Goal: Information Seeking & Learning: Find specific fact

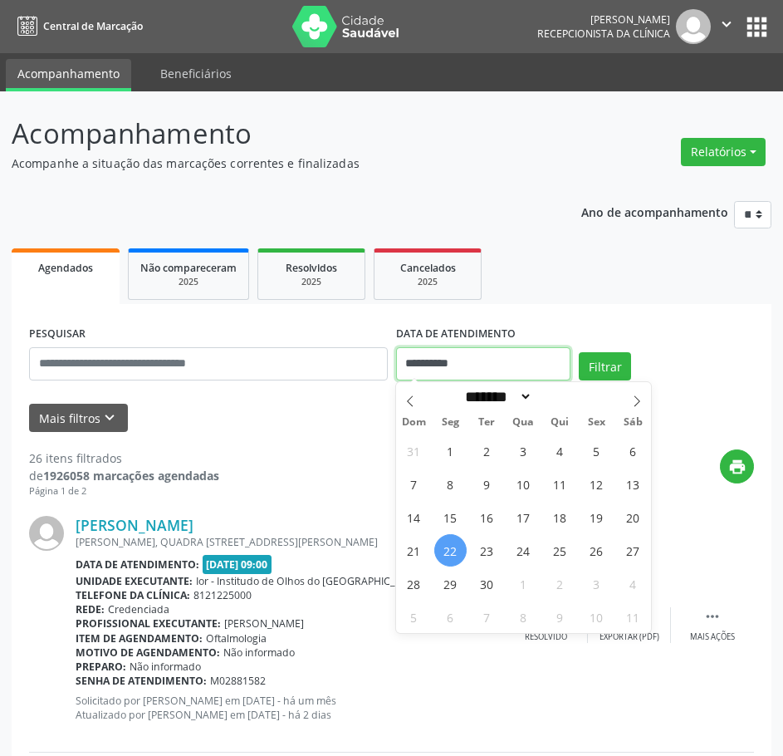
click at [458, 365] on input "**********" at bounding box center [483, 363] width 175 height 33
click at [484, 553] on span "23" at bounding box center [487, 550] width 32 height 32
type input "**********"
click at [484, 553] on span "23" at bounding box center [487, 550] width 32 height 32
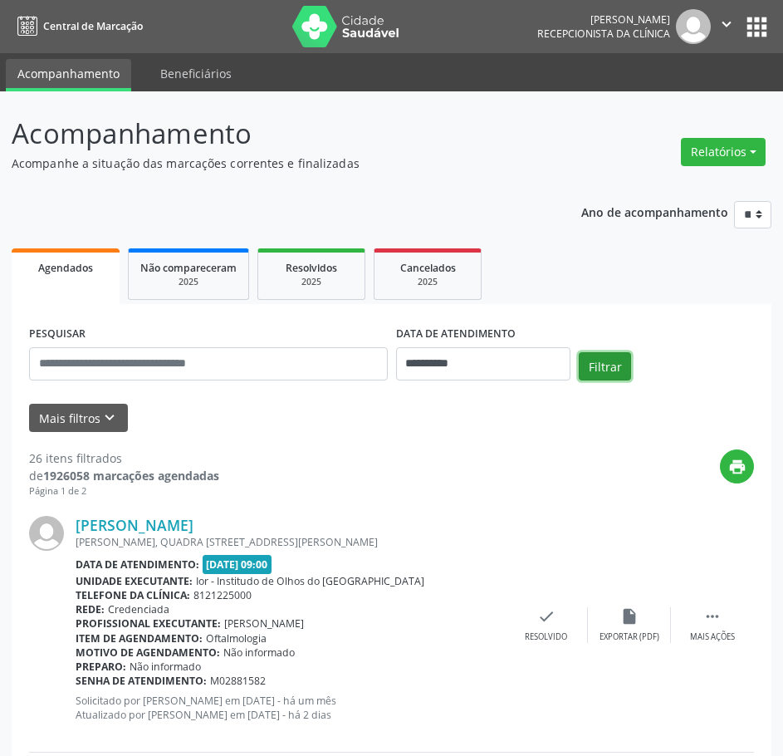
click at [587, 371] on button "Filtrar" at bounding box center [605, 366] width 52 height 28
click at [744, 474] on icon "print" at bounding box center [738, 467] width 18 height 18
click at [210, 522] on link "[PERSON_NAME] do Amorim" at bounding box center [177, 525] width 203 height 18
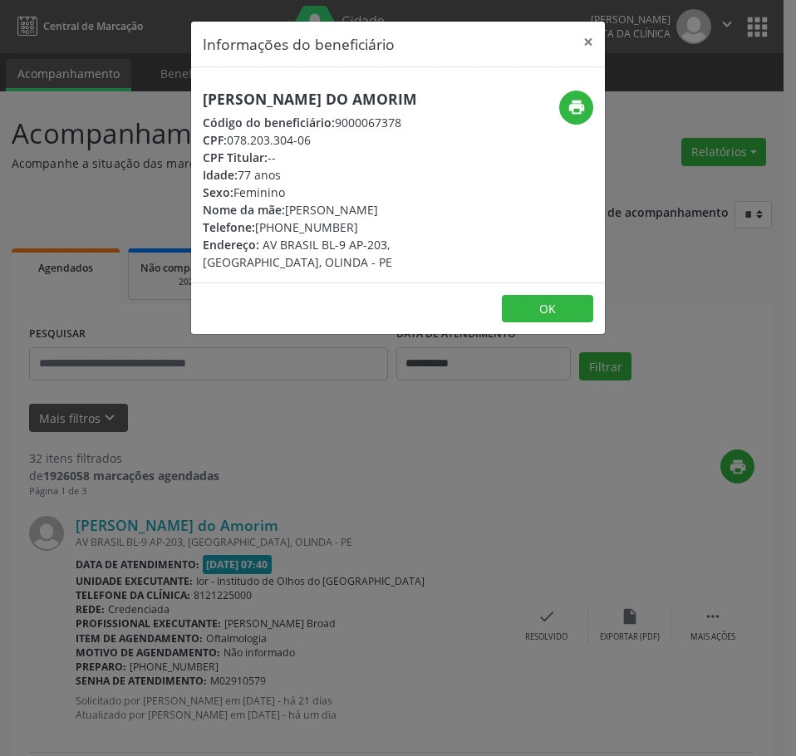
click at [264, 104] on h5 "[PERSON_NAME] do Amorim" at bounding box center [329, 99] width 253 height 17
copy div "[PERSON_NAME] do Amorim"
click at [289, 516] on div "Informações do beneficiário × [PERSON_NAME] do Amorim Código do beneficiário: 9…" at bounding box center [398, 378] width 796 height 756
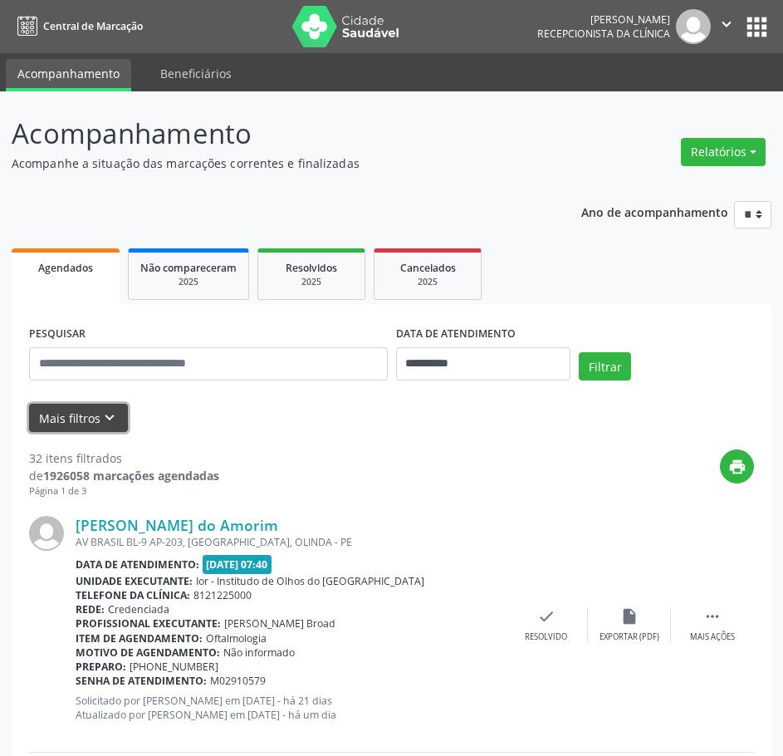
click at [87, 412] on button "Mais filtros keyboard_arrow_down" at bounding box center [78, 418] width 99 height 29
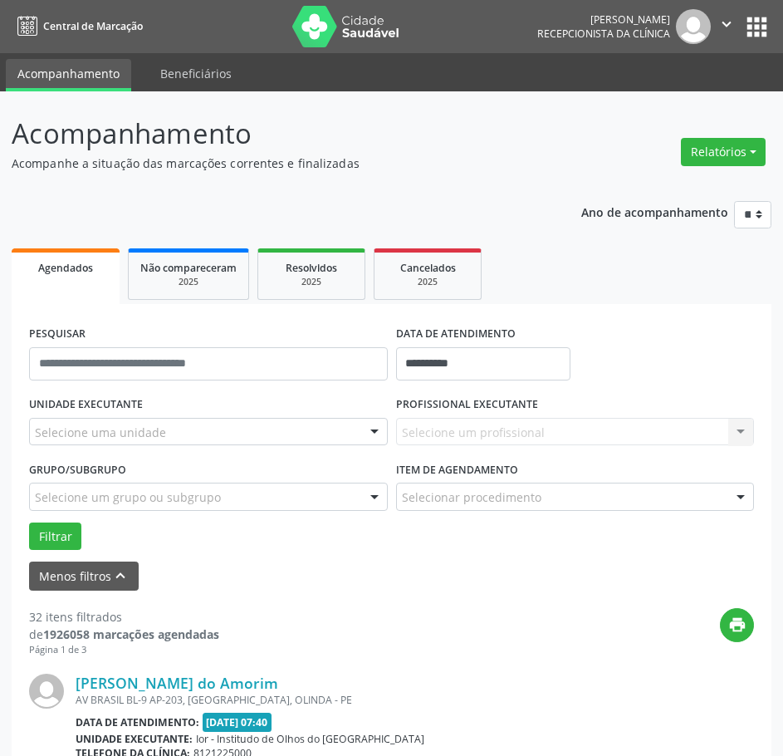
click at [159, 417] on div "UNIDADE EXECUTANTE Selecione uma unidade Todos as unidades Ior - Institudo de O…" at bounding box center [208, 424] width 367 height 65
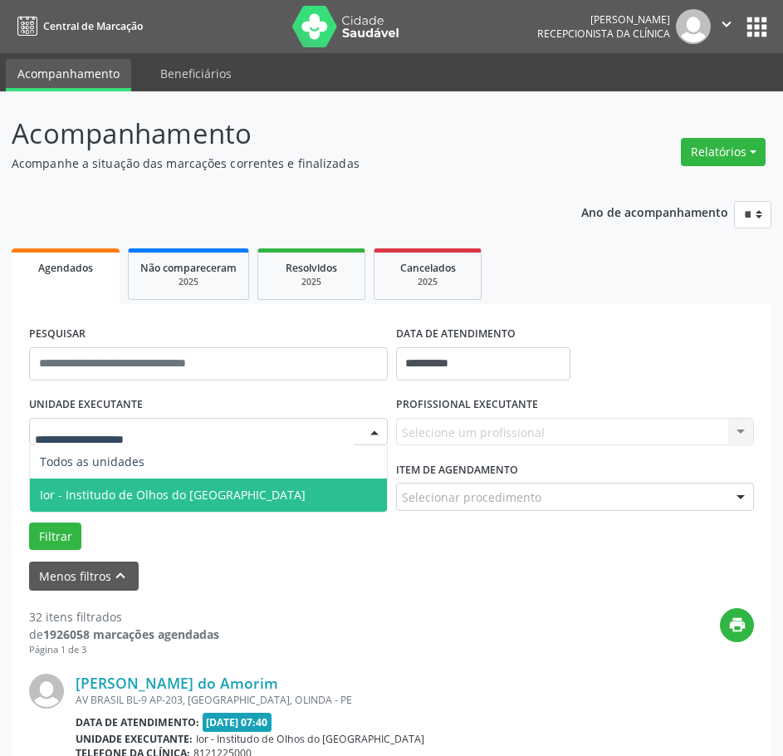
click at [164, 488] on span "Ior - Institudo de Olhos do [GEOGRAPHIC_DATA]" at bounding box center [173, 495] width 266 height 16
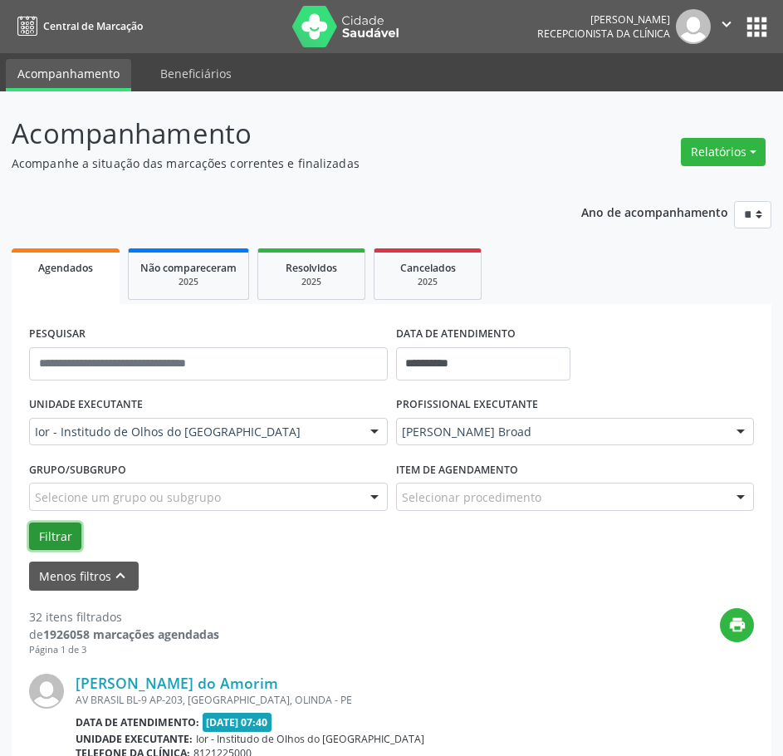
click at [58, 535] on button "Filtrar" at bounding box center [55, 537] width 52 height 28
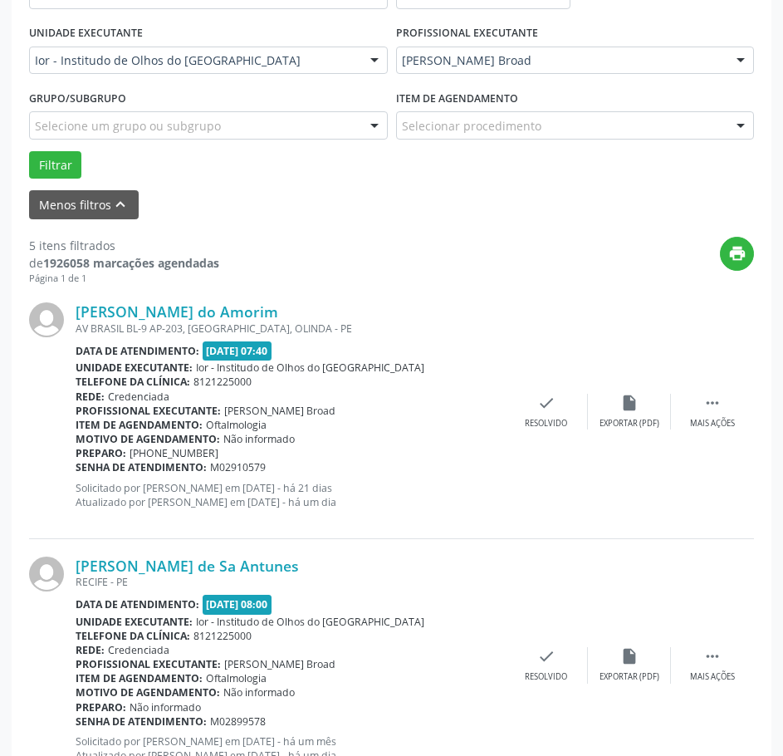
scroll to position [699, 0]
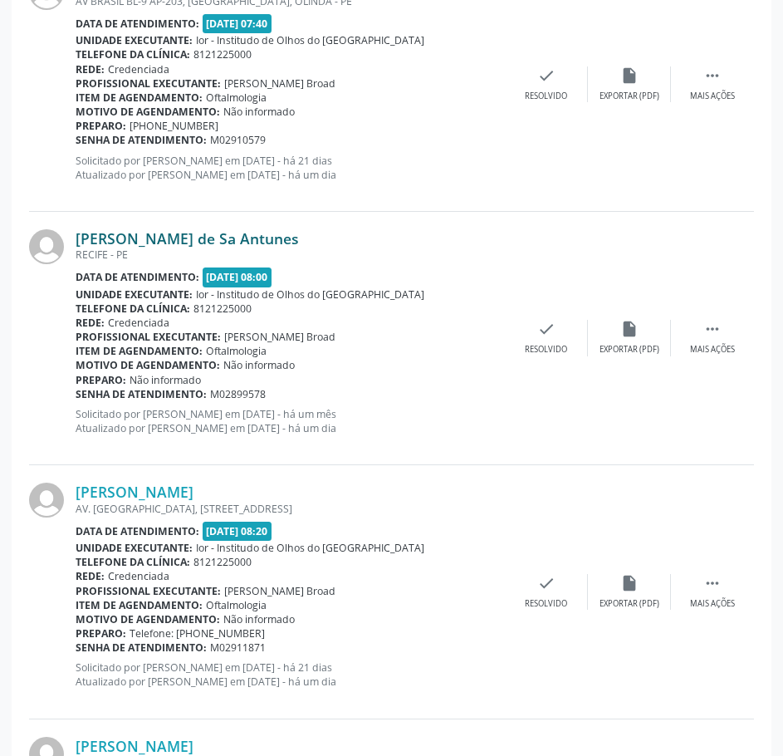
click at [238, 237] on link "[PERSON_NAME] de Sa Antunes" at bounding box center [187, 238] width 223 height 18
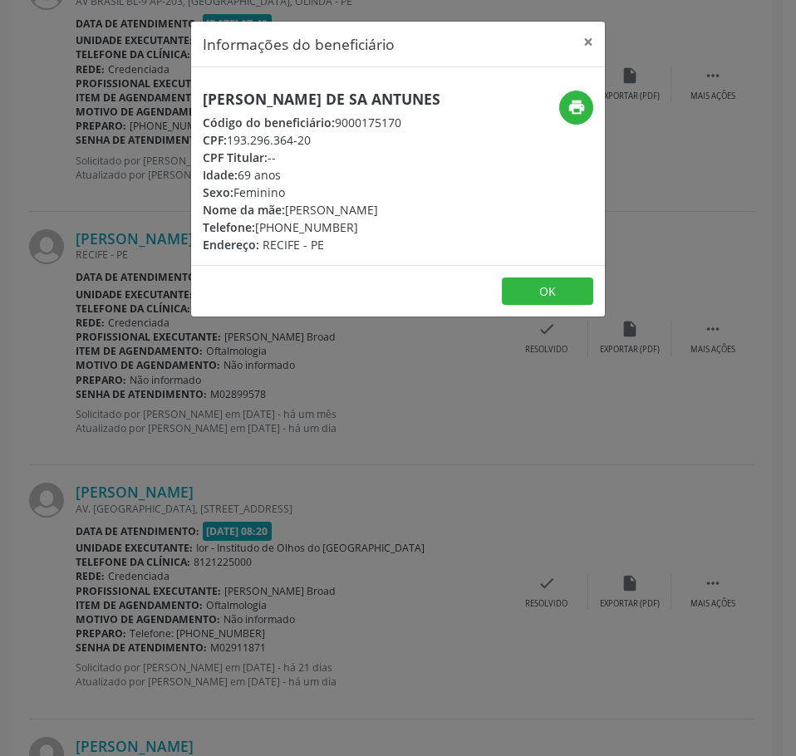
click at [223, 105] on h5 "[PERSON_NAME] de Sa Antunes" at bounding box center [322, 99] width 238 height 17
copy div "[PERSON_NAME] de Sa Antunes"
click at [122, 362] on div "Informações do beneficiário × [PERSON_NAME] de Sa Antunes Código do beneficiári…" at bounding box center [398, 378] width 796 height 756
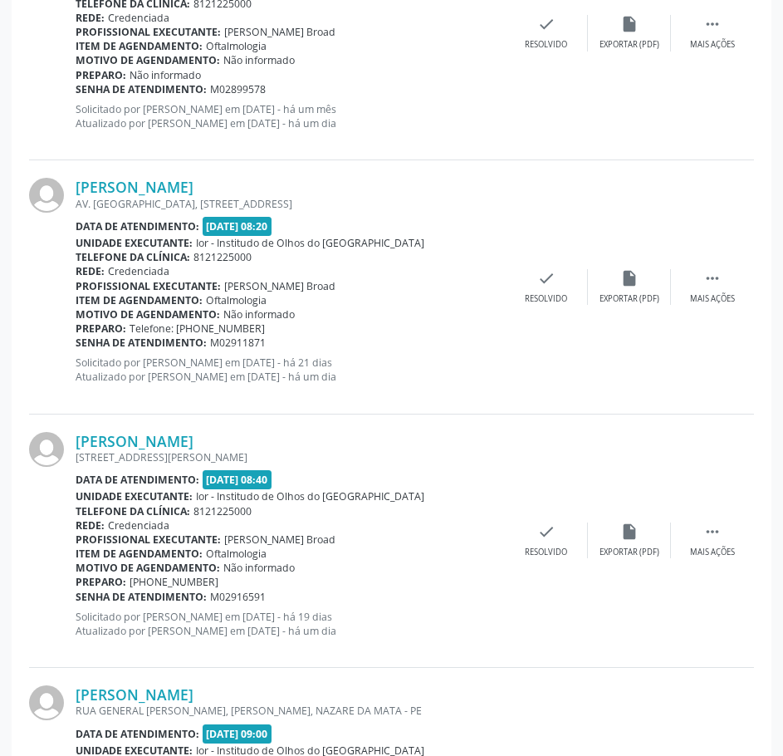
scroll to position [1031, 0]
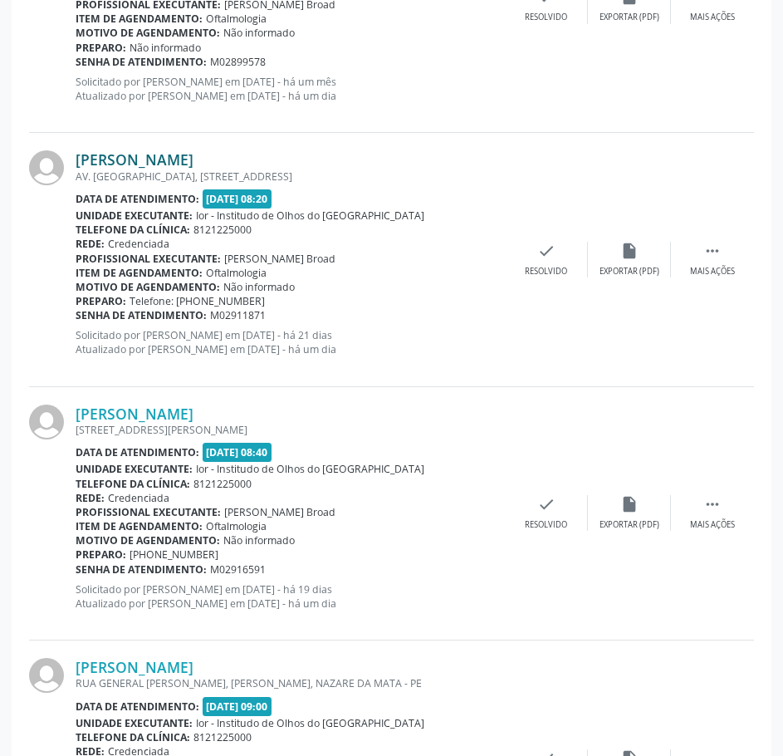
click at [194, 155] on link "[PERSON_NAME]" at bounding box center [135, 159] width 118 height 18
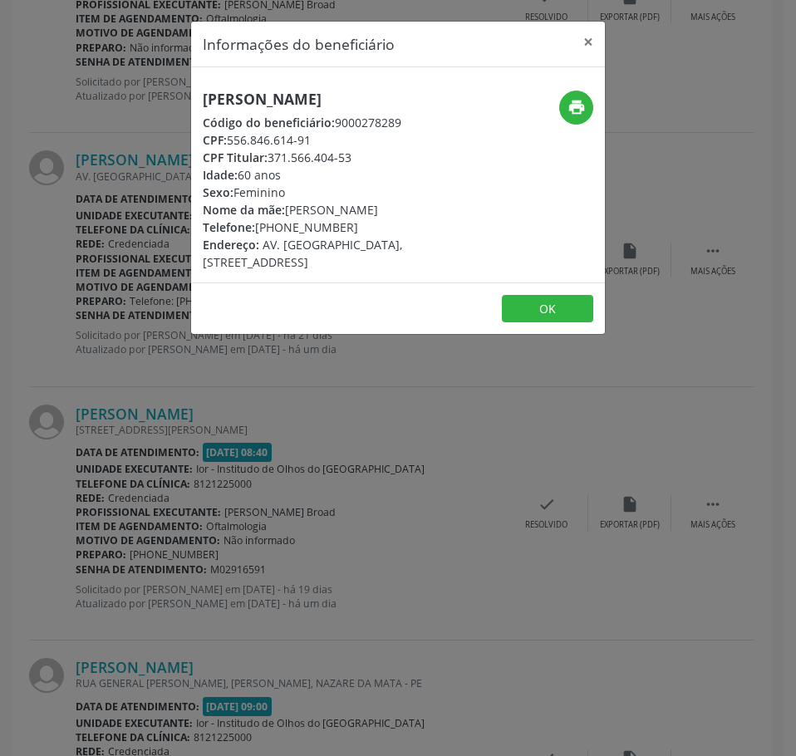
click at [221, 108] on h5 "[PERSON_NAME]" at bounding box center [329, 99] width 253 height 17
copy div "[PERSON_NAME]"
click at [239, 420] on div "Informações do beneficiário × [PERSON_NAME] Código do beneficiário: 9000278289 …" at bounding box center [398, 378] width 796 height 756
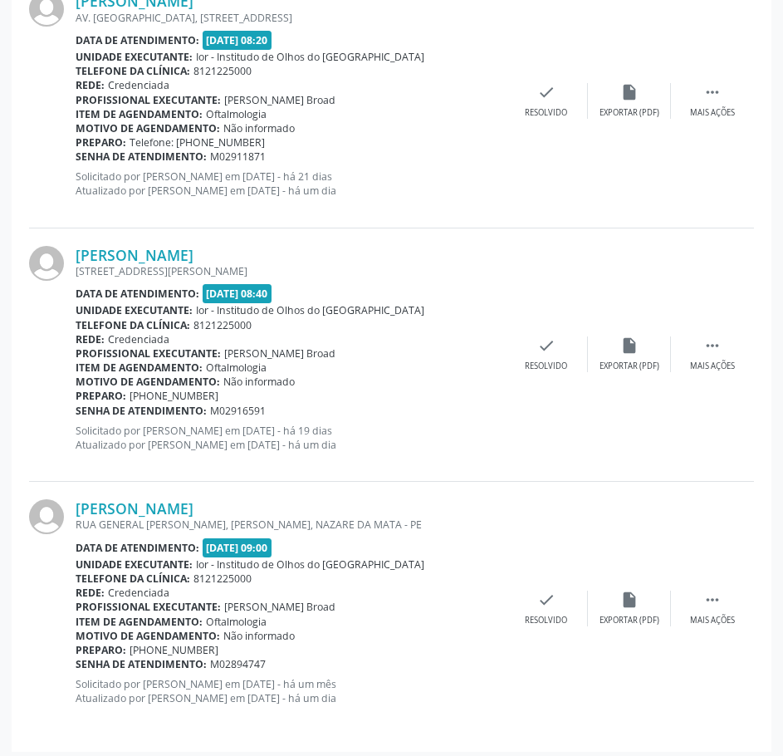
scroll to position [1197, 0]
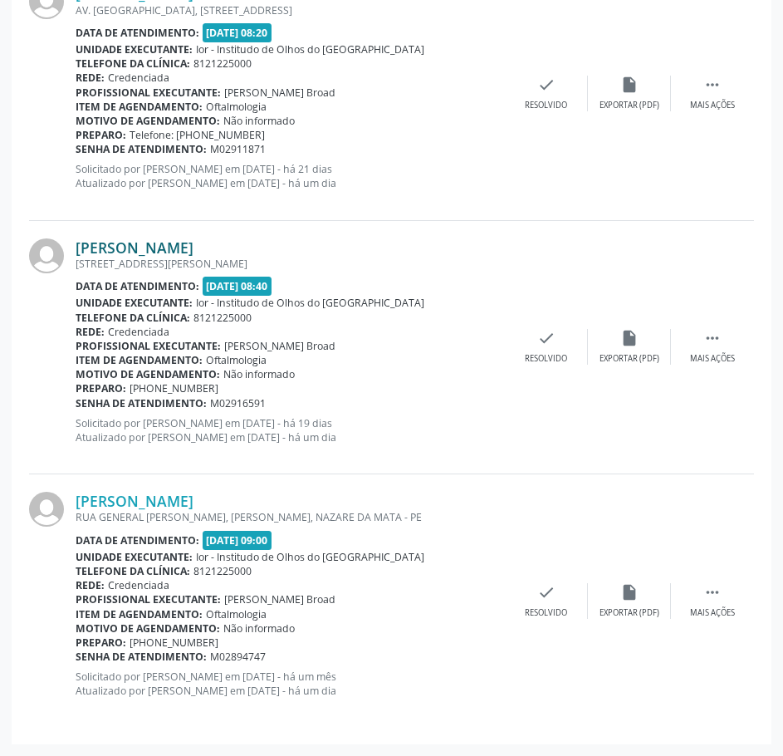
click at [194, 248] on link "[PERSON_NAME]" at bounding box center [135, 247] width 118 height 18
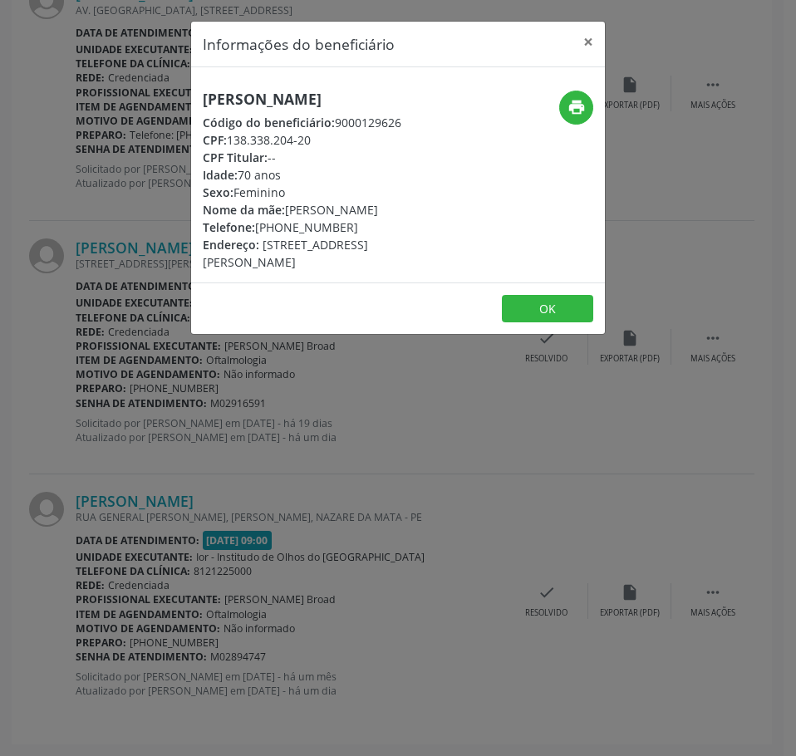
click at [237, 96] on h5 "[PERSON_NAME]" at bounding box center [329, 99] width 253 height 17
copy div "[PERSON_NAME]"
click at [123, 496] on div "Informações do beneficiário × [PERSON_NAME] Código do beneficiário: 9000129626 …" at bounding box center [398, 378] width 796 height 756
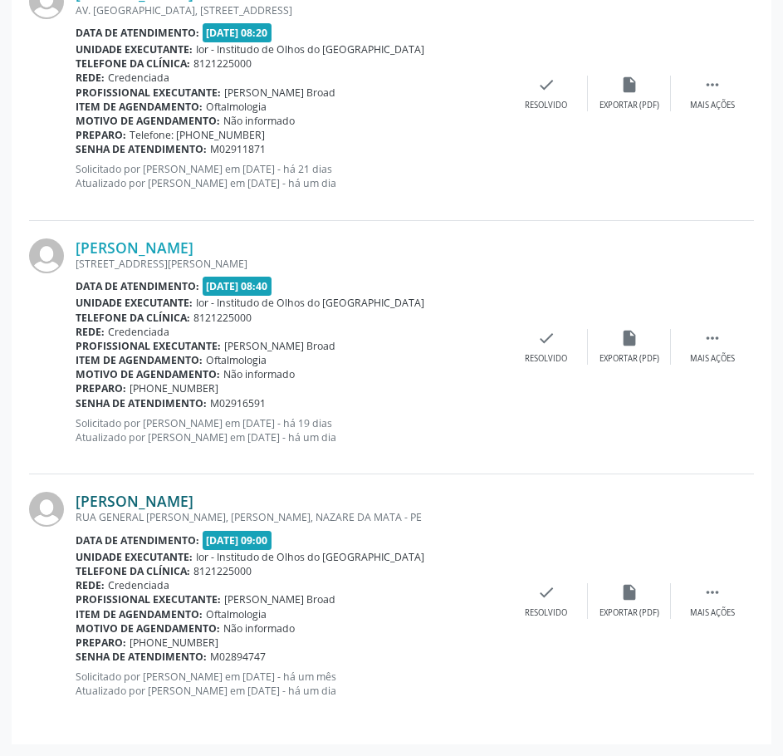
click at [118, 507] on link "[PERSON_NAME]" at bounding box center [135, 501] width 118 height 18
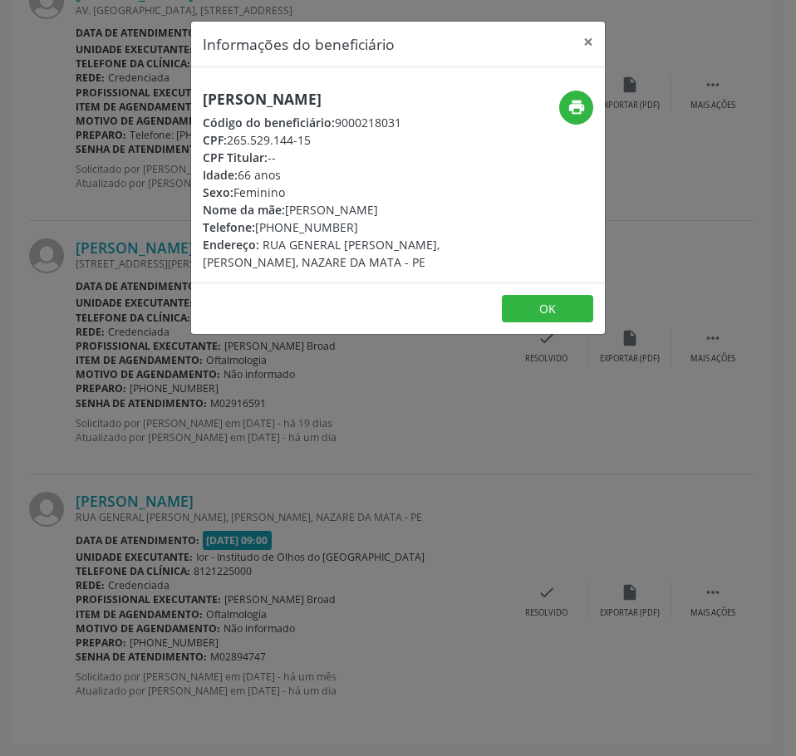
click at [239, 96] on h5 "[PERSON_NAME]" at bounding box center [329, 99] width 253 height 17
copy div "[PERSON_NAME]"
click at [216, 579] on div "Informações do beneficiário × [PERSON_NAME] Código do beneficiário: 9000218031 …" at bounding box center [398, 378] width 796 height 756
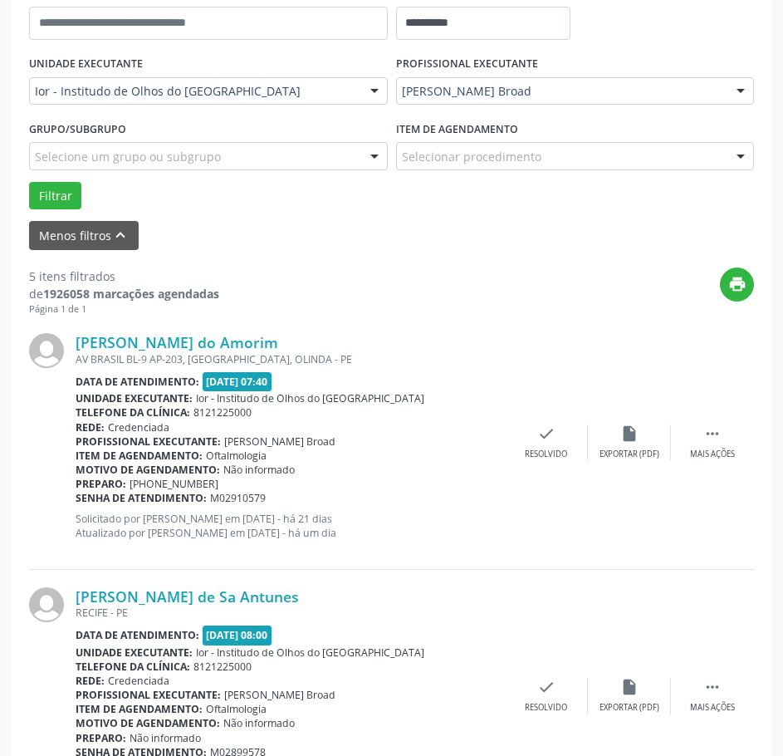
scroll to position [366, 0]
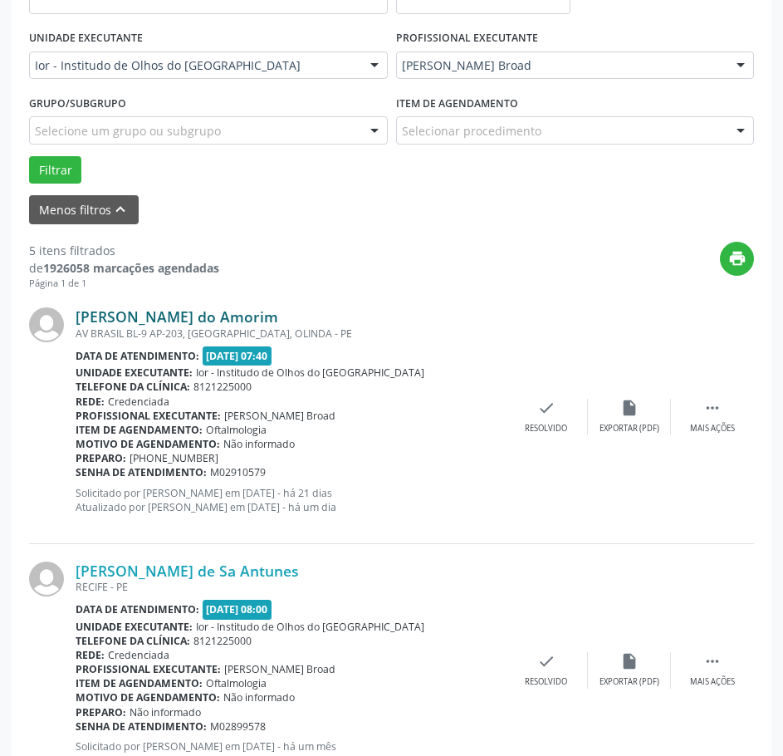
click at [91, 323] on link "[PERSON_NAME] do Amorim" at bounding box center [177, 316] width 203 height 18
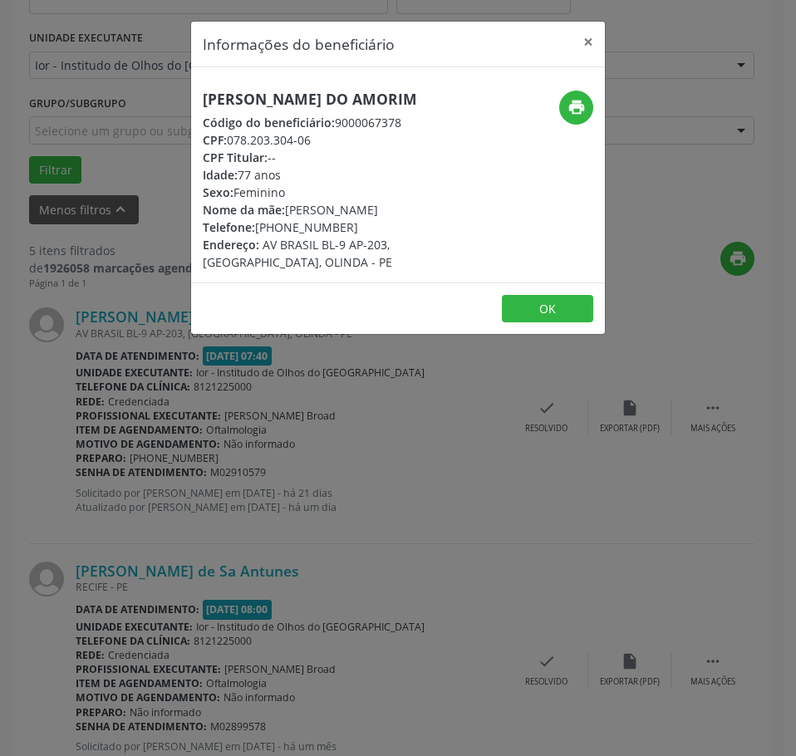
drag, startPoint x: 314, startPoint y: 140, endPoint x: 232, endPoint y: 142, distance: 82.3
click at [232, 142] on div "CPF: 078.203.304-06" at bounding box center [329, 139] width 253 height 17
copy div "078.203.304-06"
click at [115, 375] on div "Informações do beneficiário × [PERSON_NAME] do Amorim Código do beneficiário: 9…" at bounding box center [398, 378] width 796 height 756
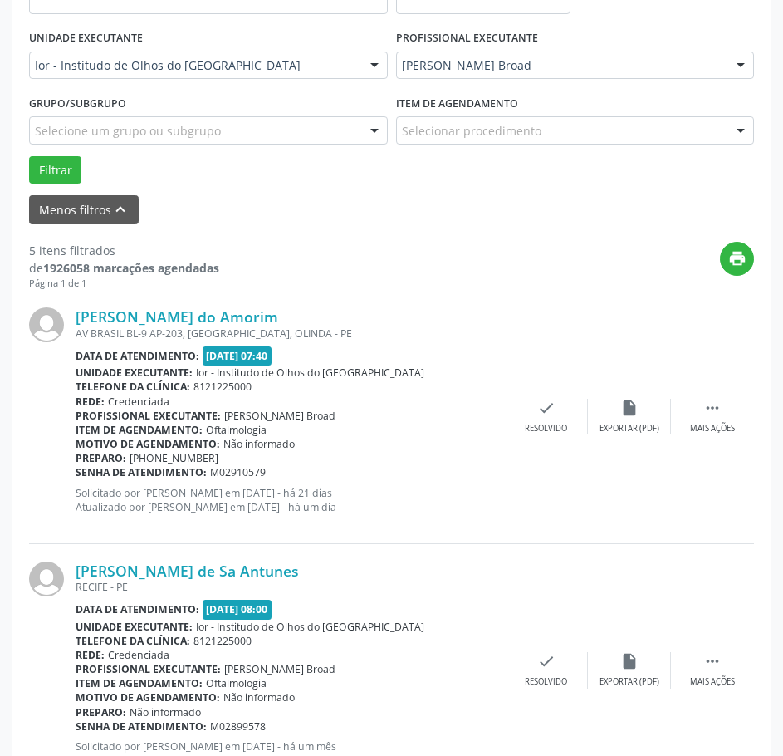
drag, startPoint x: 264, startPoint y: 470, endPoint x: 76, endPoint y: 473, distance: 188.6
click at [76, 473] on div "Senha de atendimento: M02910579" at bounding box center [291, 472] width 430 height 14
copy div "Senha de atendimento: M02910579"
click at [349, 334] on div "AV BRASIL BL-9 AP-203, [GEOGRAPHIC_DATA], OLINDA - PE" at bounding box center [291, 333] width 430 height 14
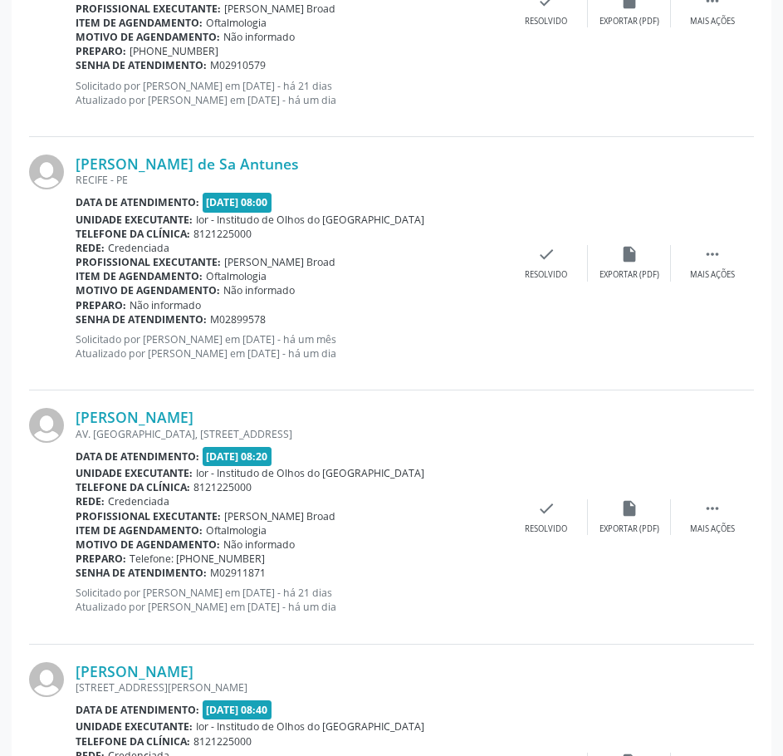
scroll to position [782, 0]
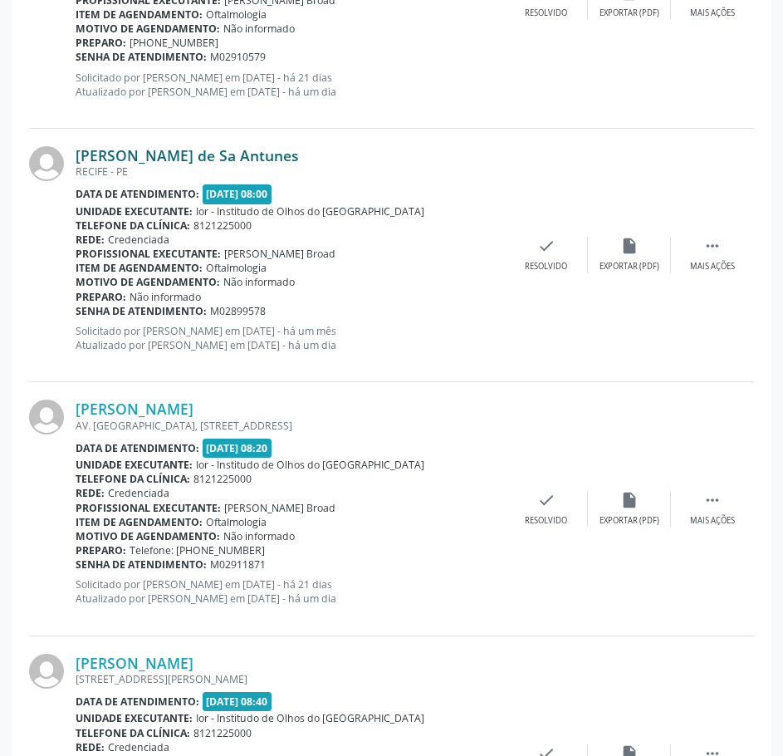
click at [226, 155] on link "[PERSON_NAME] de Sa Antunes" at bounding box center [187, 155] width 223 height 18
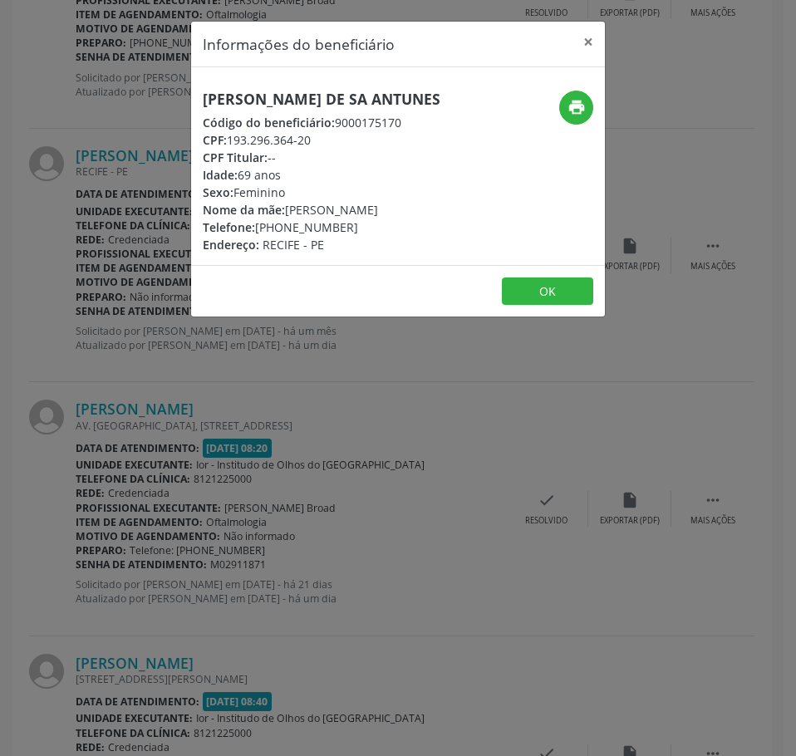
drag, startPoint x: 313, startPoint y: 158, endPoint x: 232, endPoint y: 160, distance: 81.5
click at [232, 149] on div "CPF: 193.296.364-20" at bounding box center [322, 139] width 238 height 17
copy div "193.296.364-20"
click at [187, 459] on div "Informações do beneficiário × [PERSON_NAME] de Sa Antunes Código do beneficiári…" at bounding box center [398, 378] width 796 height 756
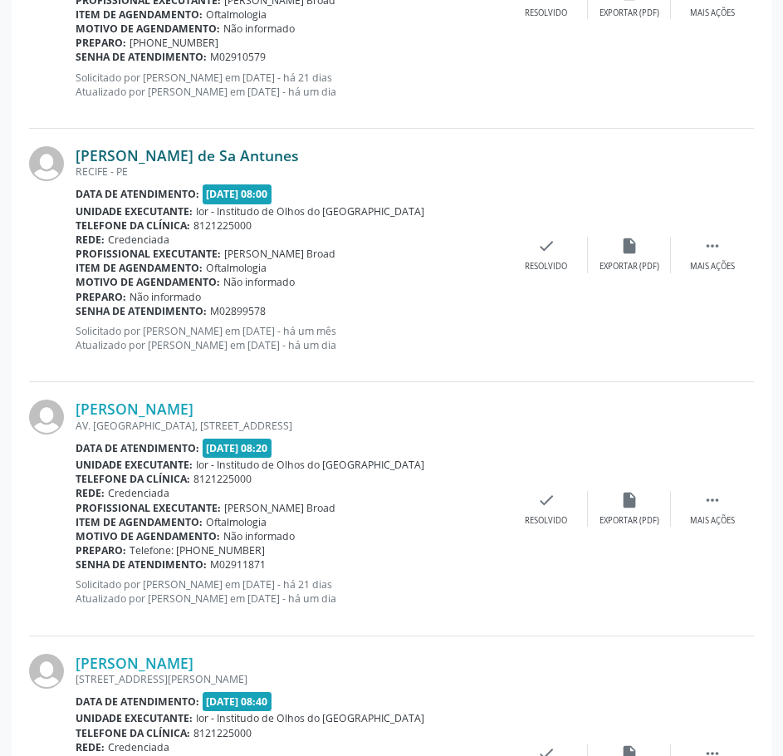
click at [253, 155] on link "[PERSON_NAME] de Sa Antunes" at bounding box center [187, 155] width 223 height 18
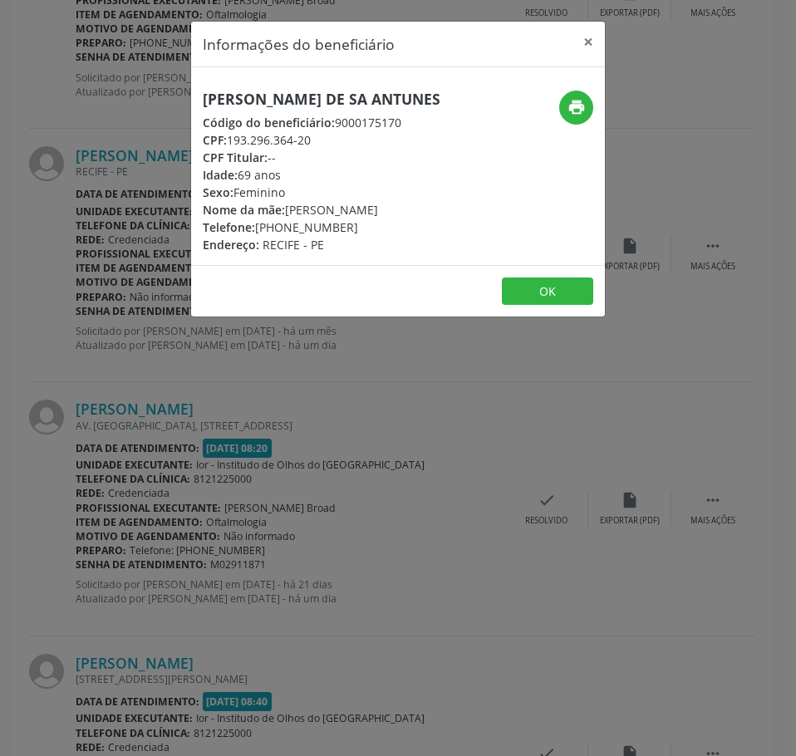
click at [107, 298] on div "Informações do beneficiário × [PERSON_NAME] de Sa Antunes Código do beneficiári…" at bounding box center [398, 378] width 796 height 756
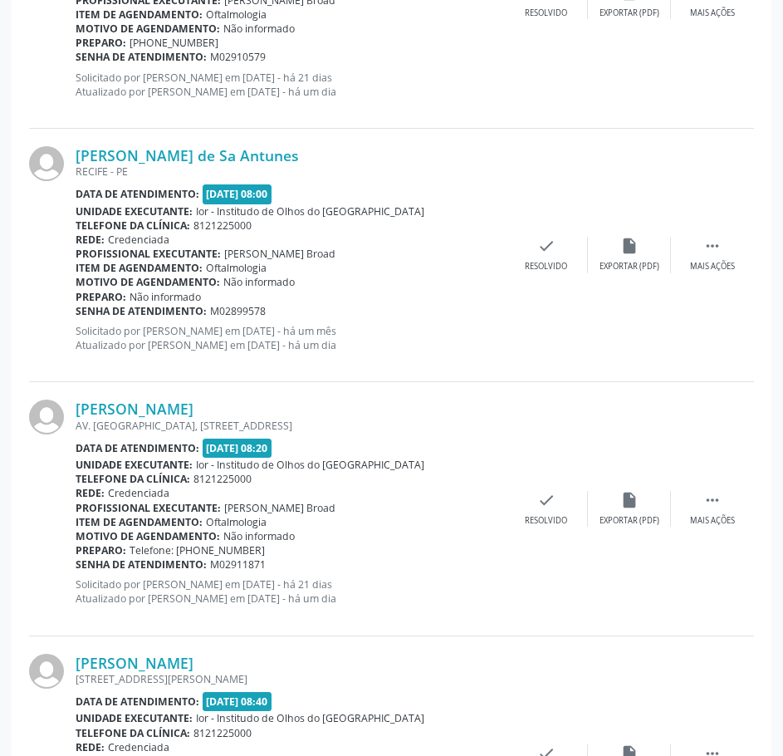
drag, startPoint x: 266, startPoint y: 309, endPoint x: 76, endPoint y: 311, distance: 189.4
click at [76, 311] on div "Senha de atendimento: M02899578" at bounding box center [291, 311] width 430 height 14
copy div "Senha de atendimento: M02899578"
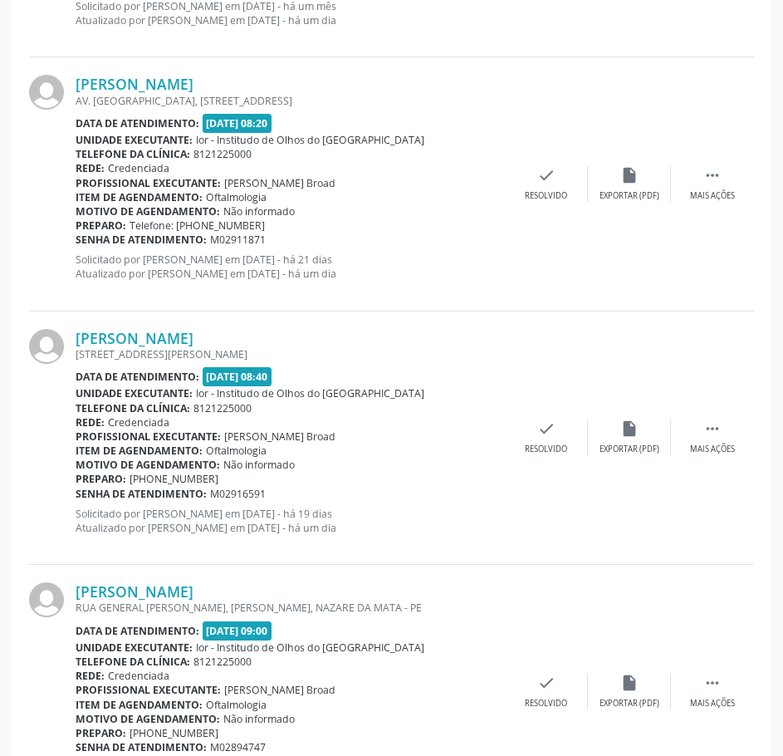
scroll to position [1114, 0]
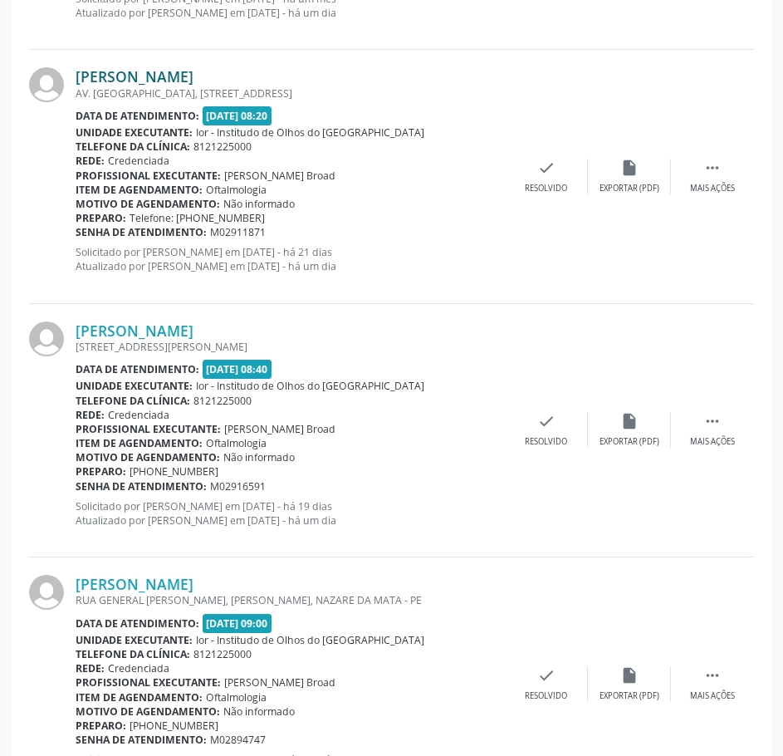
click at [194, 82] on link "[PERSON_NAME]" at bounding box center [135, 76] width 118 height 18
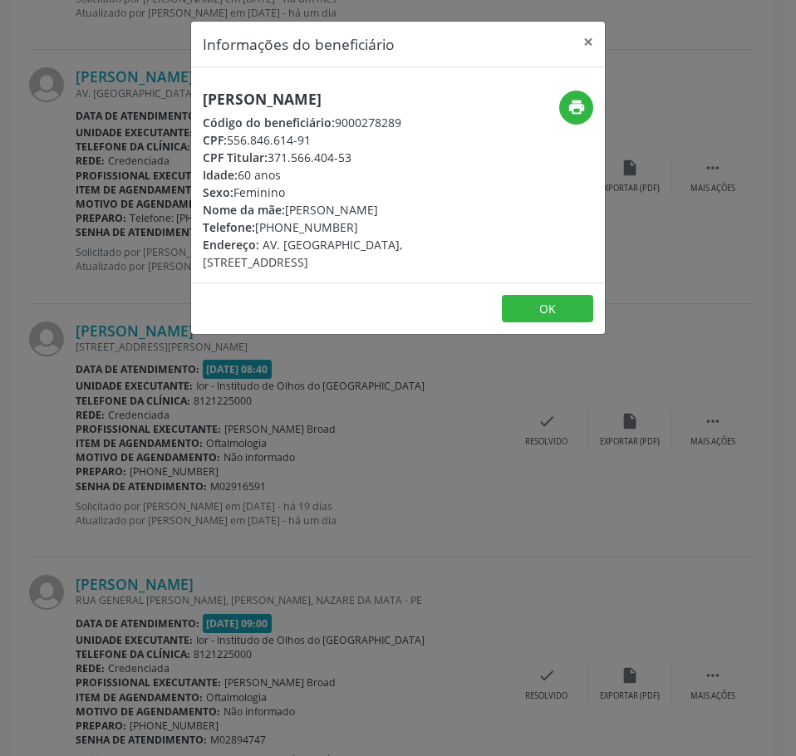
drag, startPoint x: 321, startPoint y: 157, endPoint x: 233, endPoint y: 155, distance: 88.1
click at [233, 149] on div "CPF: 556.846.614-91" at bounding box center [329, 139] width 253 height 17
click at [125, 467] on div "Informações do beneficiário × [PERSON_NAME] Código do beneficiário: 9000278289 …" at bounding box center [398, 378] width 796 height 756
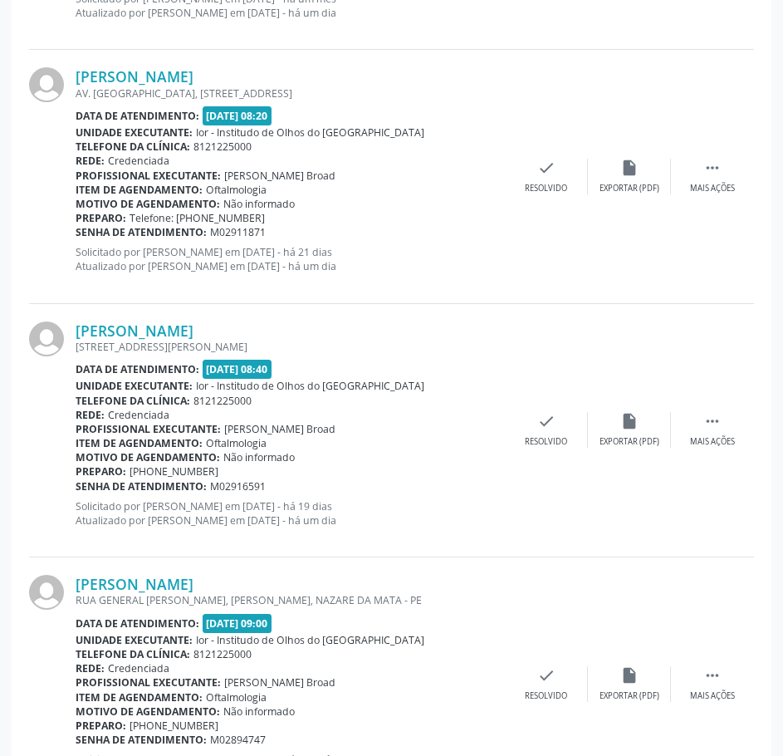
drag, startPoint x: 252, startPoint y: 227, endPoint x: 149, endPoint y: 252, distance: 106.0
click at [149, 252] on div "[PERSON_NAME] AV. [GEOGRAPHIC_DATA], [STREET_ADDRESS] Data de atendimento: [DAT…" at bounding box center [291, 176] width 430 height 218
click at [277, 225] on div "Senha de atendimento: M02911871" at bounding box center [291, 232] width 430 height 14
drag, startPoint x: 270, startPoint y: 232, endPoint x: 78, endPoint y: 235, distance: 191.9
click at [78, 235] on div "Senha de atendimento: M02911871" at bounding box center [291, 232] width 430 height 14
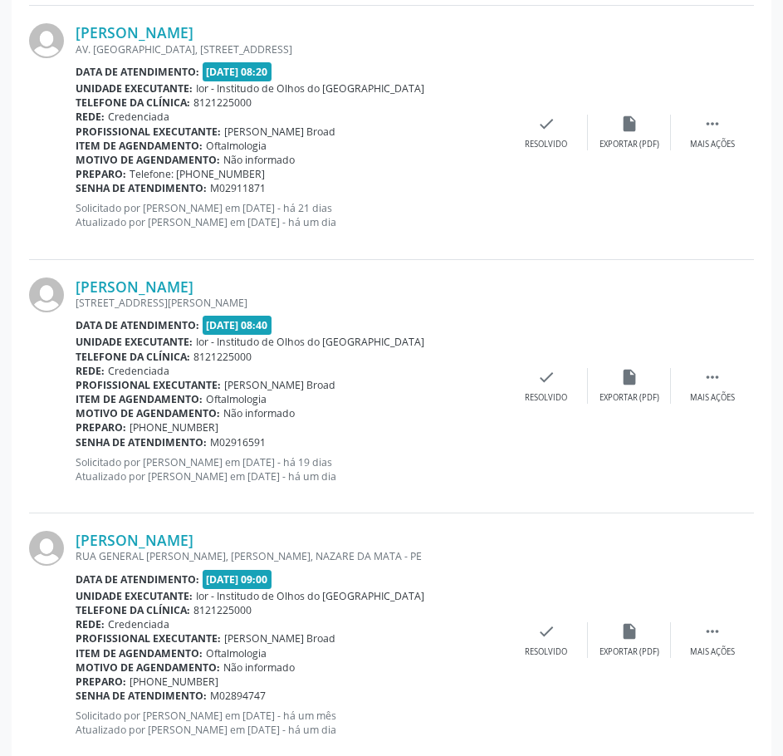
scroll to position [1197, 0]
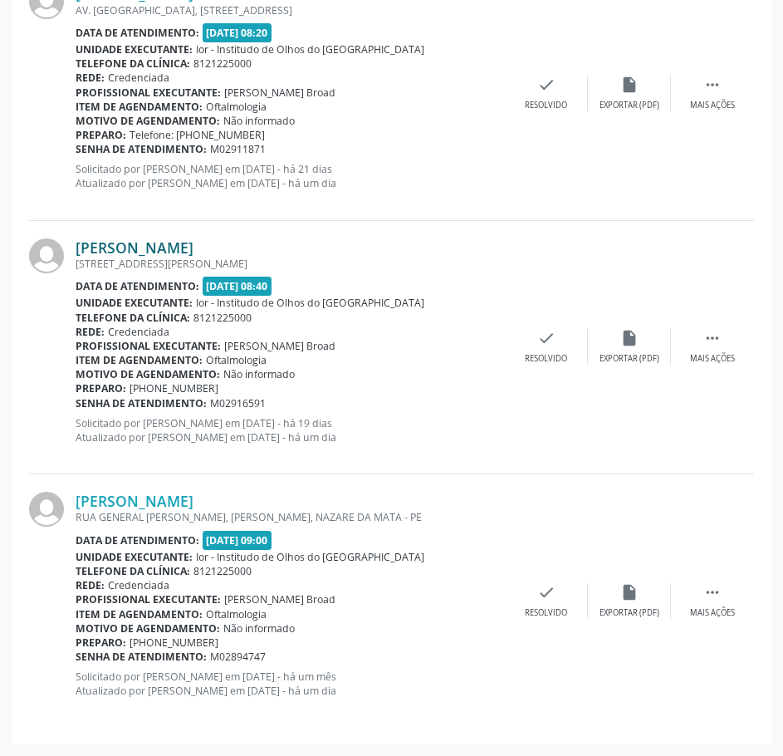
click at [194, 248] on link "[PERSON_NAME]" at bounding box center [135, 247] width 118 height 18
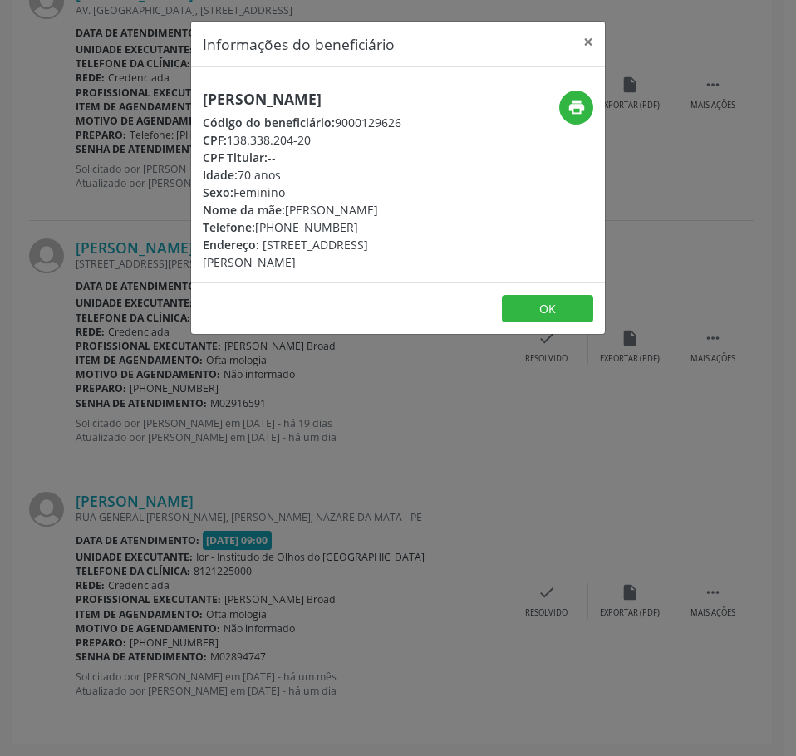
drag, startPoint x: 318, startPoint y: 143, endPoint x: 228, endPoint y: 140, distance: 90.6
click at [228, 140] on div "CPF: 138.338.204-20" at bounding box center [329, 139] width 253 height 17
click at [204, 424] on div "Informações do beneficiário × [PERSON_NAME] Código do beneficiário: 9000129626 …" at bounding box center [398, 378] width 796 height 756
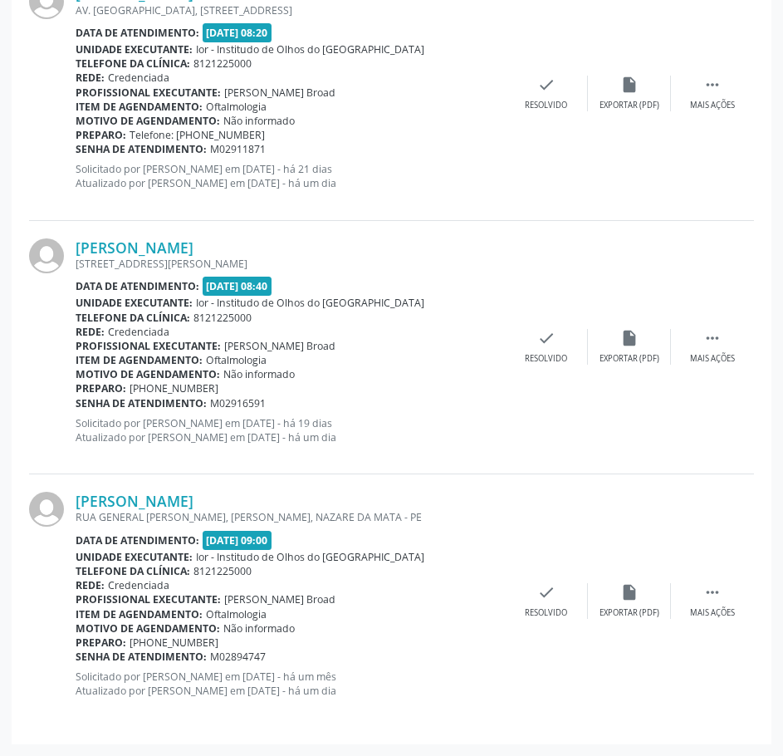
scroll to position [1031, 0]
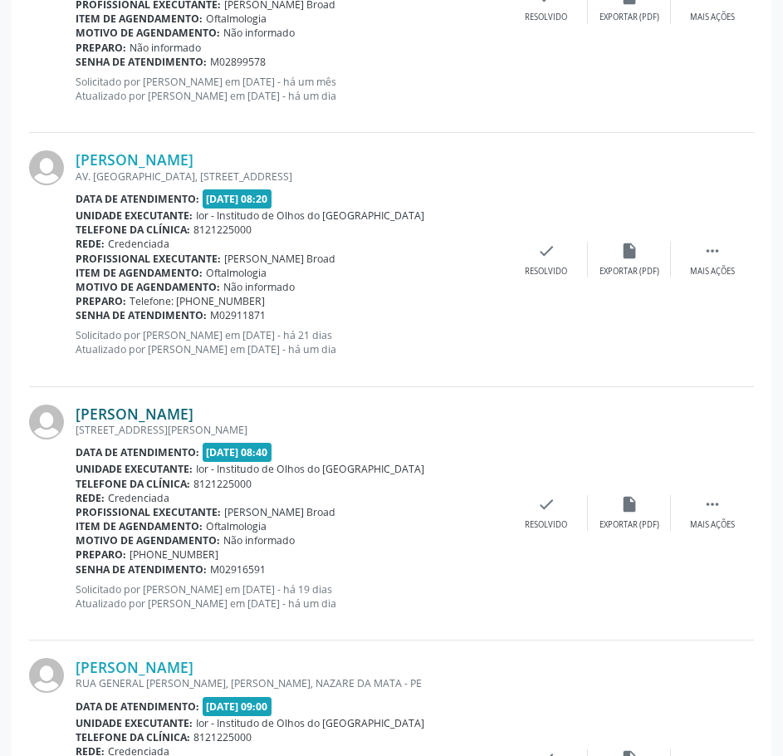
click at [146, 420] on link "[PERSON_NAME]" at bounding box center [135, 414] width 118 height 18
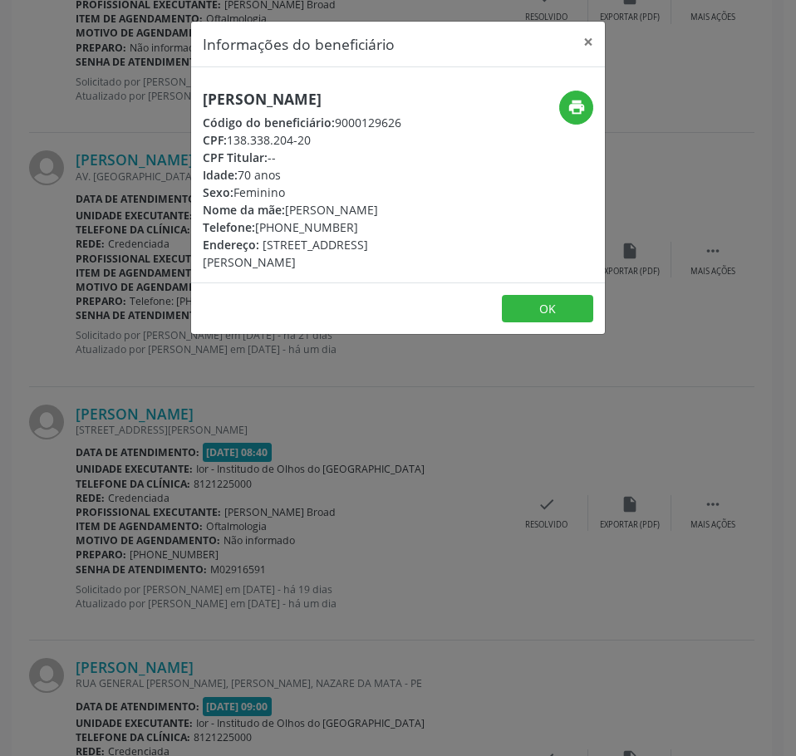
click at [260, 95] on h5 "[PERSON_NAME]" at bounding box center [329, 99] width 253 height 17
click at [139, 381] on div "Informações do beneficiário × [PERSON_NAME] Código do beneficiário: 9000129626 …" at bounding box center [398, 378] width 796 height 756
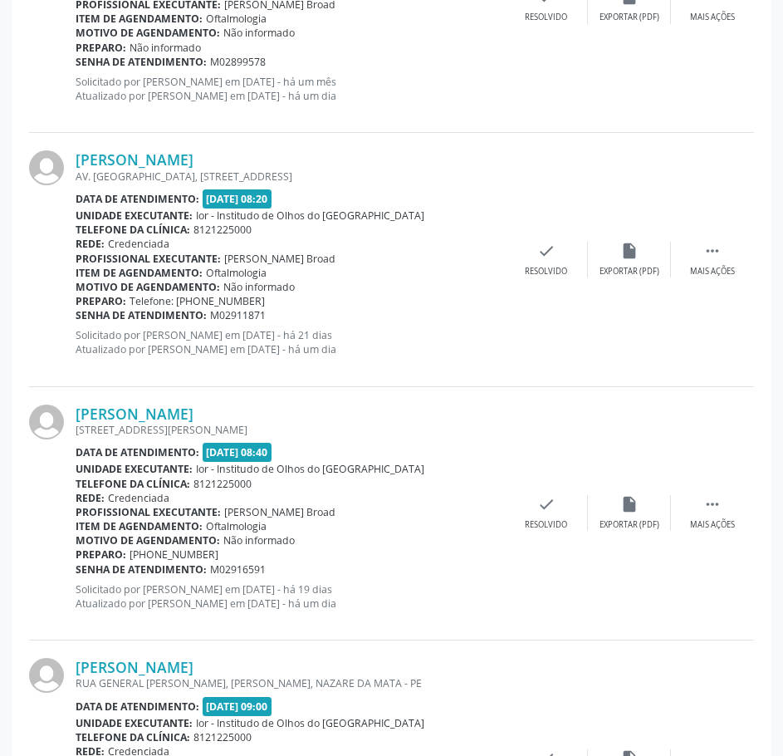
drag, startPoint x: 267, startPoint y: 314, endPoint x: 78, endPoint y: 316, distance: 188.6
click at [78, 314] on div "Senha de atendimento: M02911871" at bounding box center [291, 315] width 430 height 14
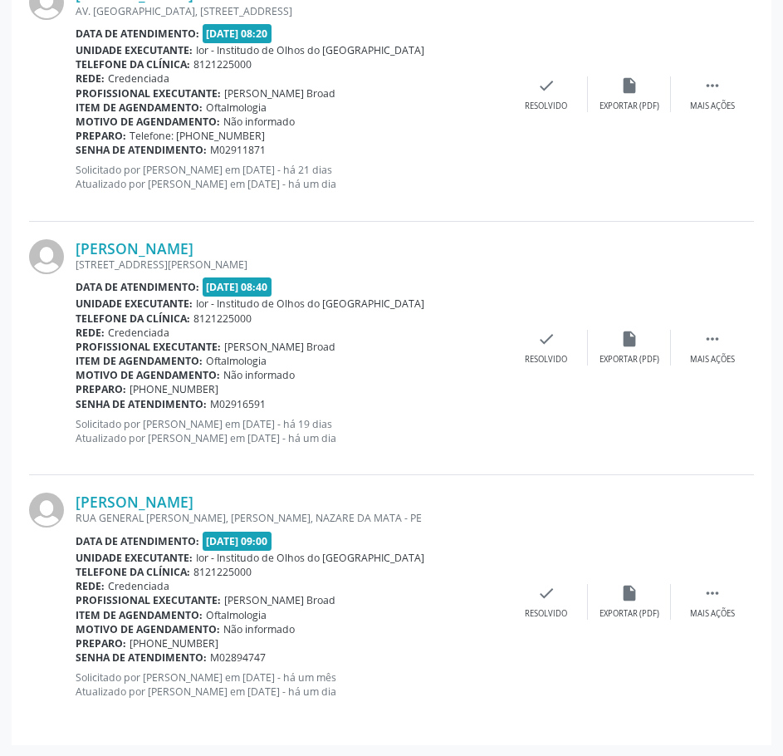
scroll to position [1197, 0]
click at [194, 500] on link "[PERSON_NAME]" at bounding box center [135, 501] width 118 height 18
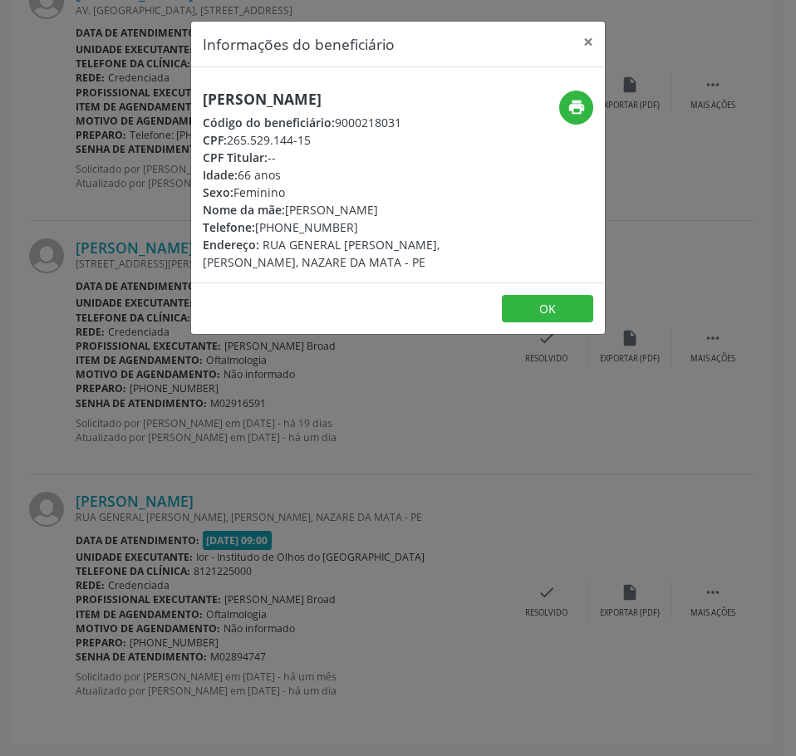
drag, startPoint x: 317, startPoint y: 155, endPoint x: 232, endPoint y: 153, distance: 85.6
click at [232, 149] on div "CPF: 265.529.144-15" at bounding box center [329, 139] width 253 height 17
click at [94, 332] on div "Informações do beneficiário × [PERSON_NAME] Código do beneficiário: 9000218031 …" at bounding box center [398, 378] width 796 height 756
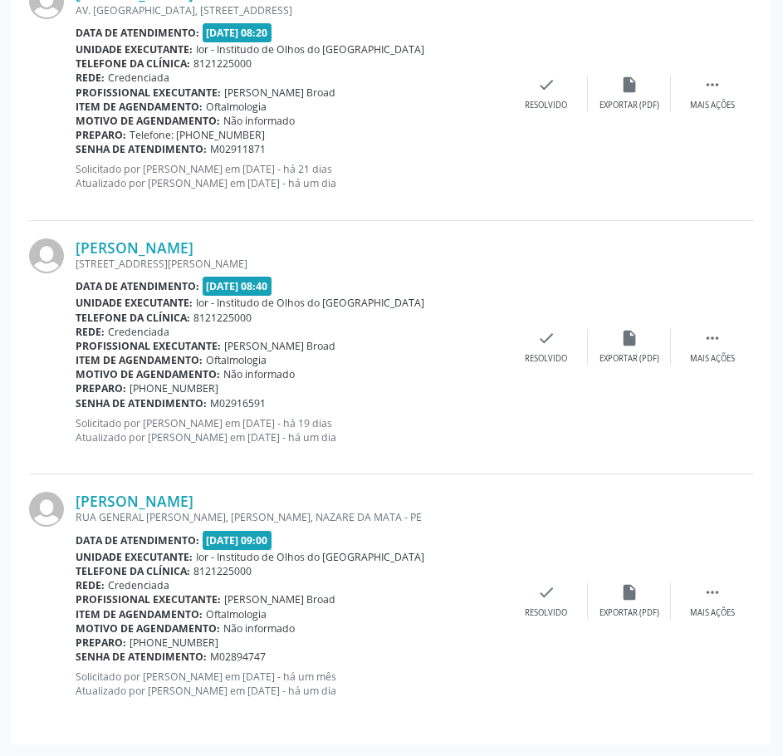
drag, startPoint x: 264, startPoint y: 660, endPoint x: 76, endPoint y: 652, distance: 187.9
click at [76, 652] on div "Senha de atendimento: M02894747" at bounding box center [291, 657] width 430 height 14
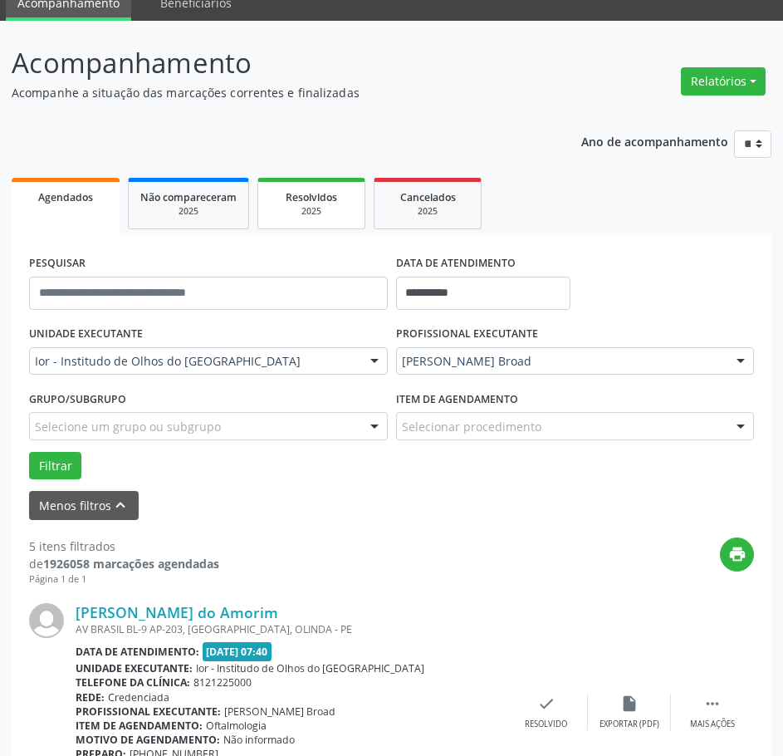
scroll to position [0, 0]
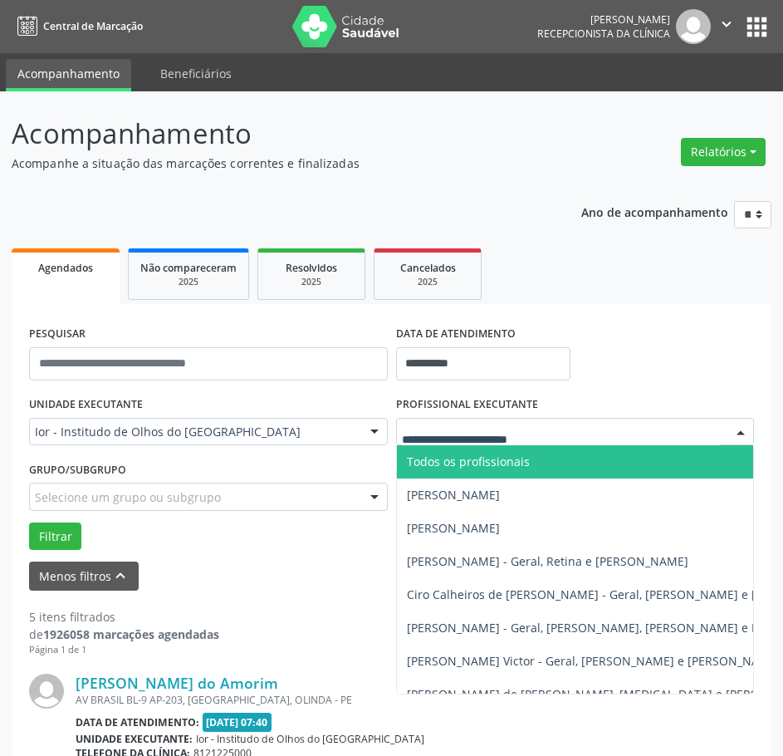
click at [537, 461] on span "Todos os profissionais" at bounding box center [626, 461] width 458 height 33
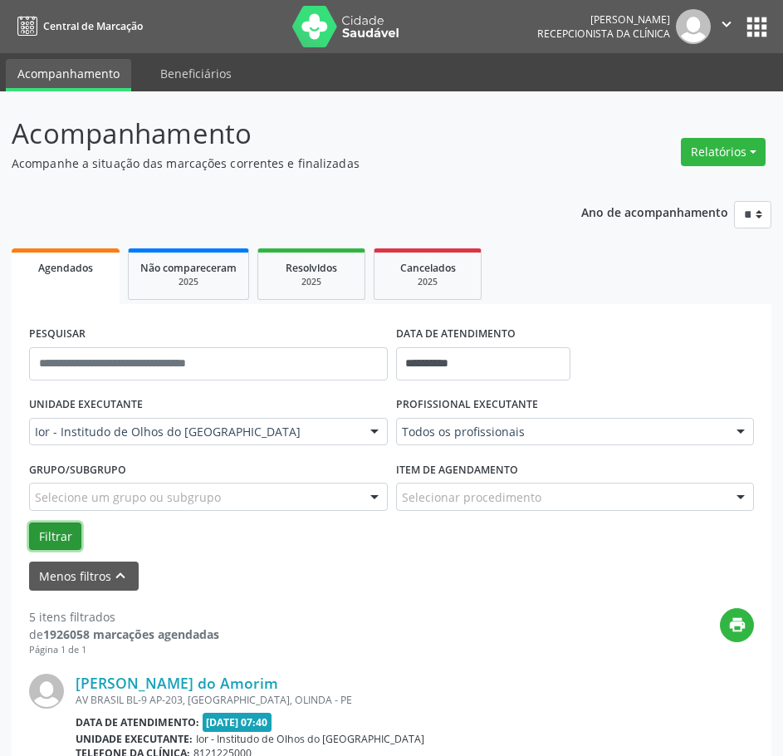
click at [72, 536] on button "Filtrar" at bounding box center [55, 537] width 52 height 28
click at [37, 527] on button "Filtrar" at bounding box center [55, 537] width 52 height 28
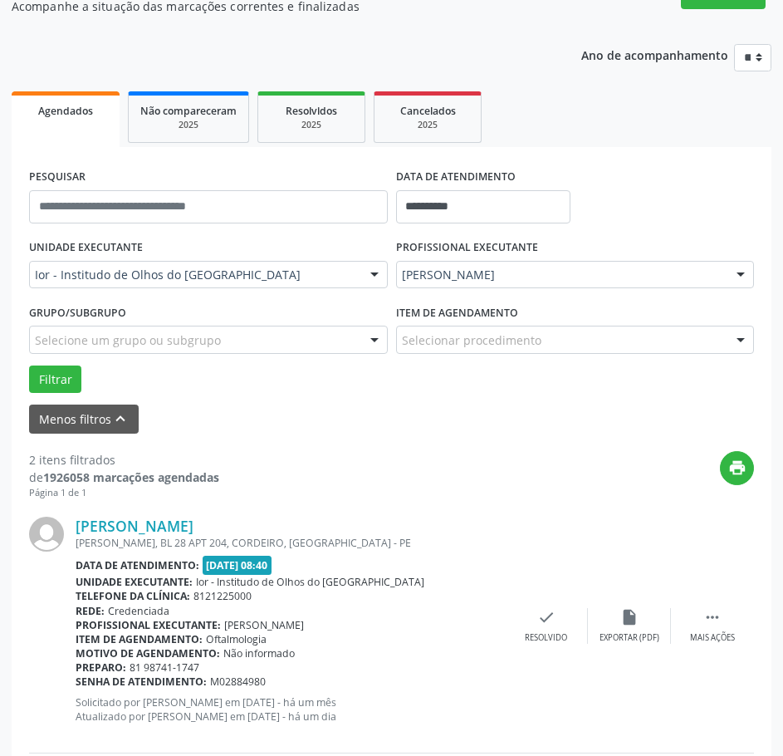
scroll to position [436, 0]
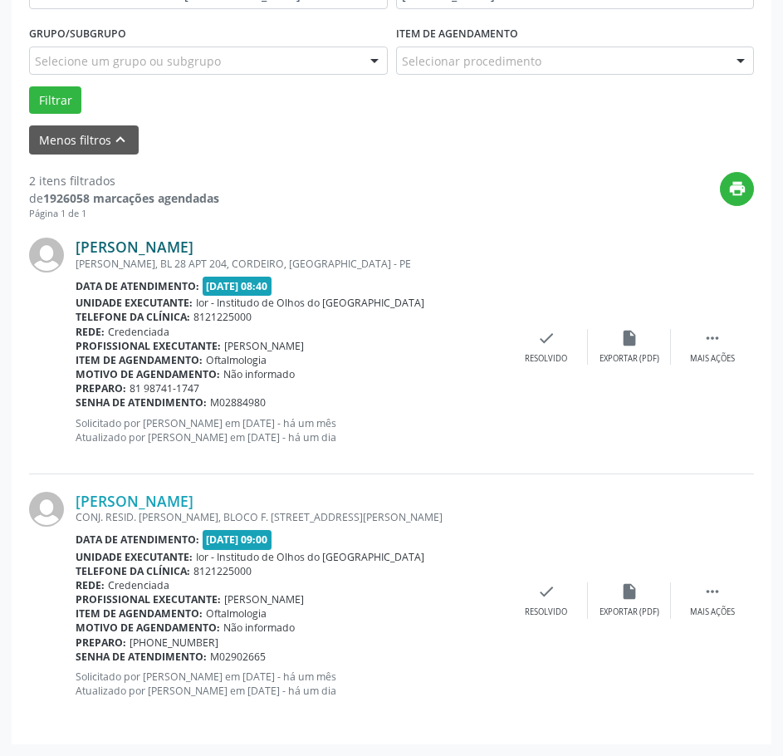
click at [161, 242] on link "[PERSON_NAME]" at bounding box center [135, 247] width 118 height 18
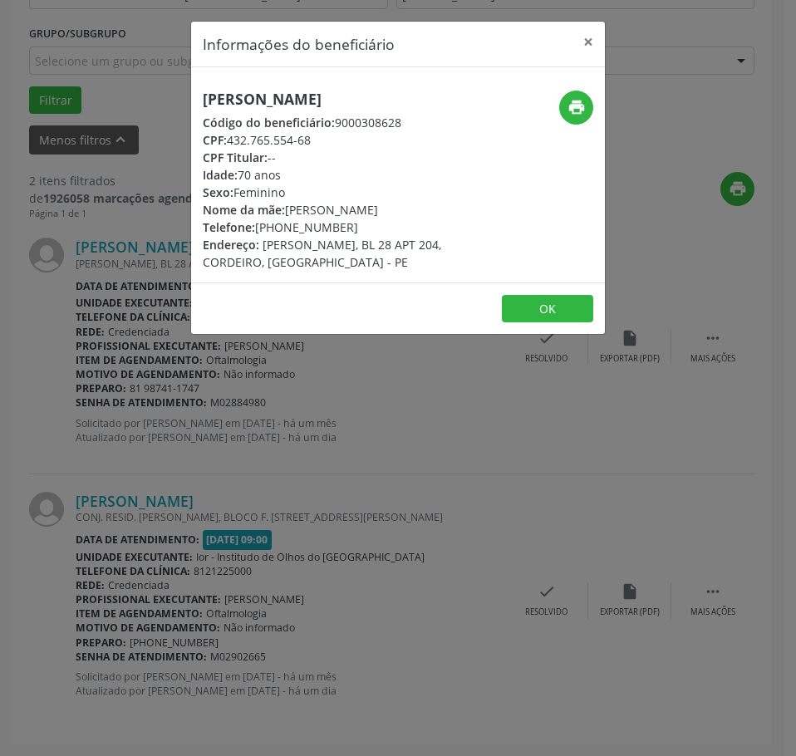
click at [233, 99] on h5 "[PERSON_NAME]" at bounding box center [329, 99] width 253 height 17
drag, startPoint x: 316, startPoint y: 142, endPoint x: 231, endPoint y: 141, distance: 84.7
click at [231, 141] on div "CPF: 432.765.554-68" at bounding box center [329, 139] width 253 height 17
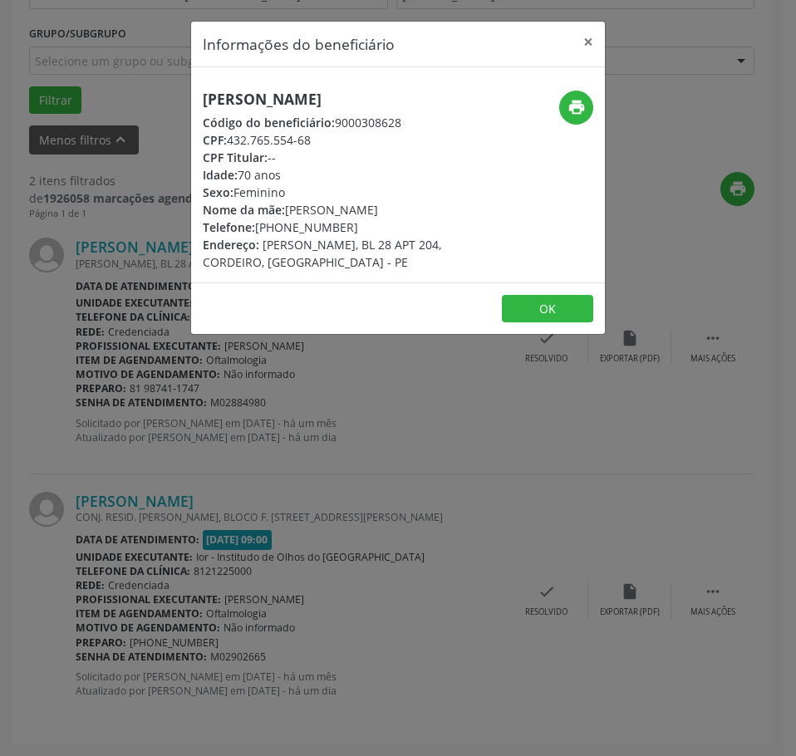
click at [91, 238] on div "Informações do beneficiário × [PERSON_NAME] Código do beneficiário: 9000308628 …" at bounding box center [398, 378] width 796 height 756
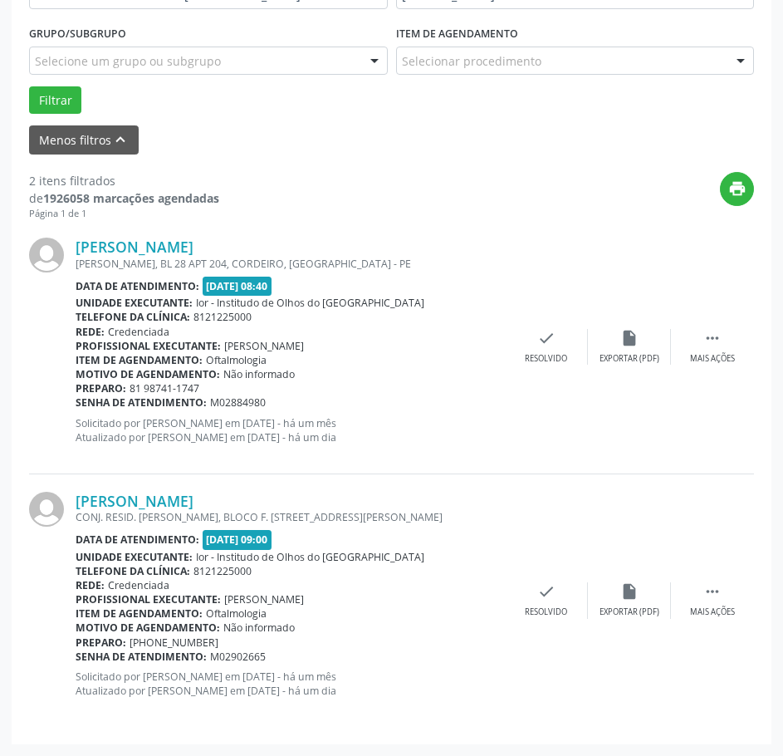
drag, startPoint x: 265, startPoint y: 405, endPoint x: 76, endPoint y: 405, distance: 188.6
click at [76, 405] on div "Senha de atendimento: M02884980" at bounding box center [291, 402] width 430 height 14
click at [145, 498] on link "[PERSON_NAME]" at bounding box center [135, 501] width 118 height 18
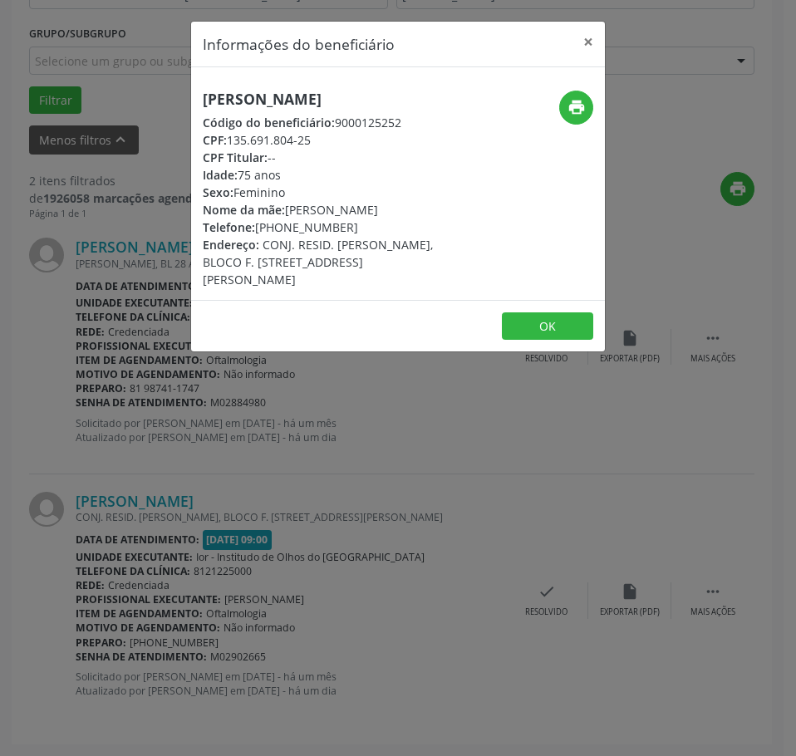
click at [246, 99] on h5 "[PERSON_NAME]" at bounding box center [329, 99] width 253 height 17
drag, startPoint x: 307, startPoint y: 140, endPoint x: 228, endPoint y: 139, distance: 79.8
click at [228, 139] on div "CPF: 135.691.804-25" at bounding box center [329, 139] width 253 height 17
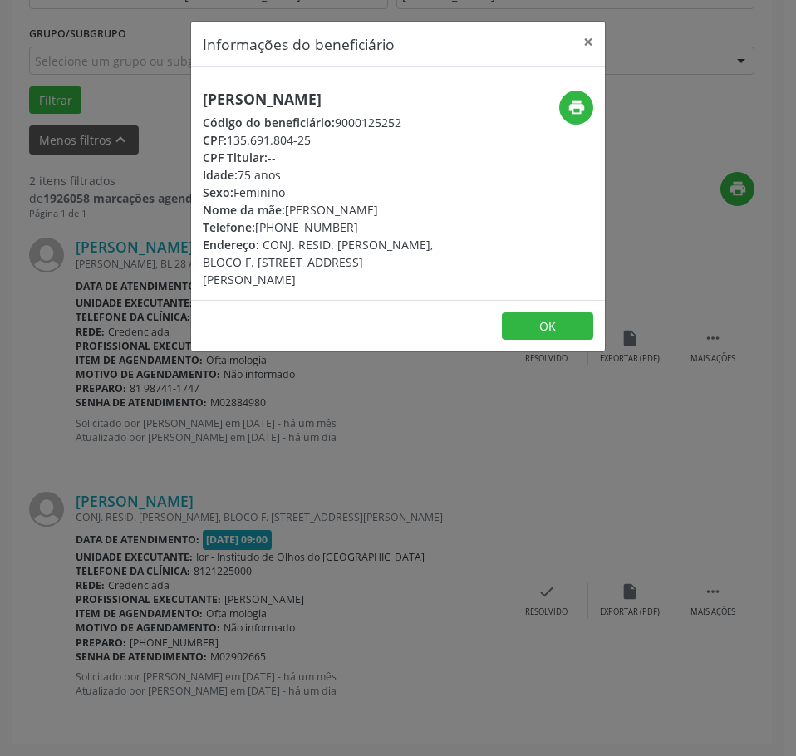
drag, startPoint x: 173, startPoint y: 409, endPoint x: 171, endPoint y: 418, distance: 9.3
click at [171, 409] on div "Informações do beneficiário × [PERSON_NAME] Código do beneficiário: 9000125252 …" at bounding box center [398, 378] width 796 height 756
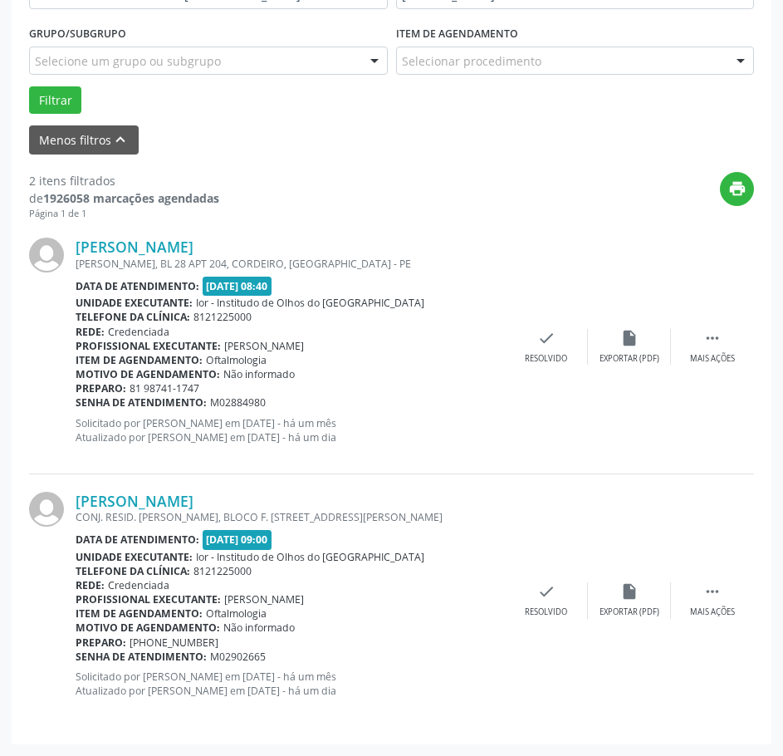
drag, startPoint x: 272, startPoint y: 659, endPoint x: 78, endPoint y: 660, distance: 193.6
click at [78, 660] on div "Senha de atendimento: M02902665" at bounding box center [291, 657] width 430 height 14
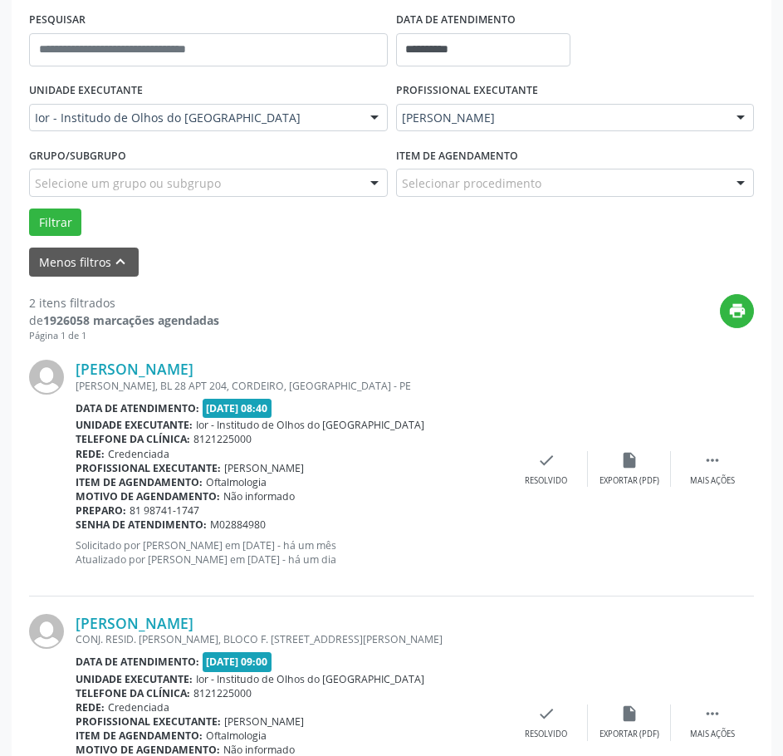
scroll to position [104, 0]
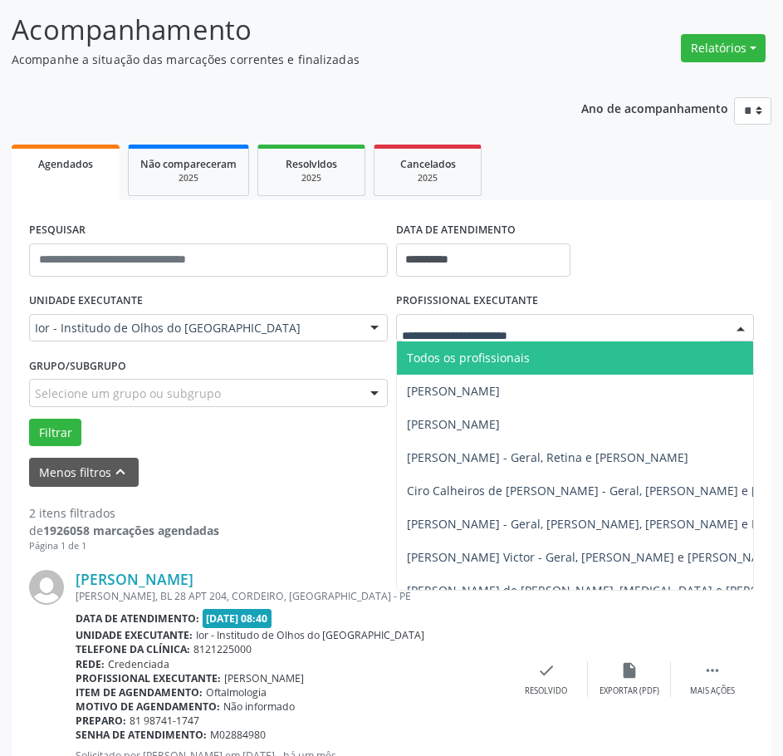
click at [499, 360] on span "Todos os profissionais" at bounding box center [468, 358] width 123 height 16
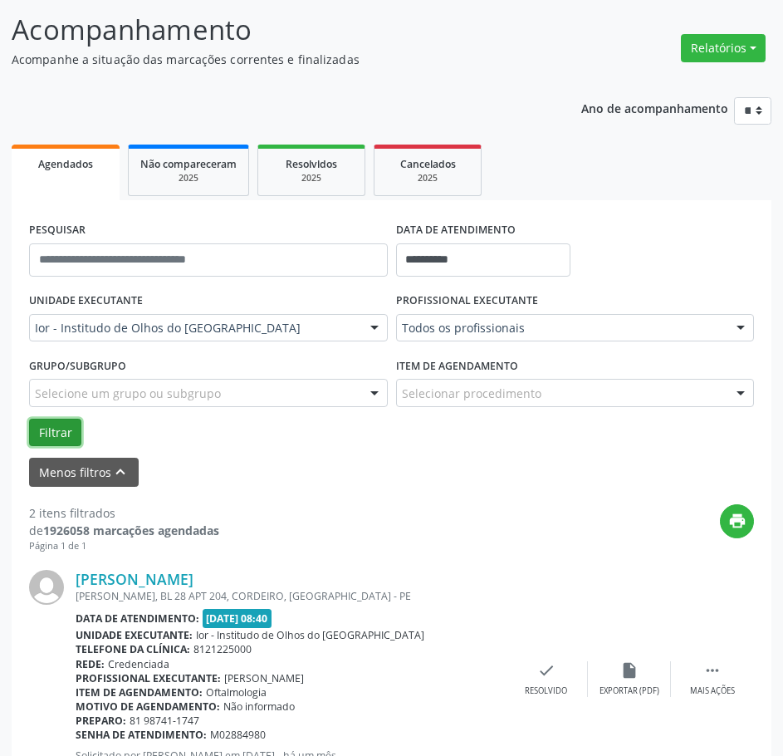
click at [57, 436] on button "Filtrar" at bounding box center [55, 433] width 52 height 28
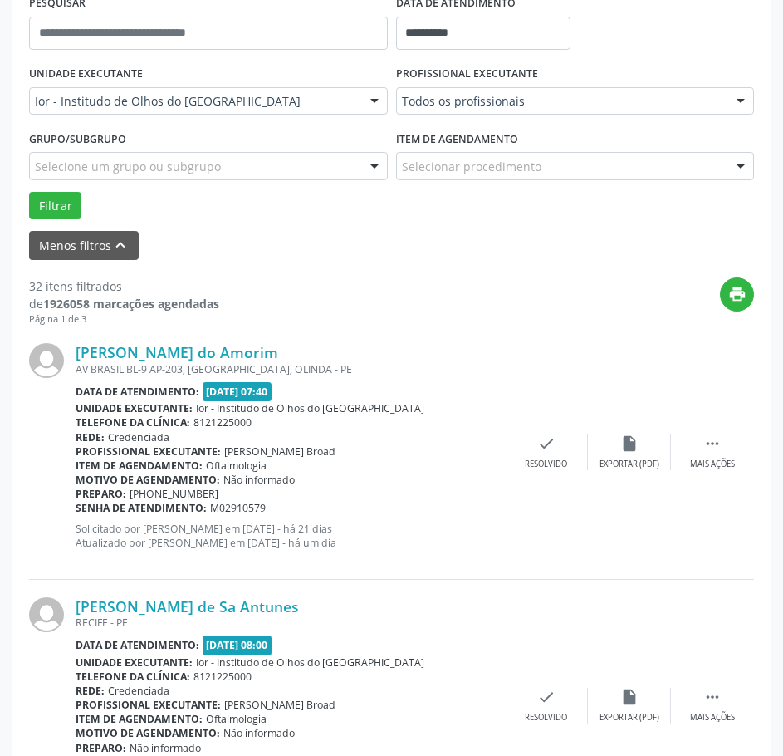
scroll to position [0, 0]
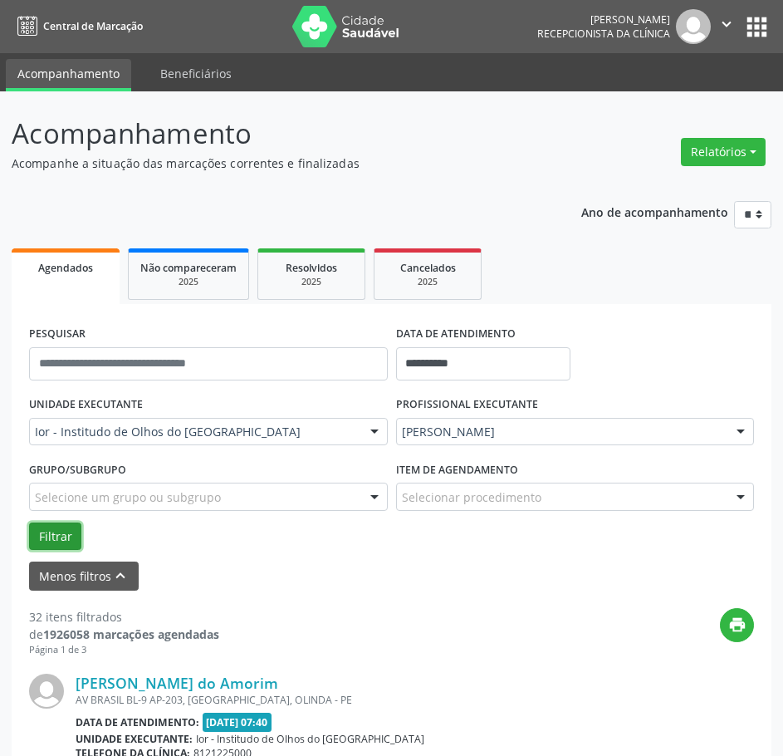
click at [56, 544] on button "Filtrar" at bounding box center [55, 537] width 52 height 28
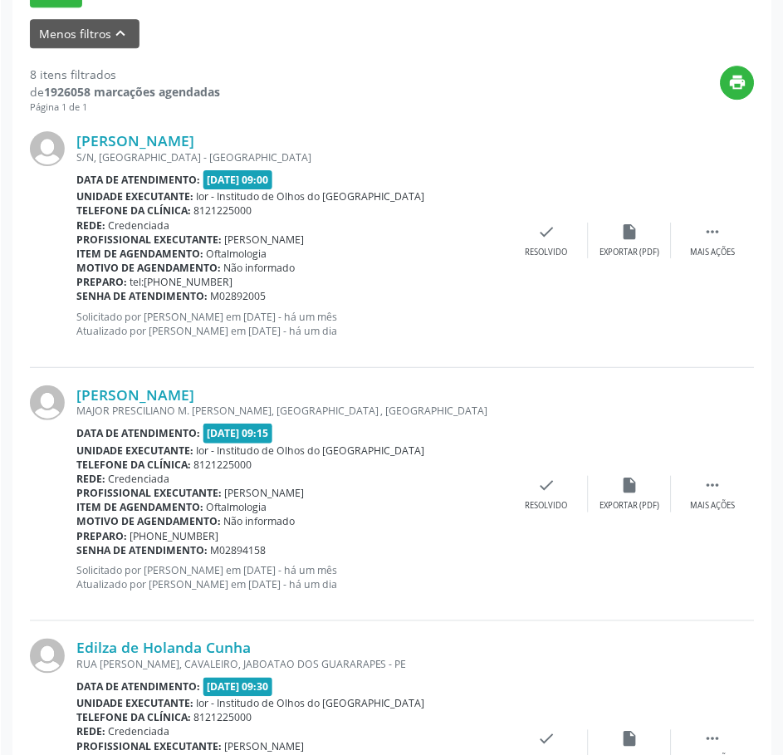
scroll to position [547, 0]
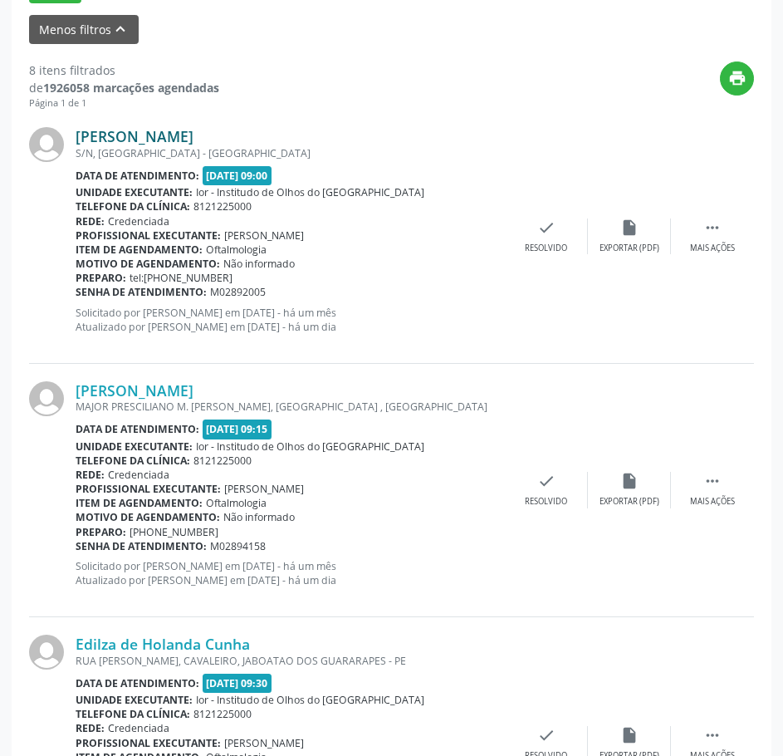
click at [165, 134] on link "[PERSON_NAME]" at bounding box center [135, 136] width 118 height 18
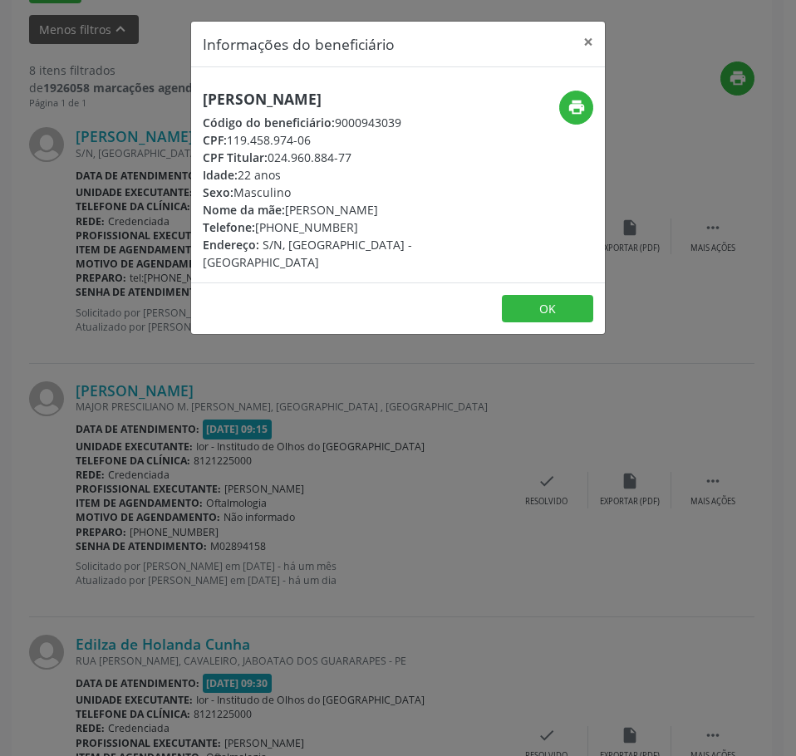
click at [263, 104] on h5 "[PERSON_NAME]" at bounding box center [329, 99] width 253 height 17
drag, startPoint x: 321, startPoint y: 140, endPoint x: 229, endPoint y: 140, distance: 91.4
click at [229, 140] on div "CPF: 119.458.974-06" at bounding box center [329, 139] width 253 height 17
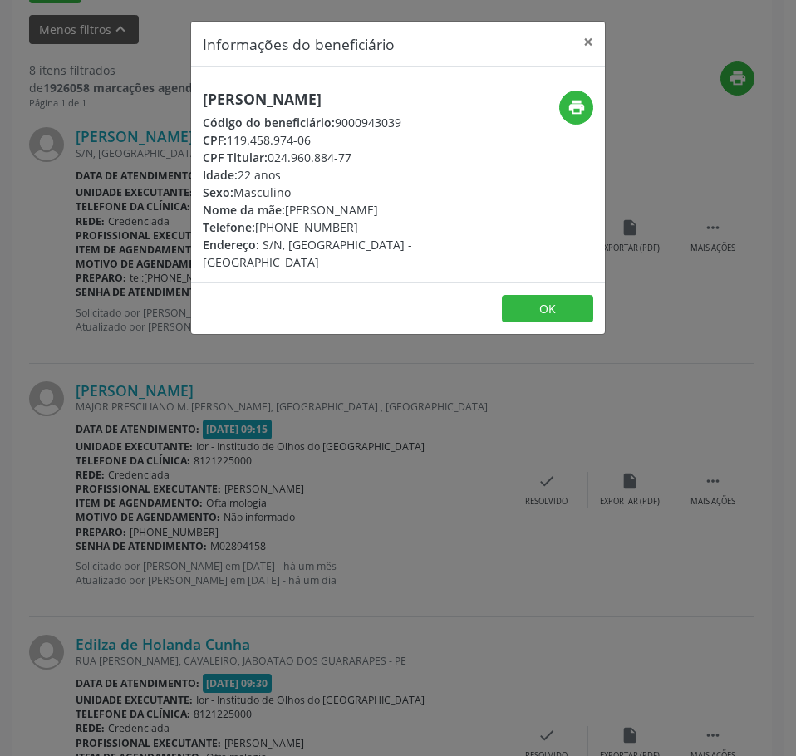
click at [202, 421] on div "Informações do beneficiário × [PERSON_NAME] Código do beneficiário: 9000943039 …" at bounding box center [398, 378] width 796 height 756
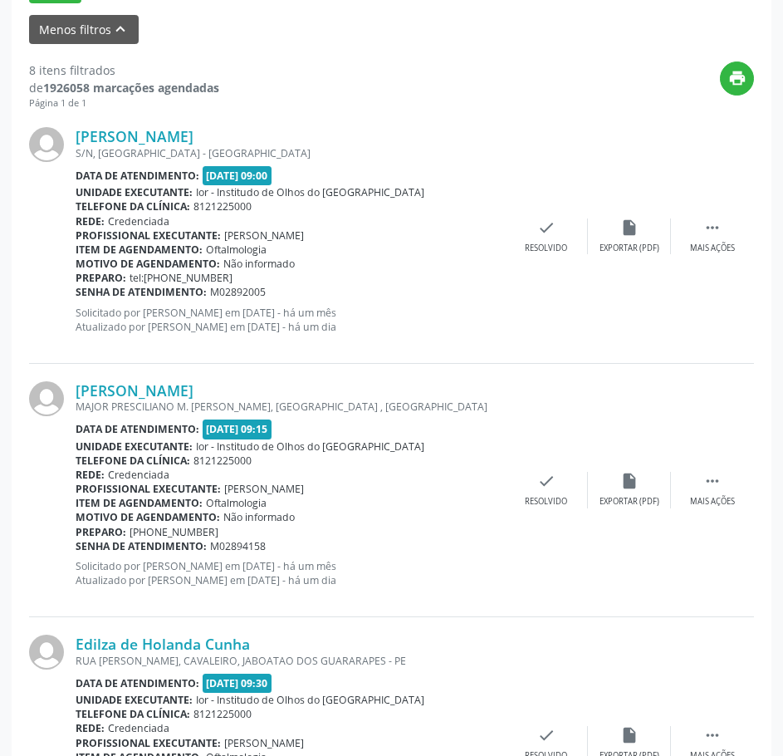
drag, startPoint x: 262, startPoint y: 295, endPoint x: 192, endPoint y: 289, distance: 70.0
click at [188, 291] on div "Senha de atendimento: M02892005" at bounding box center [291, 292] width 430 height 14
click at [269, 295] on div "Senha de atendimento: M02892005" at bounding box center [291, 292] width 430 height 14
drag, startPoint x: 244, startPoint y: 292, endPoint x: 77, endPoint y: 296, distance: 167.0
click at [77, 296] on div "Senha de atendimento: M02892005" at bounding box center [291, 292] width 430 height 14
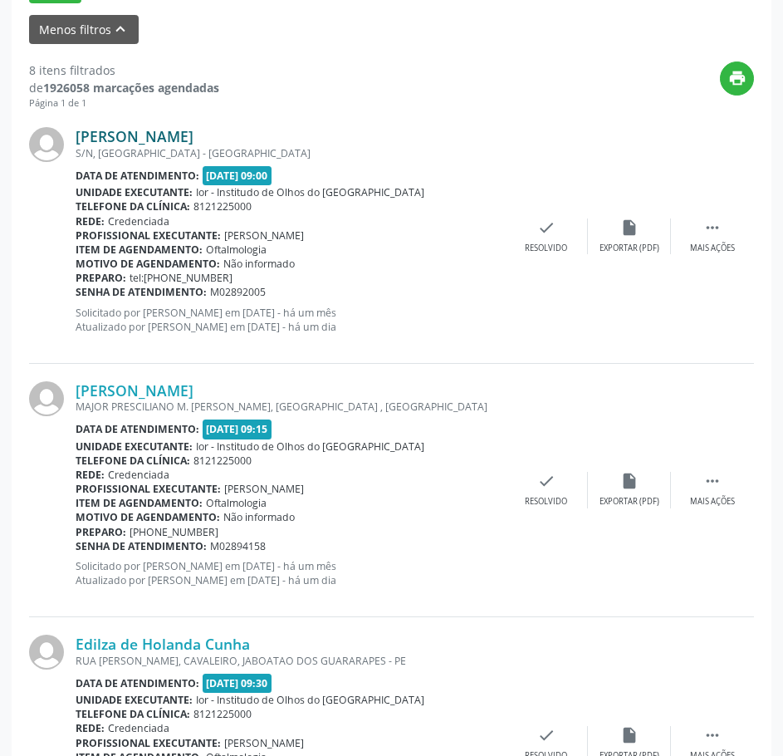
click at [194, 135] on link "[PERSON_NAME]" at bounding box center [135, 136] width 118 height 18
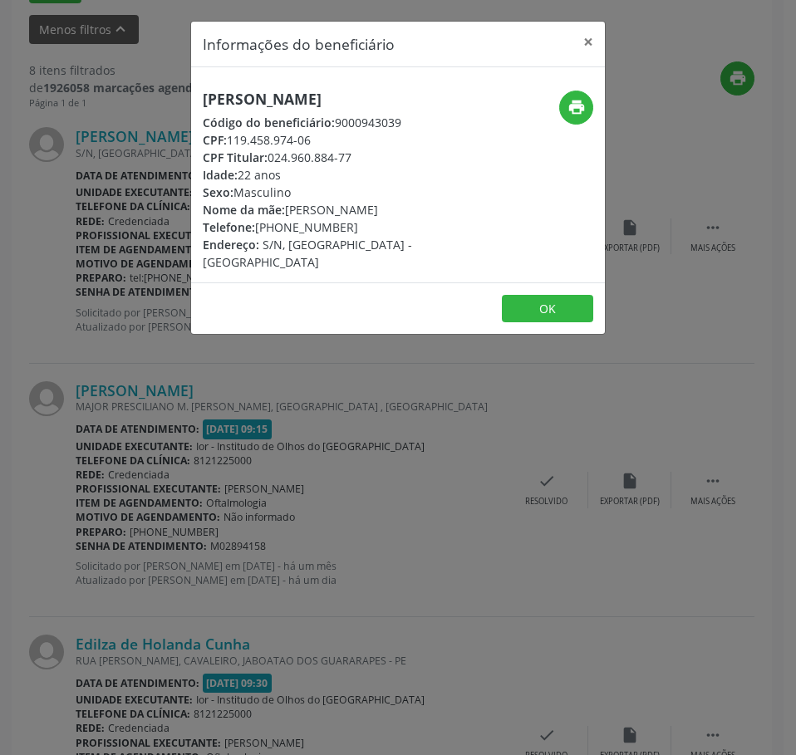
click at [292, 426] on div "Informações do beneficiário × [PERSON_NAME] Código do beneficiário: 9000943039 …" at bounding box center [398, 377] width 796 height 755
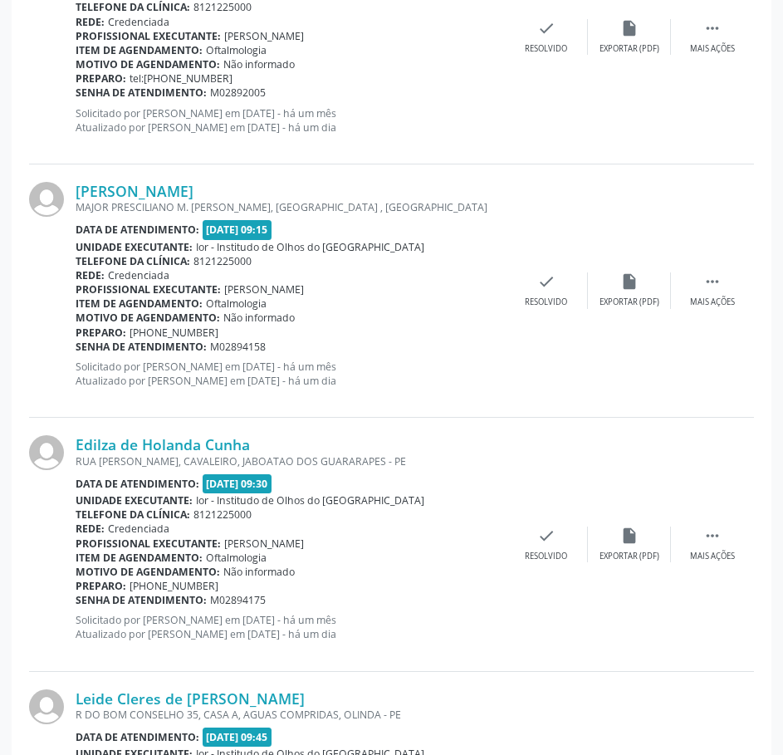
scroll to position [796, 0]
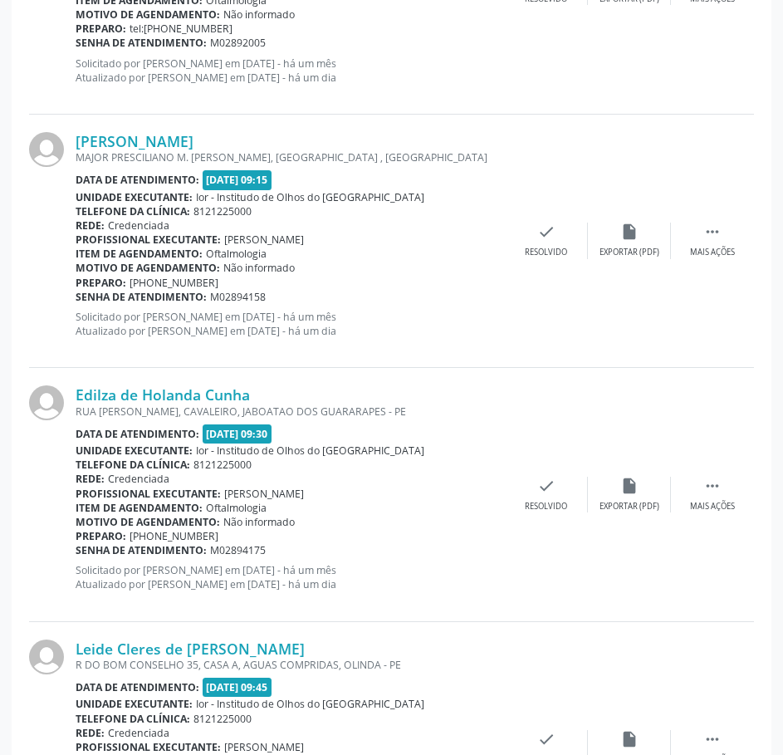
click at [205, 130] on div "[PERSON_NAME] MAJOR [PERSON_NAME] [PERSON_NAME], [GEOGRAPHIC_DATA] , [GEOGRAPHI…" at bounding box center [391, 241] width 725 height 253
click at [194, 140] on link "[PERSON_NAME]" at bounding box center [135, 141] width 118 height 18
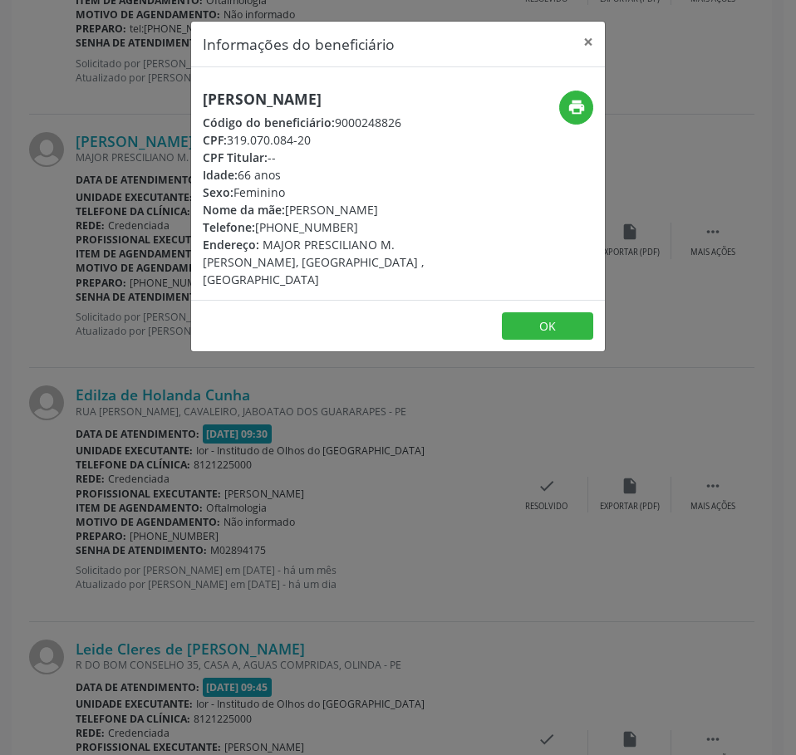
click at [292, 96] on h5 "[PERSON_NAME]" at bounding box center [329, 99] width 253 height 17
click at [162, 464] on div "Informações do beneficiário × [PERSON_NAME] Código do beneficiário: 9000248826 …" at bounding box center [398, 377] width 796 height 755
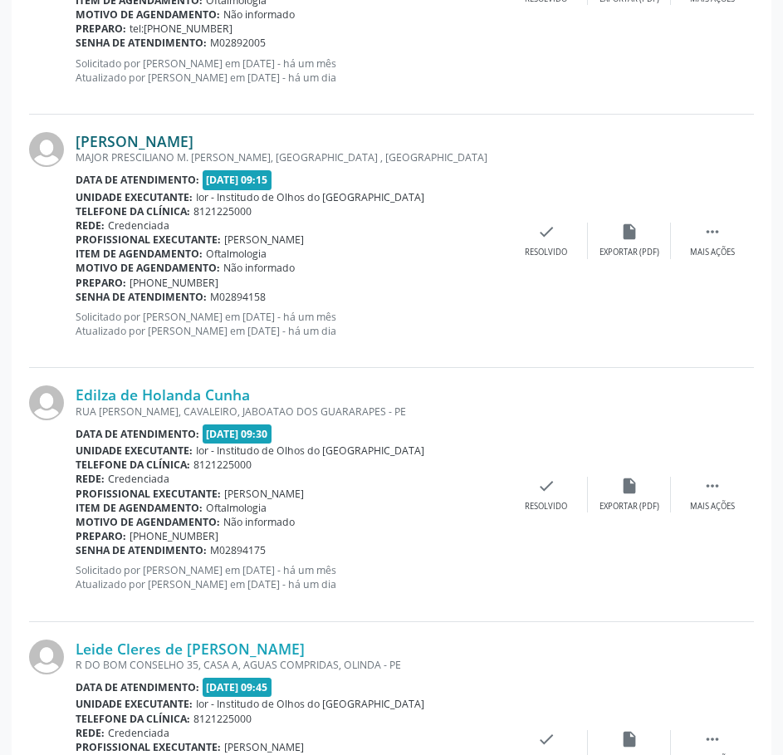
click at [194, 145] on link "[PERSON_NAME]" at bounding box center [135, 141] width 118 height 18
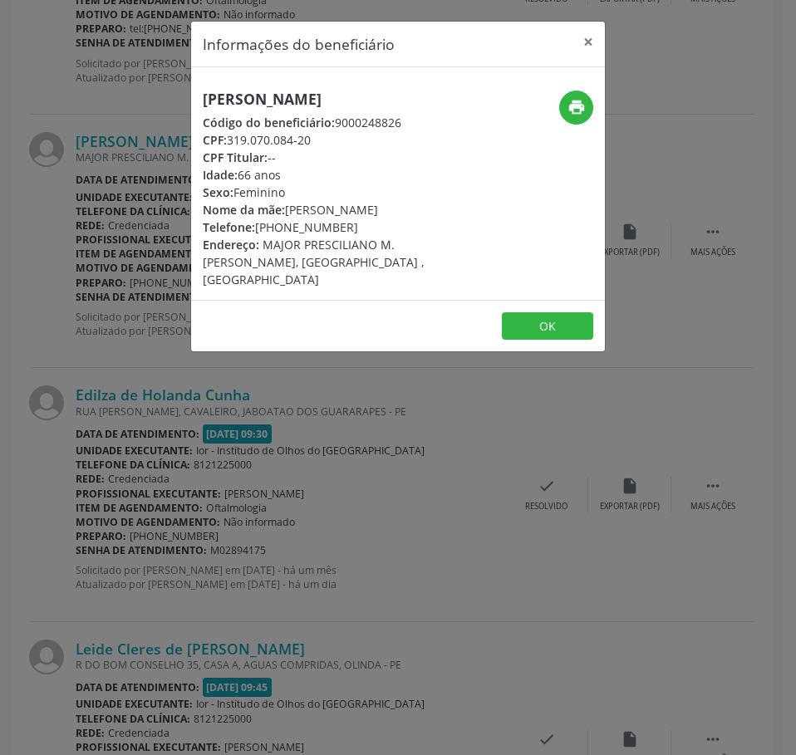
drag, startPoint x: 318, startPoint y: 140, endPoint x: 229, endPoint y: 145, distance: 89.0
click at [229, 145] on div "CPF: 319.070.084-20" at bounding box center [329, 139] width 253 height 17
click at [217, 461] on div "Informações do beneficiário × [PERSON_NAME] Código do beneficiário: 9000248826 …" at bounding box center [398, 377] width 796 height 755
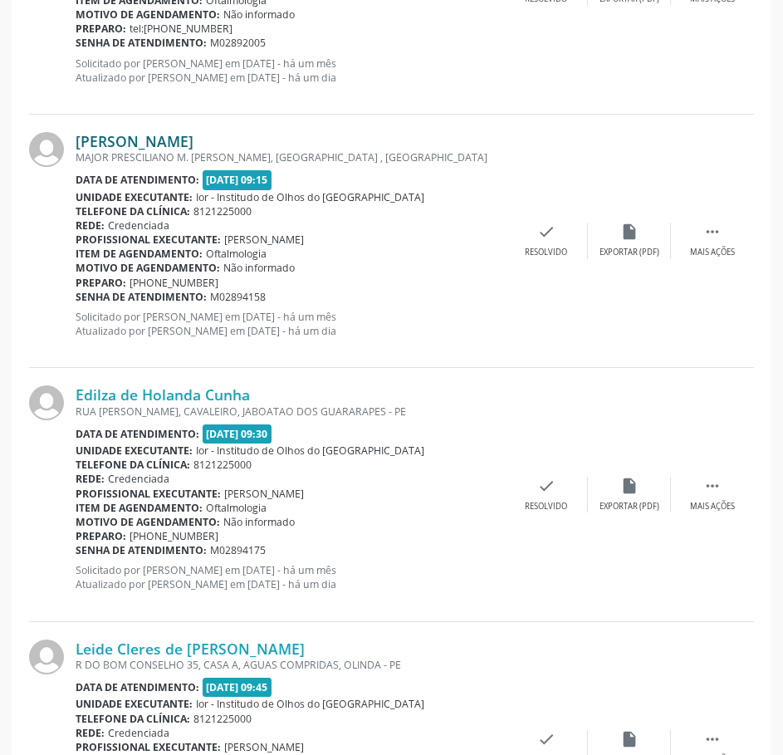
click at [189, 145] on link "[PERSON_NAME]" at bounding box center [135, 141] width 118 height 18
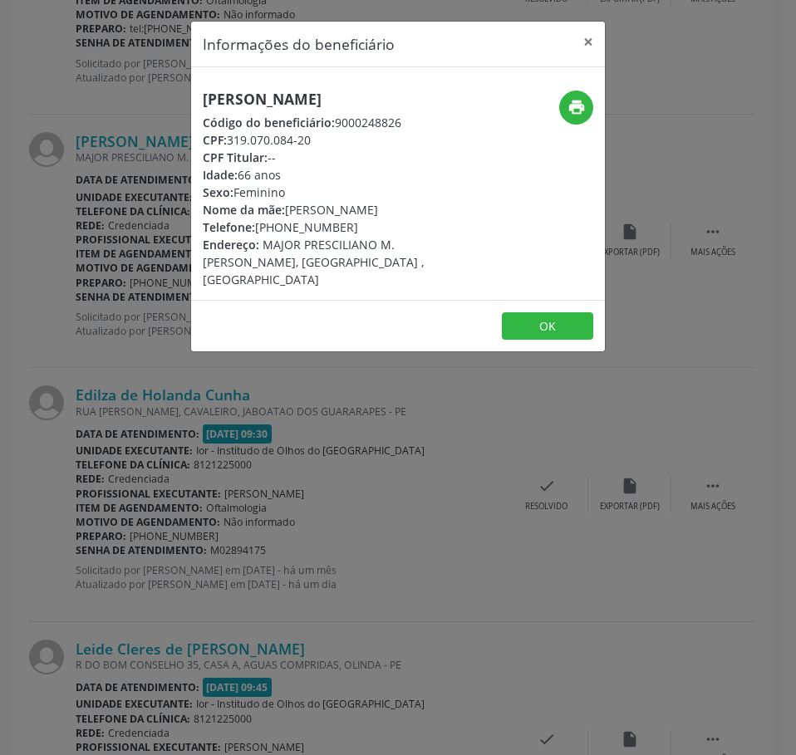
drag, startPoint x: 93, startPoint y: 227, endPoint x: 225, endPoint y: 253, distance: 134.7
click at [95, 227] on div "Informações do beneficiário × [PERSON_NAME] Código do beneficiário: 9000248826 …" at bounding box center [398, 377] width 796 height 755
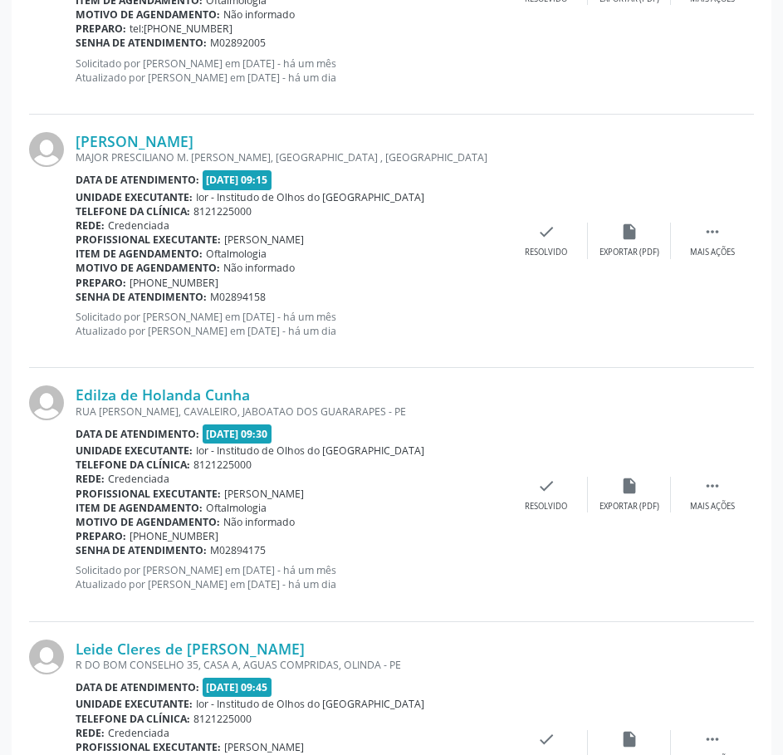
drag, startPoint x: 272, startPoint y: 301, endPoint x: 76, endPoint y: 300, distance: 196.1
click at [76, 300] on div "Senha de atendimento: M02894158" at bounding box center [291, 297] width 430 height 14
click at [189, 147] on link "[PERSON_NAME]" at bounding box center [135, 141] width 118 height 18
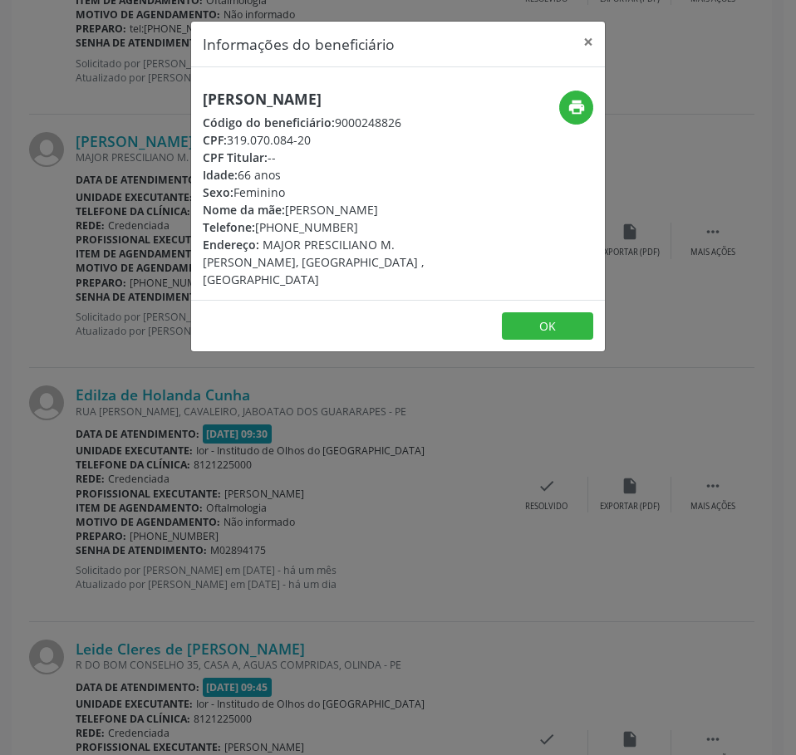
drag, startPoint x: 346, startPoint y: 228, endPoint x: 257, endPoint y: 223, distance: 89.9
click at [257, 223] on div "Telefone: [PHONE_NUMBER]" at bounding box center [329, 226] width 253 height 17
click at [211, 537] on div "Informações do beneficiário × [PERSON_NAME] Código do beneficiário: 9000248826 …" at bounding box center [398, 377] width 796 height 755
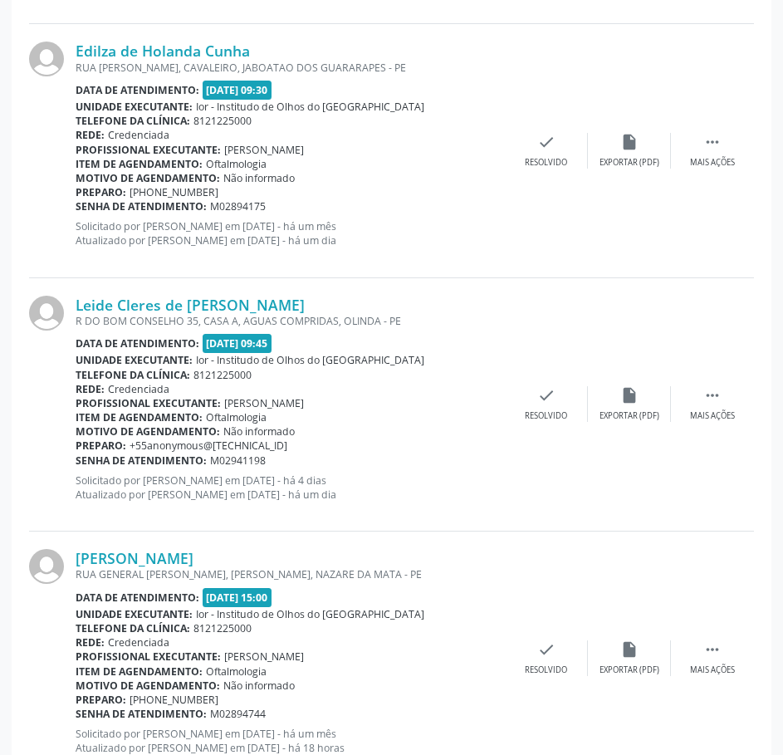
scroll to position [1045, 0]
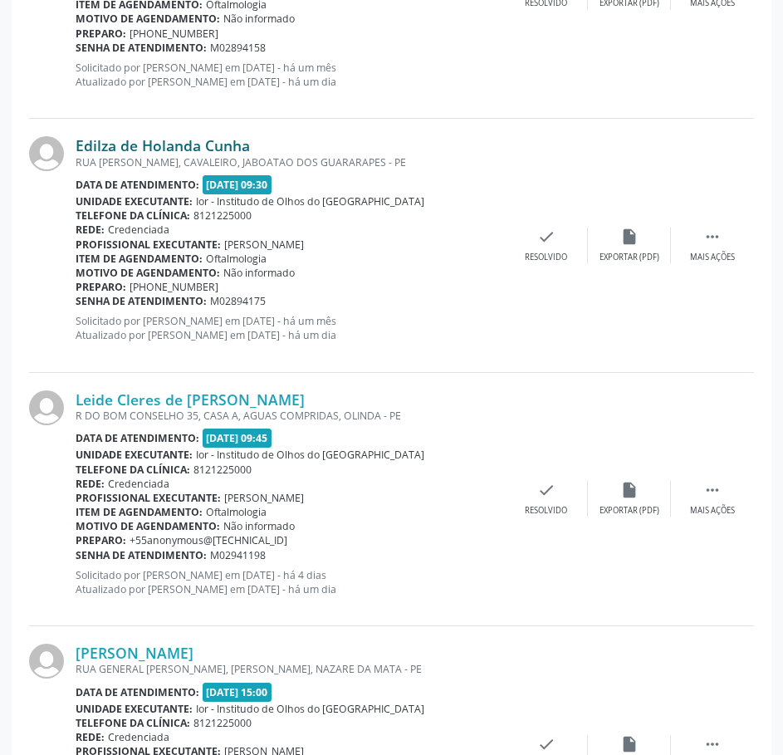
click at [194, 151] on link "Edilza de Holanda Cunha" at bounding box center [163, 145] width 174 height 18
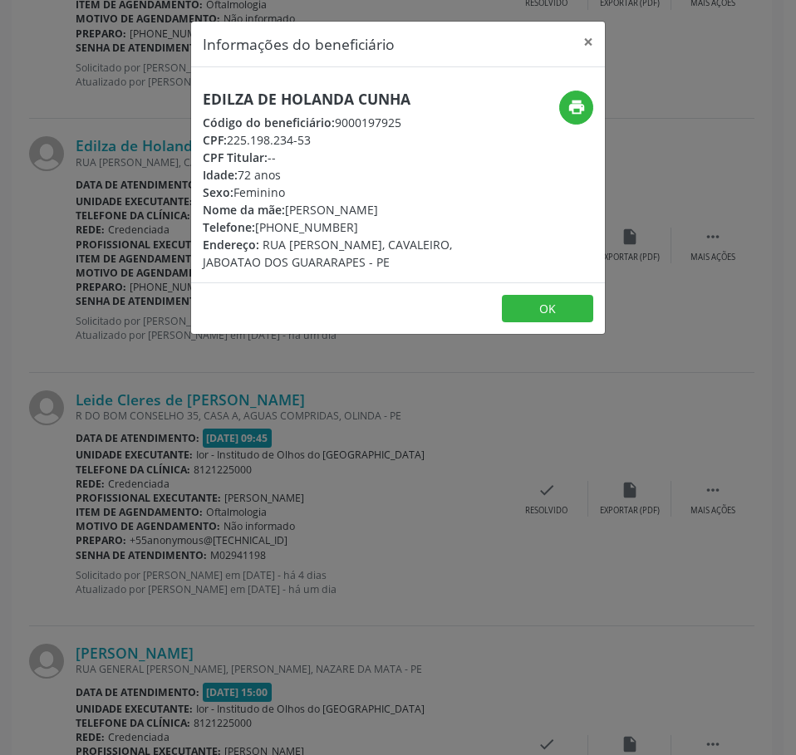
click at [267, 95] on h5 "Edilza de Holanda Cunha" at bounding box center [329, 99] width 253 height 17
click at [116, 238] on div "Informações do beneficiário × Edilza de [GEOGRAPHIC_DATA] Código do beneficiári…" at bounding box center [398, 377] width 796 height 755
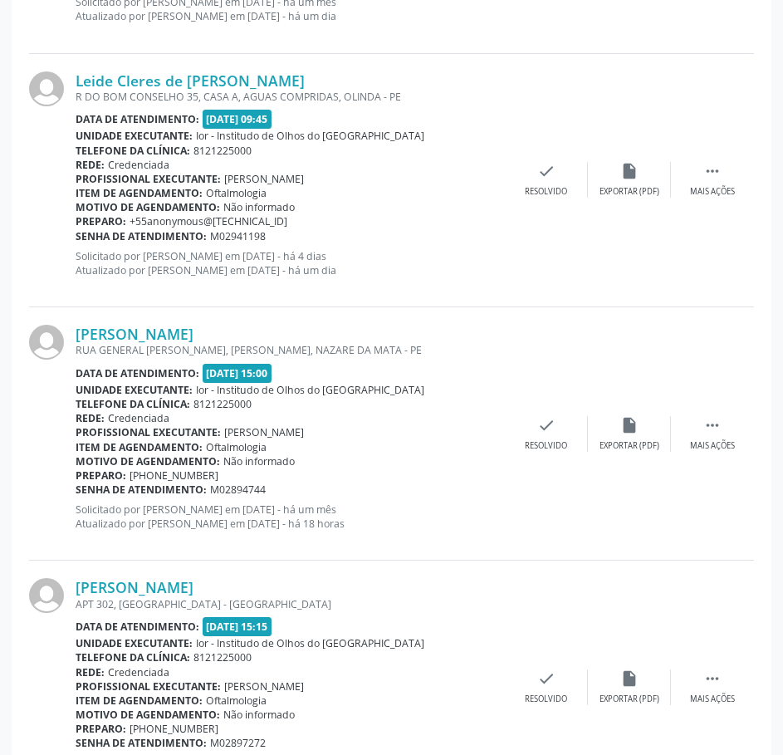
scroll to position [1377, 0]
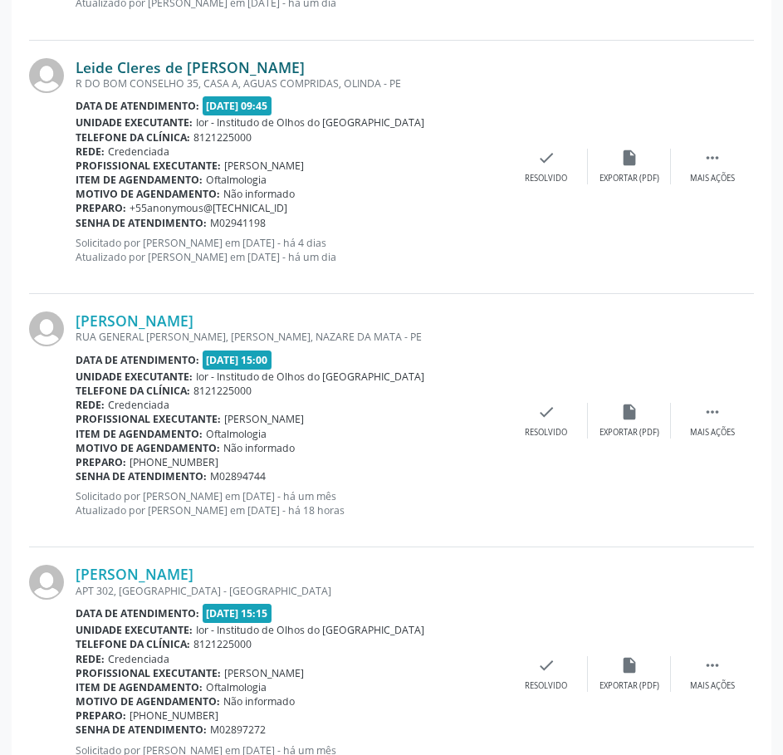
click at [184, 61] on link "Leide Cleres de [PERSON_NAME]" at bounding box center [190, 67] width 229 height 18
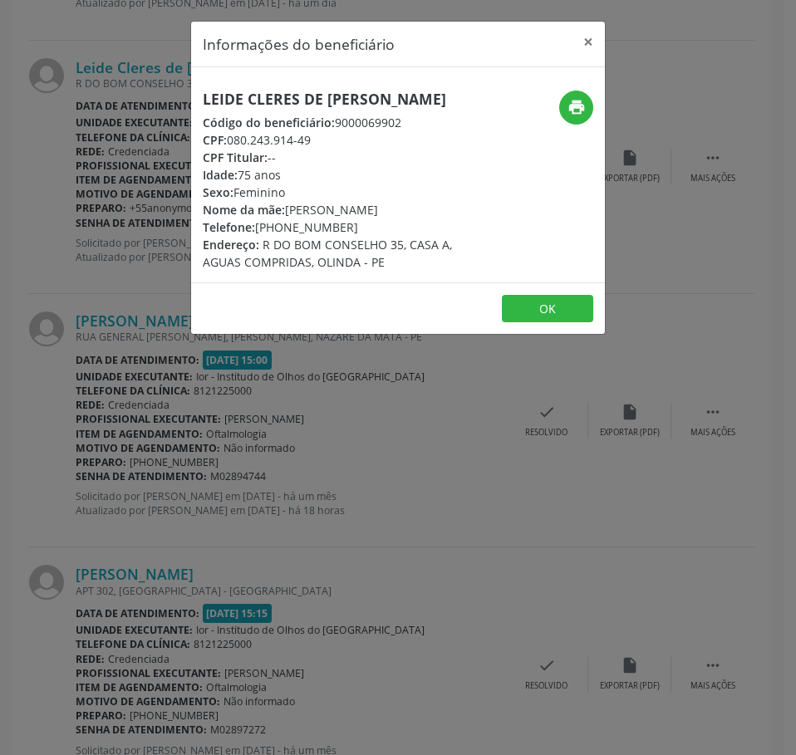
click at [264, 95] on h5 "Leide Cleres de [PERSON_NAME]" at bounding box center [329, 99] width 253 height 17
drag, startPoint x: 316, startPoint y: 146, endPoint x: 233, endPoint y: 145, distance: 83.1
click at [233, 145] on div "CPF: 080.243.914-49" at bounding box center [329, 139] width 253 height 17
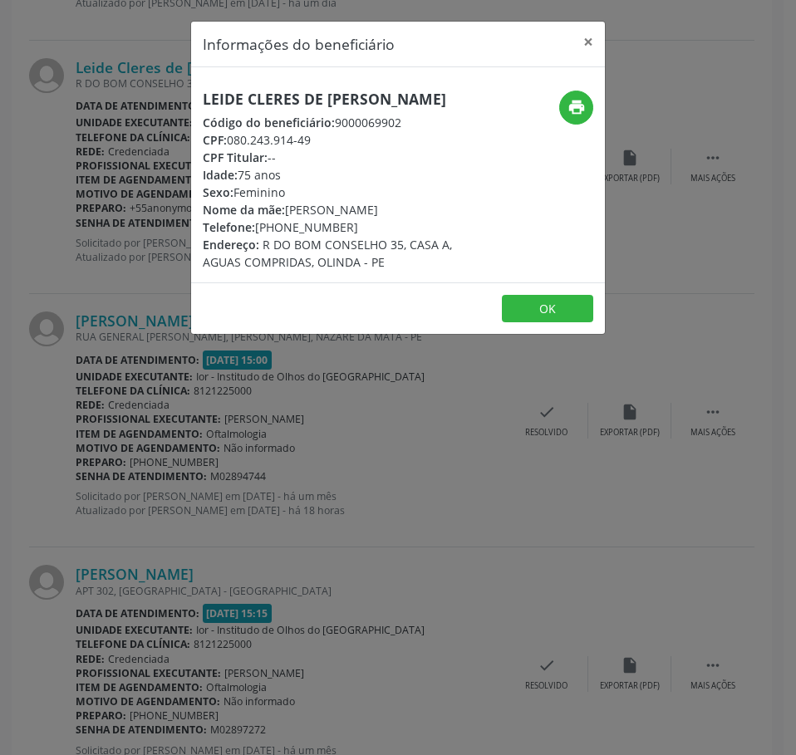
click at [222, 521] on div "Informações do beneficiário × Leide Cleres de [PERSON_NAME] Código do beneficiá…" at bounding box center [398, 377] width 796 height 755
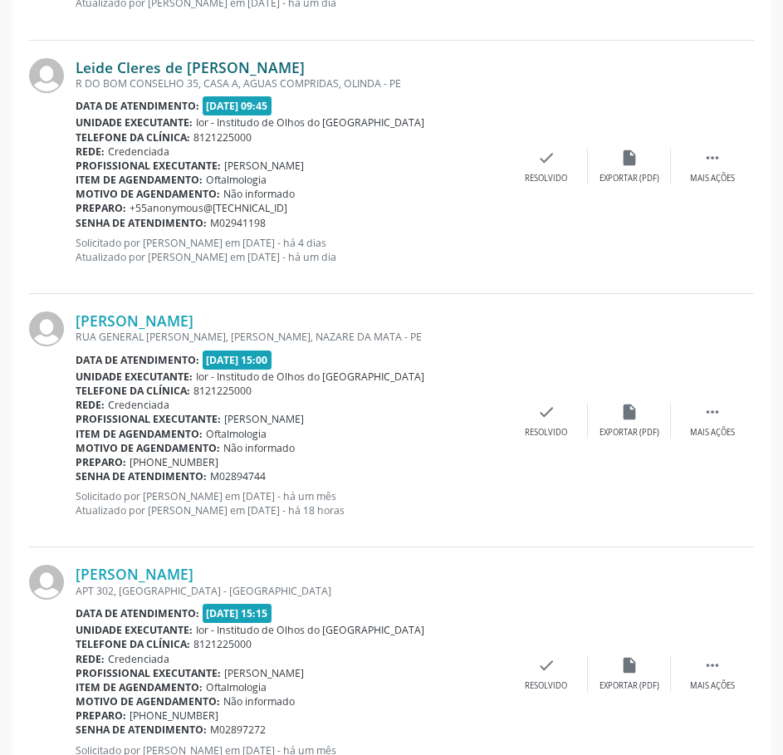
click at [156, 61] on link "Leide Cleres de [PERSON_NAME]" at bounding box center [190, 67] width 229 height 18
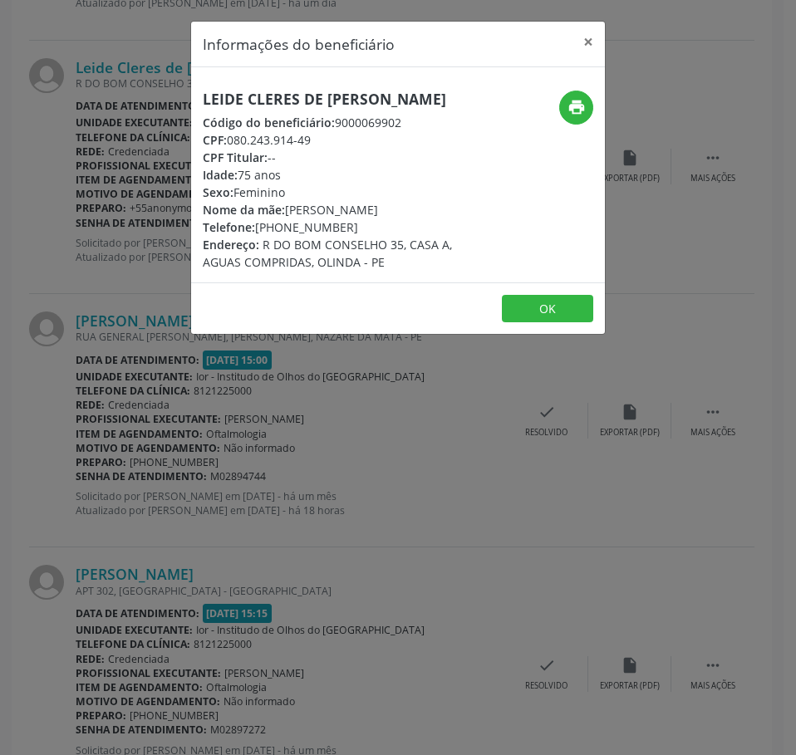
drag, startPoint x: 340, startPoint y: 226, endPoint x: 317, endPoint y: 225, distance: 22.4
click at [316, 225] on div "Telefone: [PHONE_NUMBER]" at bounding box center [329, 226] width 253 height 17
drag, startPoint x: 358, startPoint y: 224, endPoint x: 257, endPoint y: 228, distance: 101.4
click at [257, 228] on div "Telefone: [PHONE_NUMBER]" at bounding box center [329, 226] width 253 height 17
click at [575, 107] on icon "print" at bounding box center [576, 107] width 18 height 18
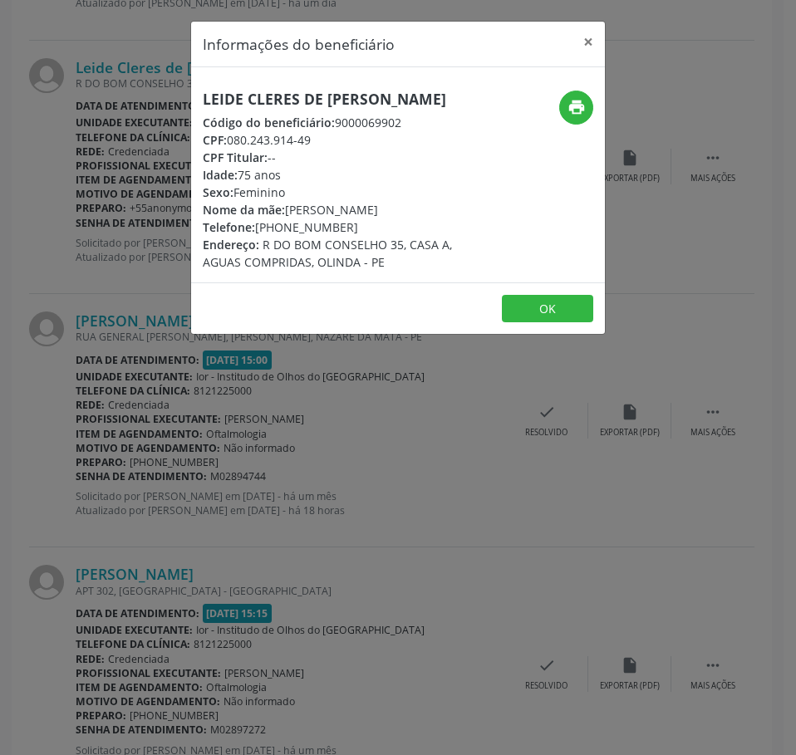
drag, startPoint x: 155, startPoint y: 337, endPoint x: 206, endPoint y: 265, distance: 88.8
click at [155, 336] on div "Informações do beneficiário × Leide Cleres de [PERSON_NAME] Código do beneficiá…" at bounding box center [398, 377] width 796 height 755
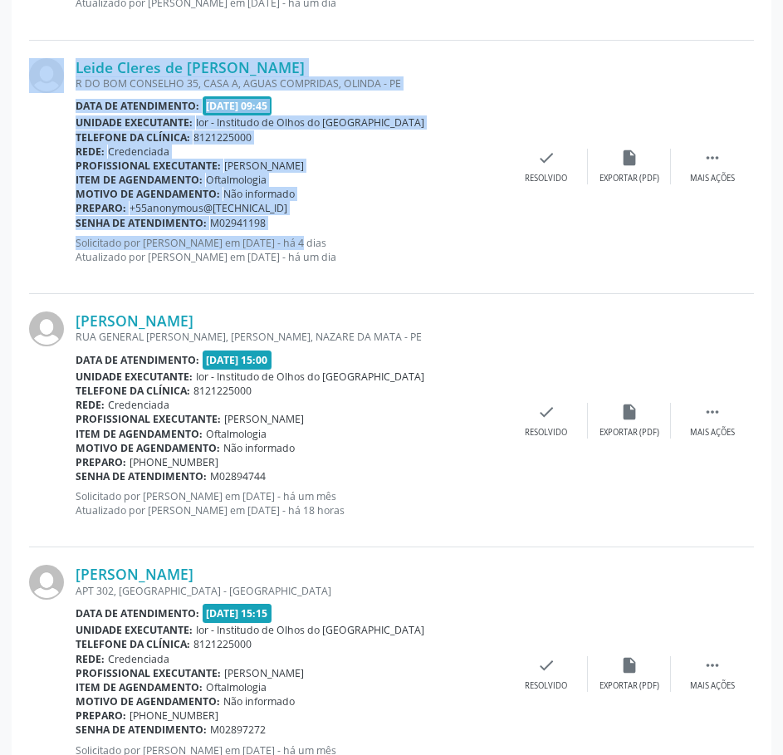
drag, startPoint x: 274, startPoint y: 232, endPoint x: 91, endPoint y: 229, distance: 182.8
click at [73, 224] on div "Leide Cleres de [PERSON_NAME] R DO BOM CONSELHO 35, CASA A, AGUAS COMPRIDAS, OL…" at bounding box center [391, 167] width 725 height 253
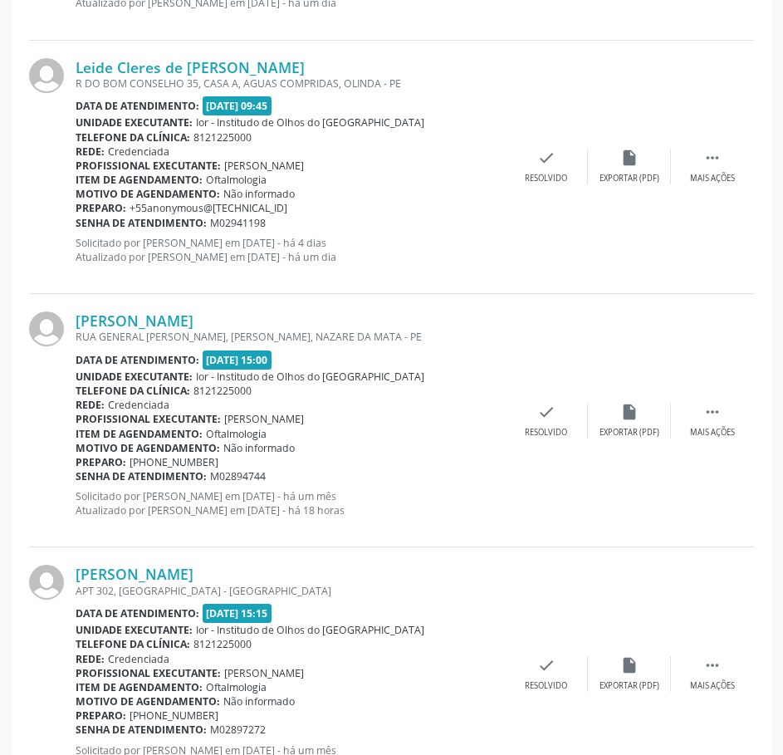
click at [366, 234] on div "Leide Cleres de [PERSON_NAME] R DO BOM CONSELHO 35, CASA A, AGUAS COMPRIDAS, OL…" at bounding box center [291, 167] width 430 height 218
drag, startPoint x: 259, startPoint y: 221, endPoint x: 238, endPoint y: 221, distance: 20.8
click at [238, 221] on span "M02941198" at bounding box center [238, 223] width 56 height 14
drag, startPoint x: 266, startPoint y: 223, endPoint x: 76, endPoint y: 227, distance: 189.5
click at [76, 227] on div "Senha de atendimento: M02941198" at bounding box center [291, 223] width 430 height 14
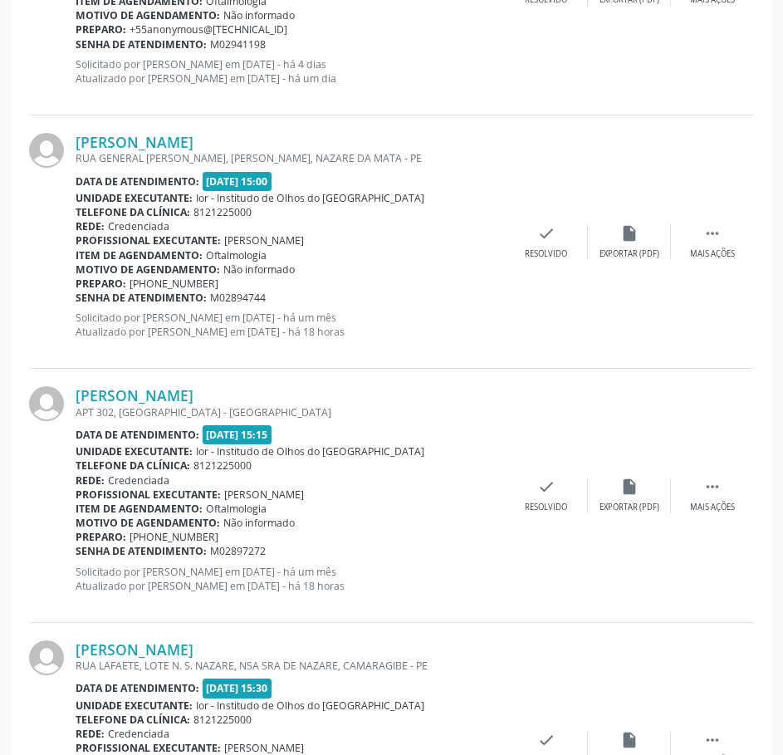
scroll to position [1544, 0]
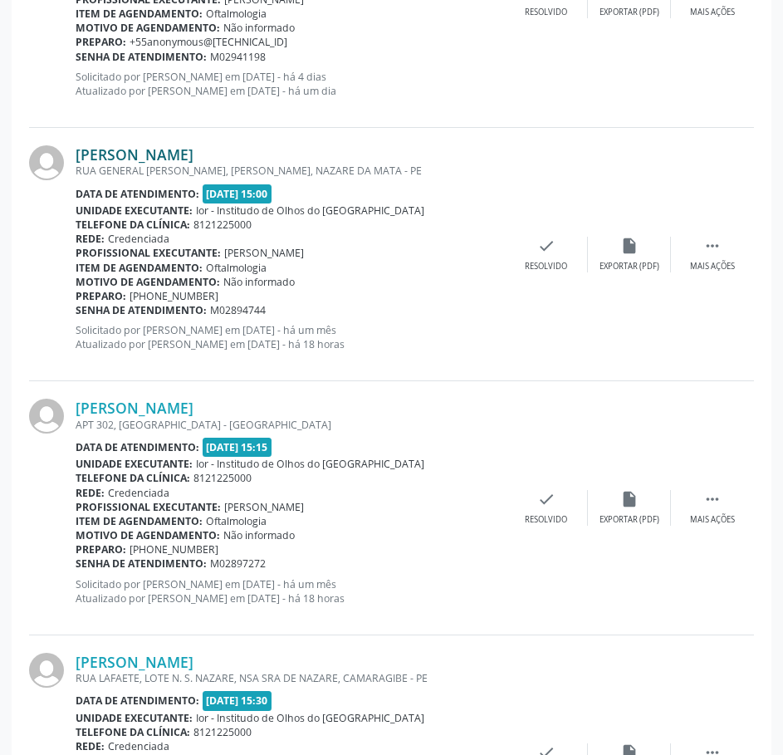
click at [157, 154] on link "[PERSON_NAME]" at bounding box center [135, 154] width 118 height 18
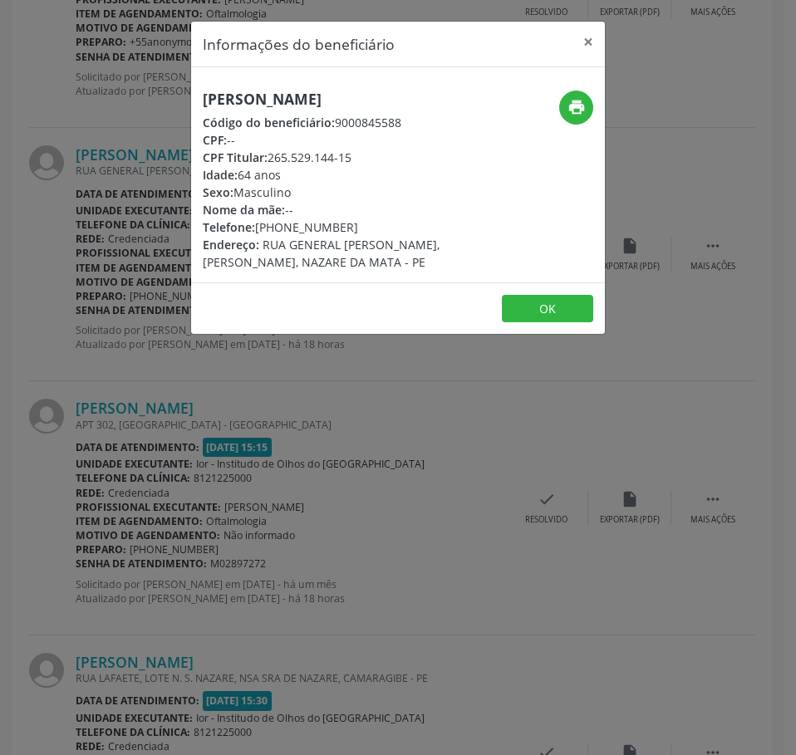
click at [252, 99] on h5 "[PERSON_NAME]" at bounding box center [329, 99] width 253 height 17
click at [134, 164] on div "Informações do beneficiário × [PERSON_NAME] Código do beneficiário: 9000845588 …" at bounding box center [398, 377] width 796 height 755
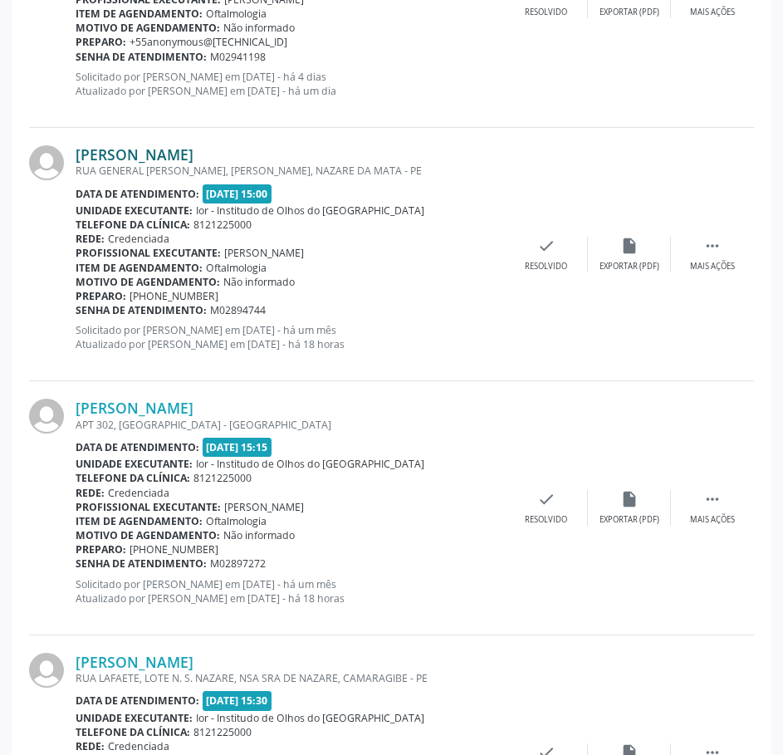
click at [174, 155] on link "[PERSON_NAME]" at bounding box center [135, 154] width 118 height 18
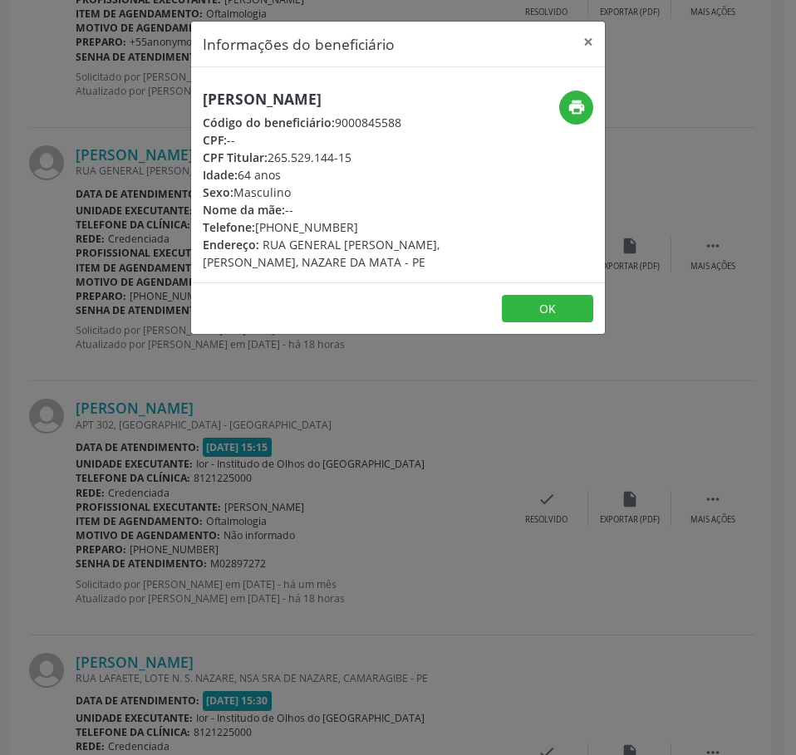
click at [592, 101] on div "print" at bounding box center [536, 108] width 115 height 34
click at [577, 106] on icon "print" at bounding box center [576, 107] width 18 height 18
click at [140, 269] on div "Informações do beneficiário × [PERSON_NAME] Código do beneficiário: 9000845588 …" at bounding box center [398, 377] width 796 height 755
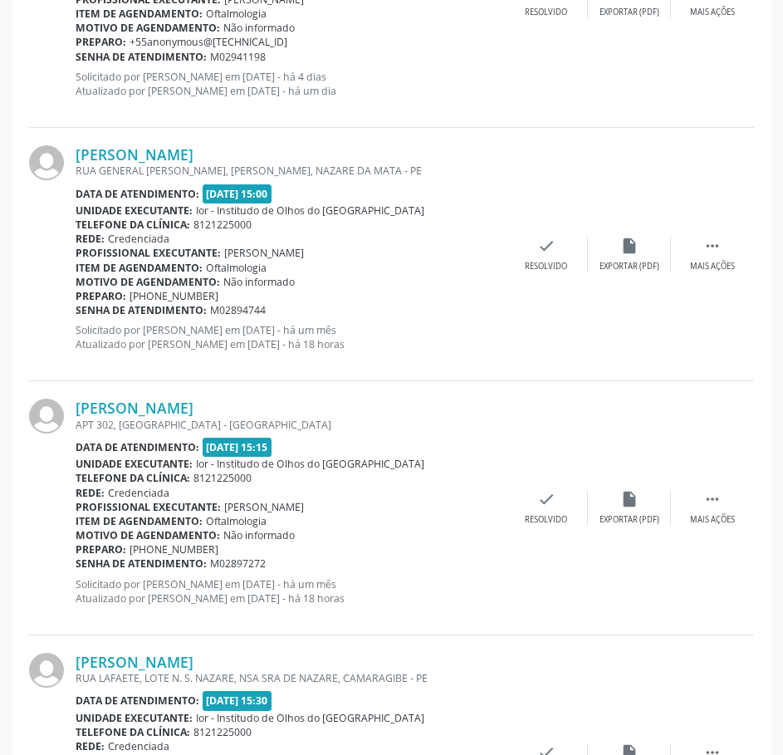
drag, startPoint x: 269, startPoint y: 306, endPoint x: 76, endPoint y: 311, distance: 192.8
click at [76, 311] on div "Senha de atendimento: M02894744" at bounding box center [291, 310] width 430 height 14
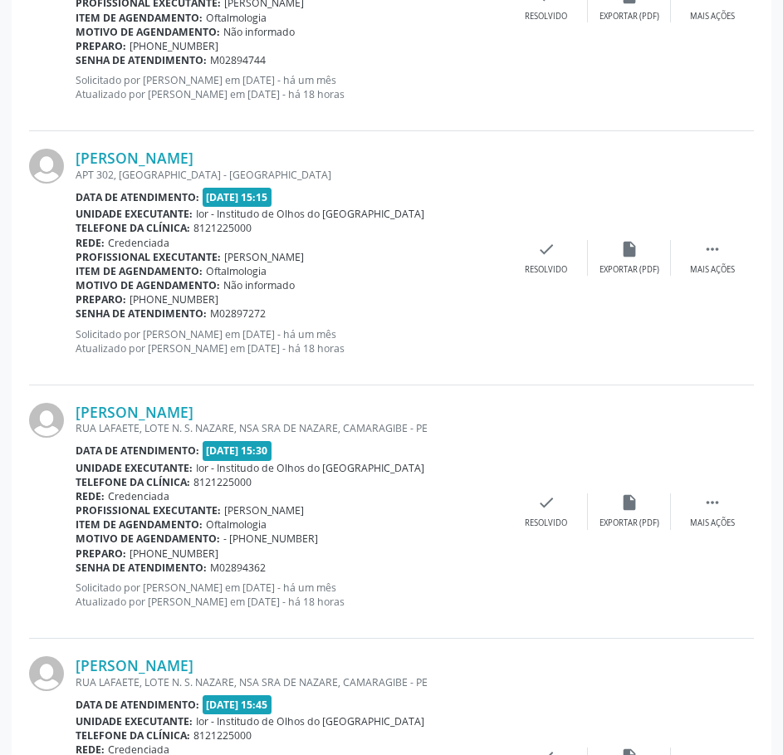
scroll to position [1793, 0]
click at [172, 155] on link "[PERSON_NAME]" at bounding box center [135, 159] width 118 height 18
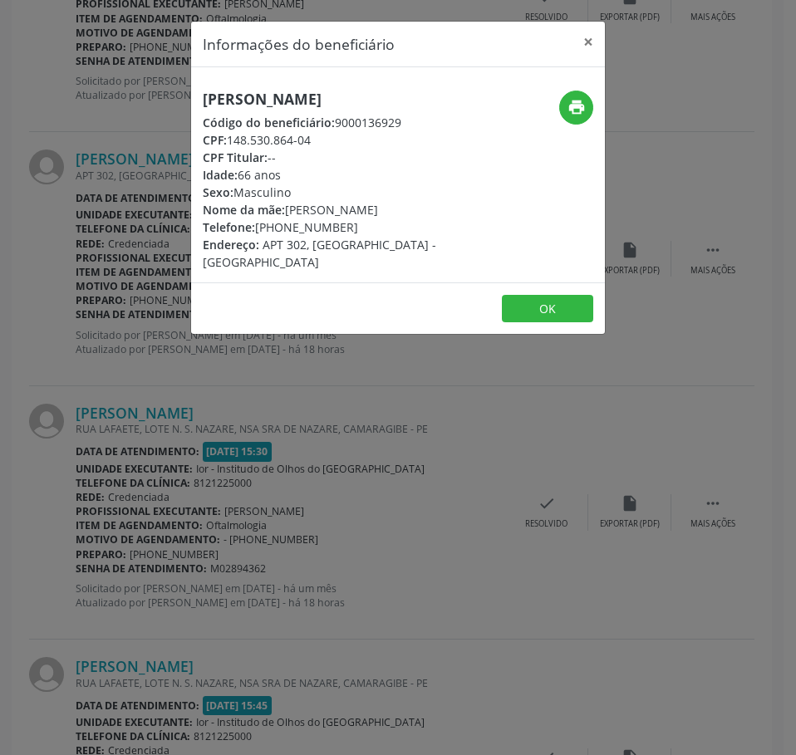
click at [235, 98] on h5 "[PERSON_NAME]" at bounding box center [329, 99] width 253 height 17
click at [115, 145] on div "Informações do beneficiário × [PERSON_NAME] Código do beneficiário: 9000136929 …" at bounding box center [398, 377] width 796 height 755
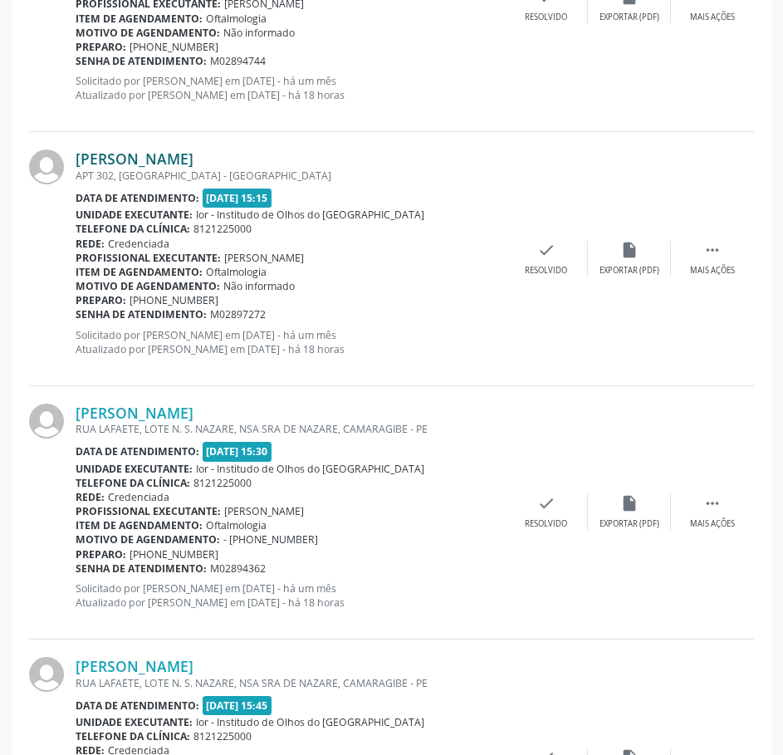
click at [181, 155] on link "[PERSON_NAME]" at bounding box center [135, 159] width 118 height 18
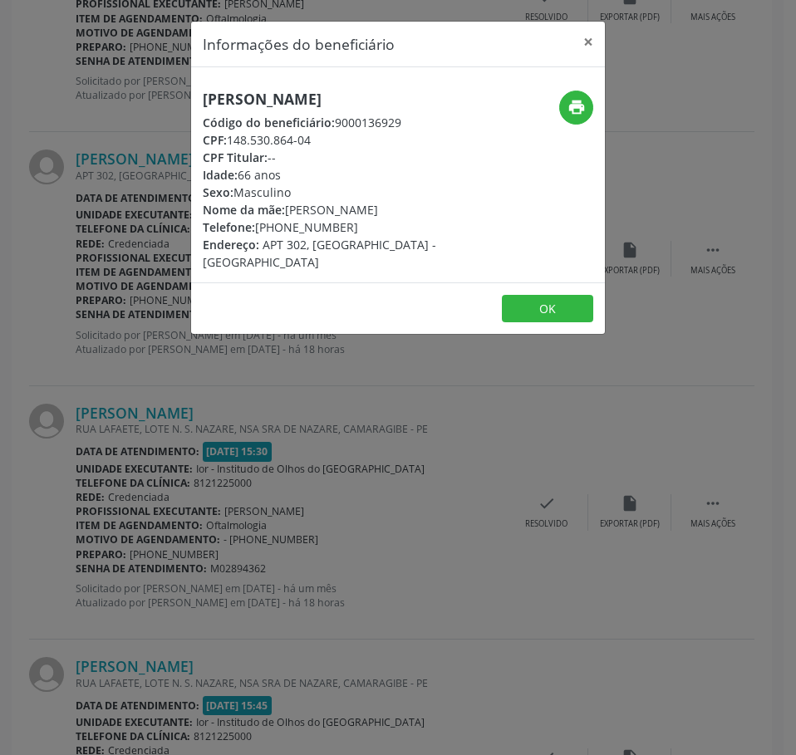
click at [120, 105] on div "Informações do beneficiário × [PERSON_NAME] Código do beneficiário: 9000136929 …" at bounding box center [398, 377] width 796 height 755
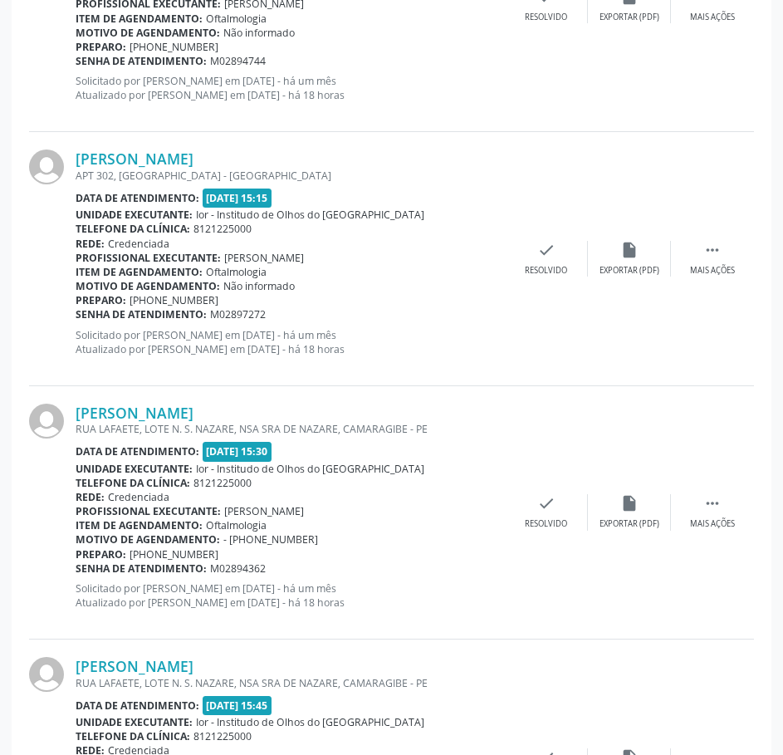
drag, startPoint x: 270, startPoint y: 316, endPoint x: 78, endPoint y: 313, distance: 191.9
click at [78, 313] on div "Senha de atendimento: M02897272" at bounding box center [291, 314] width 430 height 14
click at [179, 164] on link "[PERSON_NAME]" at bounding box center [135, 159] width 118 height 18
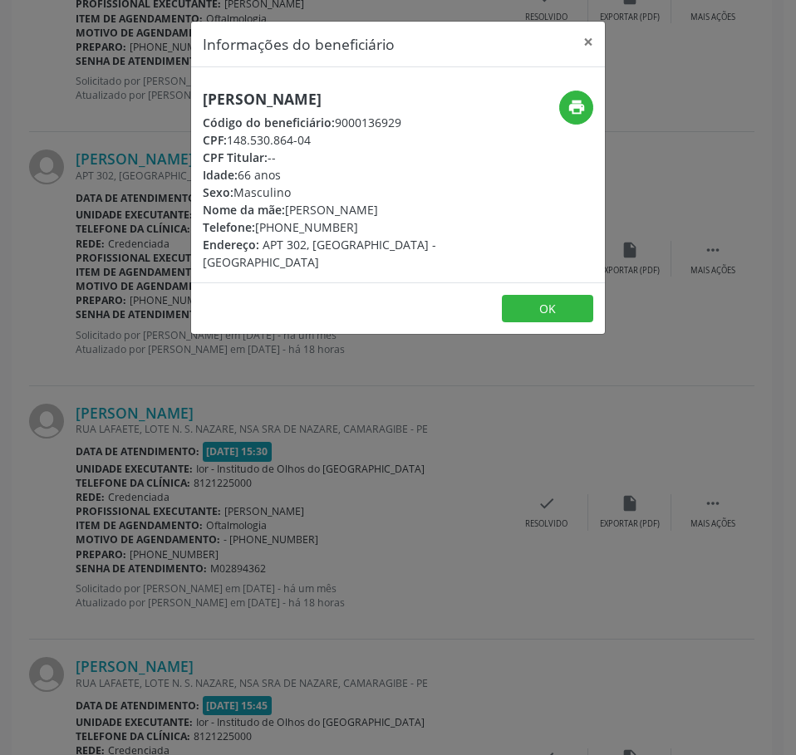
click at [238, 91] on h5 "[PERSON_NAME]" at bounding box center [329, 99] width 253 height 17
click at [189, 546] on div "Informações do beneficiário × [PERSON_NAME] Código do beneficiário: 9000136929 …" at bounding box center [398, 377] width 796 height 755
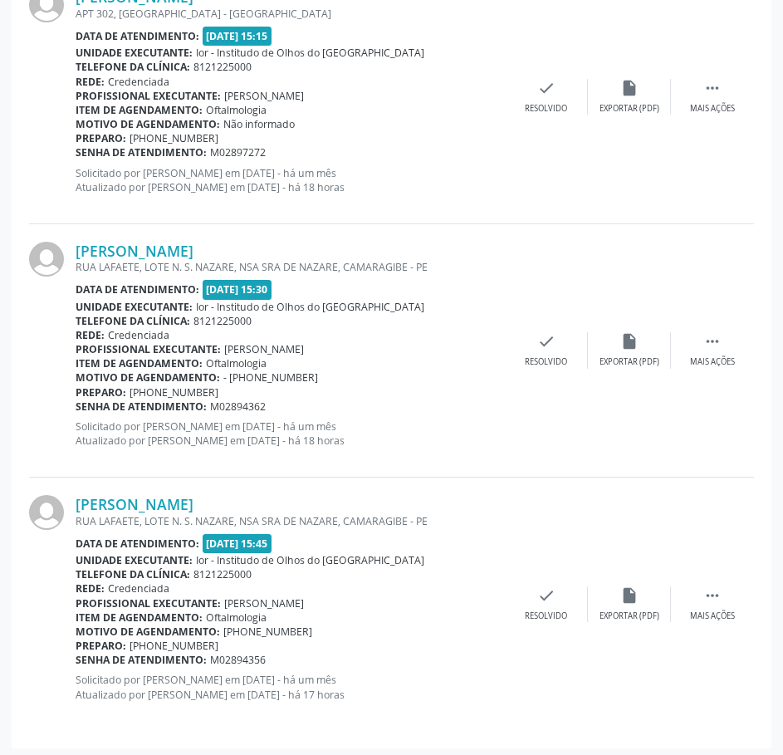
scroll to position [1960, 0]
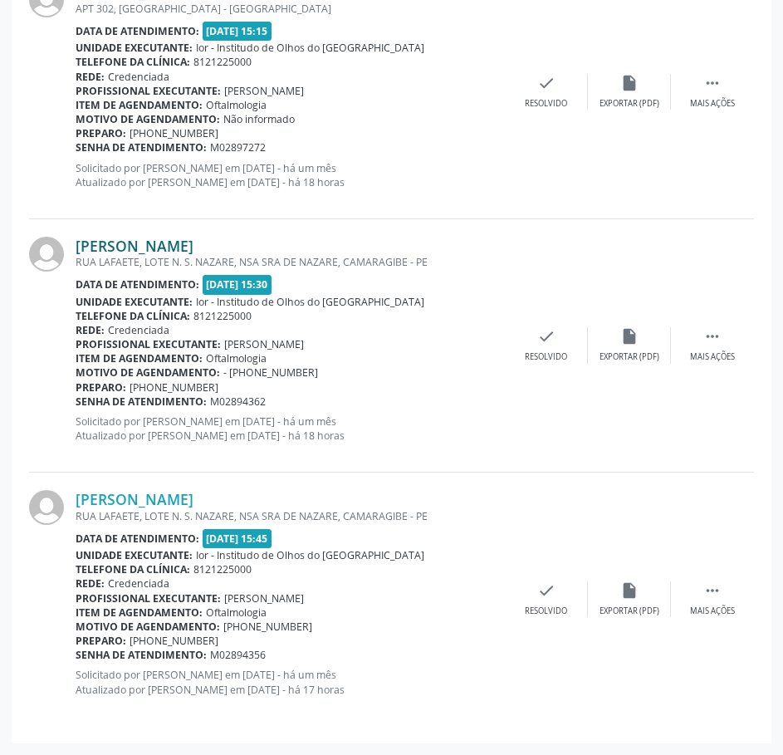
click at [146, 252] on link "[PERSON_NAME]" at bounding box center [135, 246] width 118 height 18
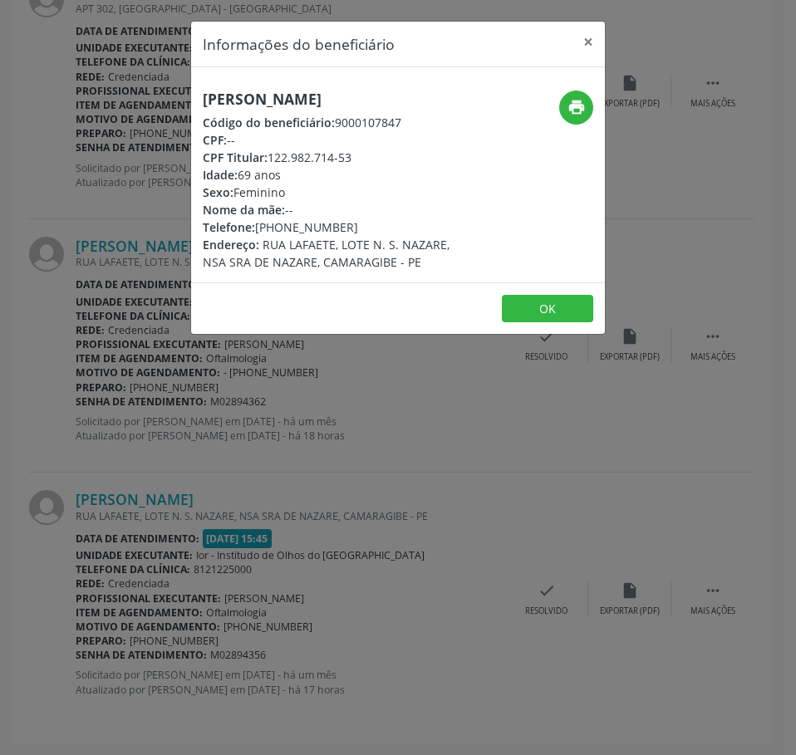
click at [245, 101] on h5 "[PERSON_NAME]" at bounding box center [329, 99] width 253 height 17
click at [85, 221] on div "Informações do beneficiário × [PERSON_NAME] Código do beneficiário: 9000107847 …" at bounding box center [398, 377] width 796 height 755
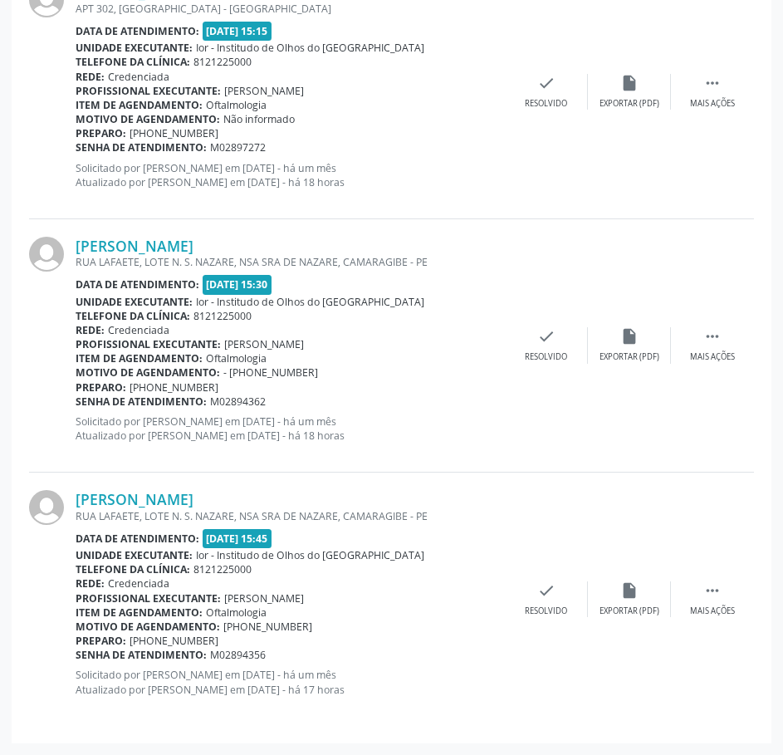
drag, startPoint x: 272, startPoint y: 404, endPoint x: 75, endPoint y: 398, distance: 197.0
click at [75, 399] on div "[PERSON_NAME] [GEOGRAPHIC_DATA], LOTE N. S. NAZARE, NSA SRA DE NAZARE, CAMARAGI…" at bounding box center [391, 345] width 725 height 253
click at [479, 327] on div "Rede: Credenciada" at bounding box center [291, 330] width 430 height 14
click at [194, 496] on link "[PERSON_NAME]" at bounding box center [135, 499] width 118 height 18
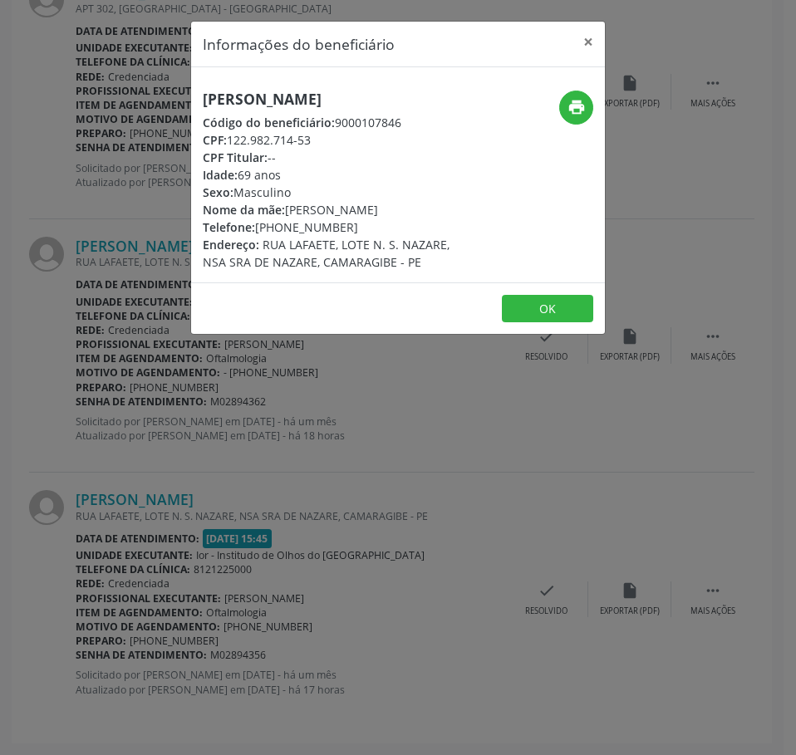
click at [211, 108] on h5 "[PERSON_NAME]" at bounding box center [329, 99] width 253 height 17
drag, startPoint x: 313, startPoint y: 164, endPoint x: 230, endPoint y: 165, distance: 83.1
click at [230, 165] on div "[PERSON_NAME] Código do beneficiário: 9000107846 CPF: 122.982.714-53 CPF Titula…" at bounding box center [329, 181] width 253 height 180
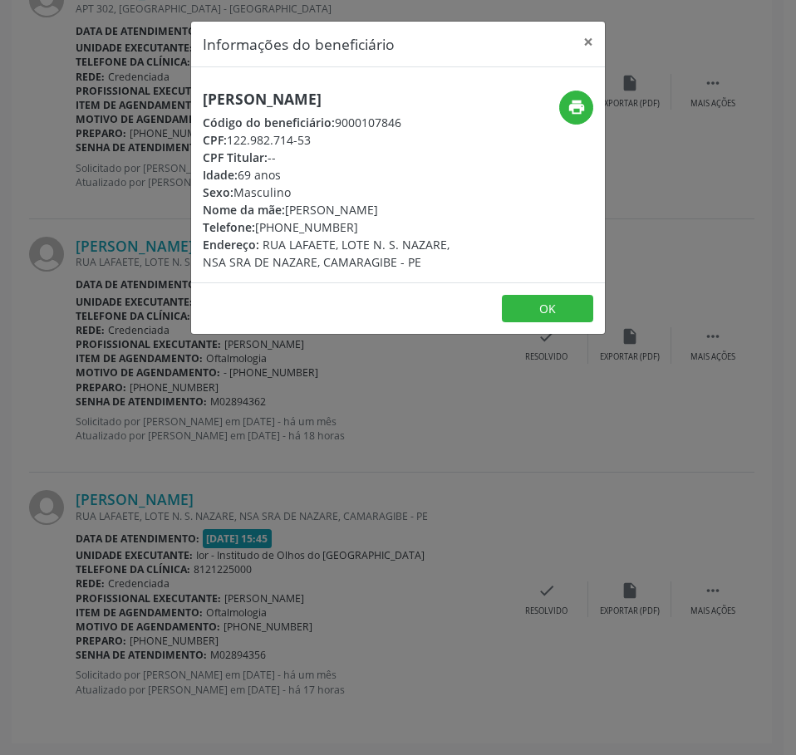
click at [111, 419] on div "Informações do beneficiário × [PERSON_NAME] Código do beneficiário: 9000107846 …" at bounding box center [398, 377] width 796 height 755
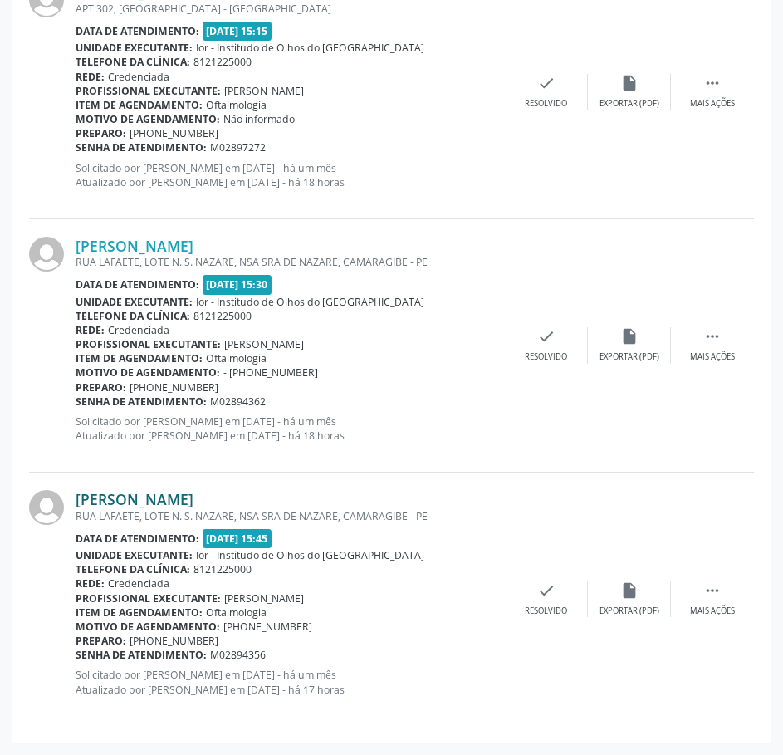
click at [142, 495] on link "[PERSON_NAME]" at bounding box center [135, 499] width 118 height 18
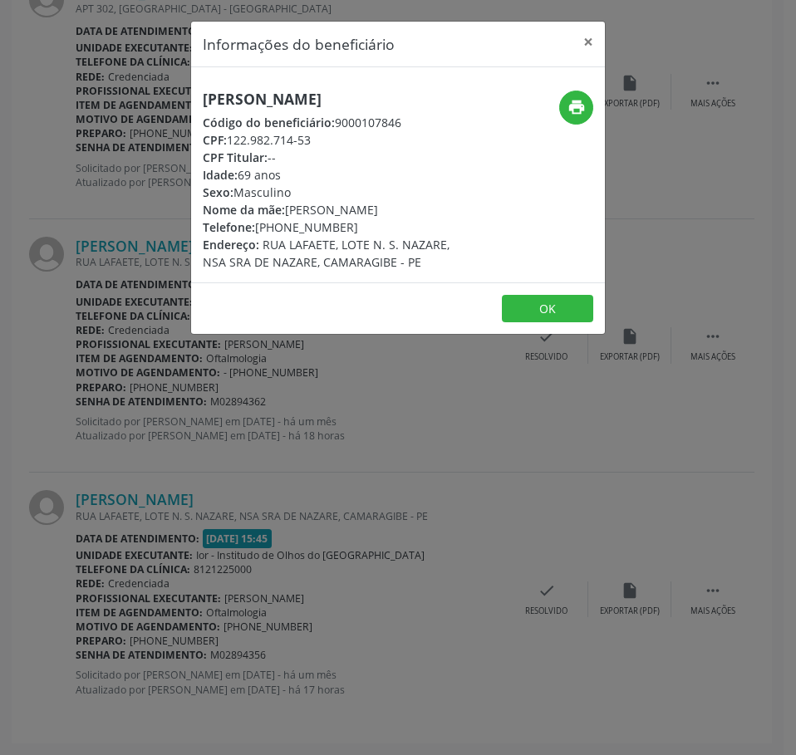
click at [233, 98] on h5 "[PERSON_NAME]" at bounding box center [329, 99] width 253 height 17
drag, startPoint x: 318, startPoint y: 158, endPoint x: 230, endPoint y: 159, distance: 88.1
click at [230, 149] on div "CPF: 122.982.714-53" at bounding box center [329, 139] width 253 height 17
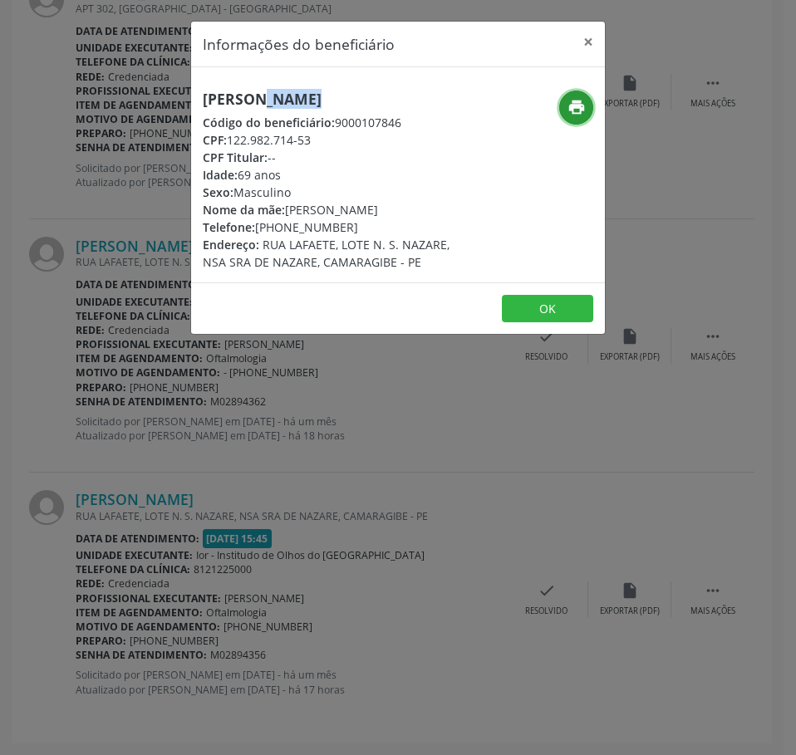
click at [570, 106] on icon "print" at bounding box center [576, 107] width 18 height 18
drag, startPoint x: 345, startPoint y: 243, endPoint x: 258, endPoint y: 243, distance: 87.2
click at [258, 236] on div "Telefone: [PHONE_NUMBER]" at bounding box center [329, 226] width 253 height 17
click at [154, 537] on div "Informações do beneficiário × [PERSON_NAME] Código do beneficiário: 9000107846 …" at bounding box center [398, 377] width 796 height 755
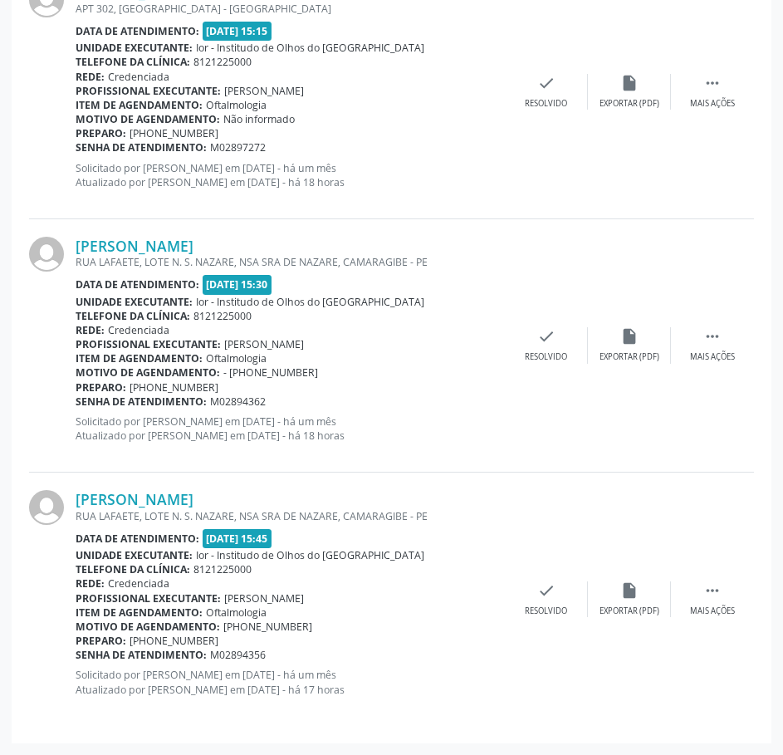
drag, startPoint x: 274, startPoint y: 653, endPoint x: 78, endPoint y: 658, distance: 196.1
click at [78, 658] on div "Senha de atendimento: M02894356" at bounding box center [291, 655] width 430 height 14
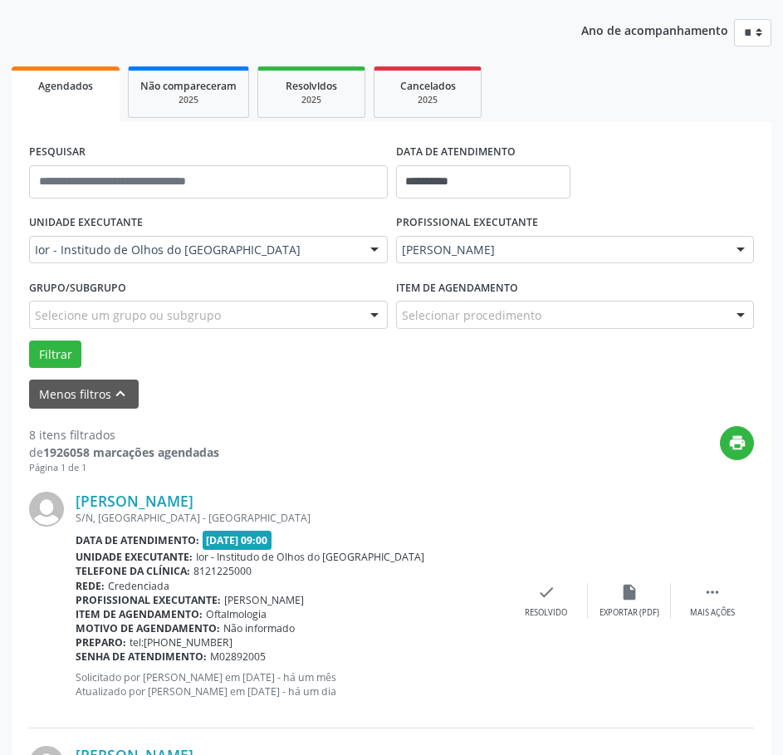
scroll to position [0, 0]
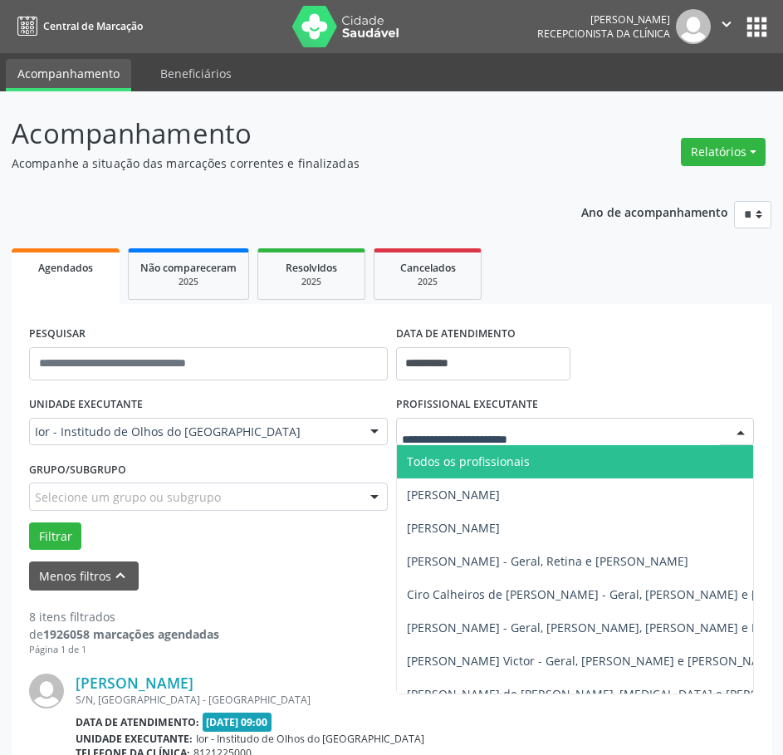
drag, startPoint x: 451, startPoint y: 456, endPoint x: 439, endPoint y: 466, distance: 16.0
click at [451, 457] on span "Todos os profissionais" at bounding box center [468, 462] width 123 height 16
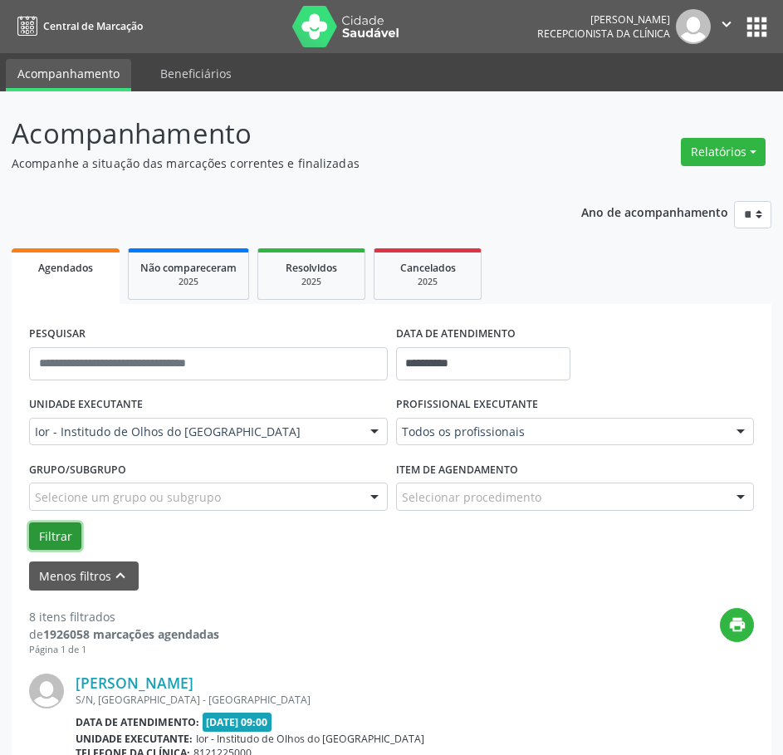
click at [66, 542] on button "Filtrar" at bounding box center [55, 537] width 52 height 28
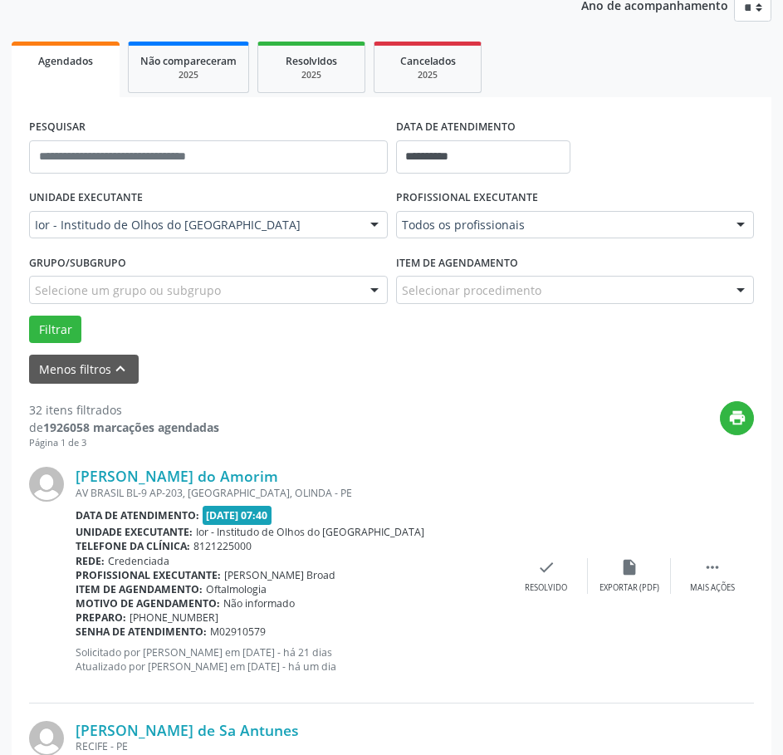
scroll to position [332, 0]
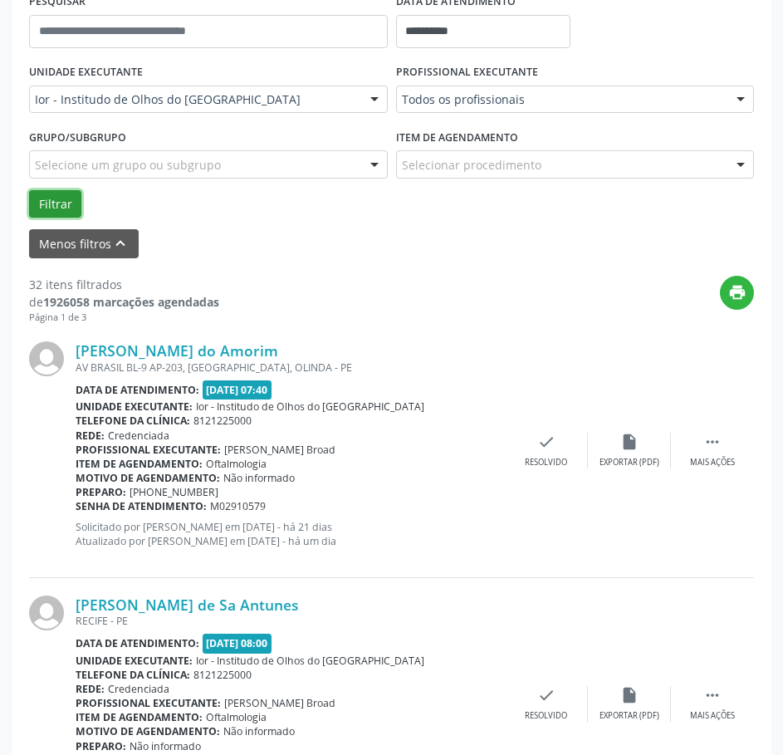
click at [57, 211] on button "Filtrar" at bounding box center [55, 204] width 52 height 28
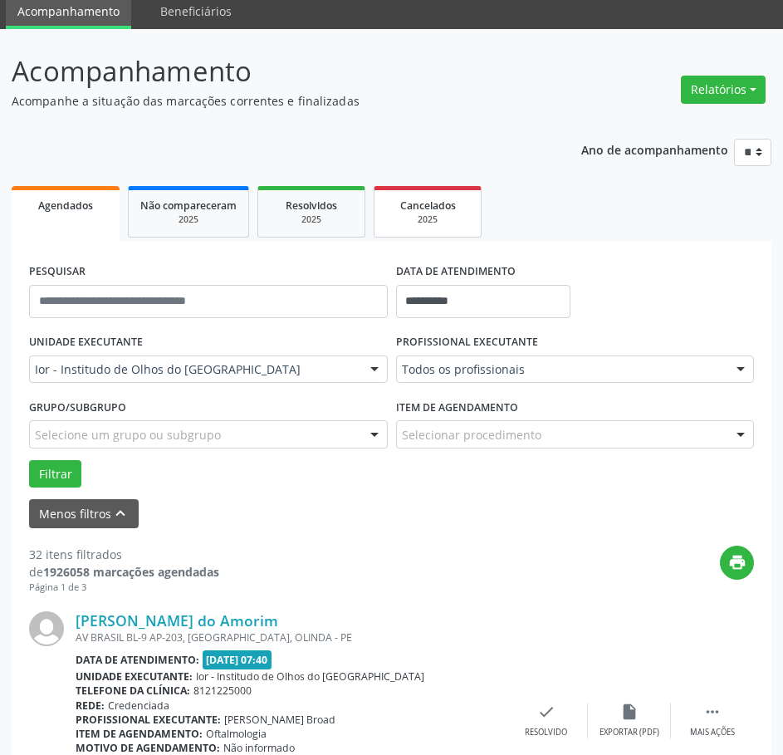
scroll to position [45, 0]
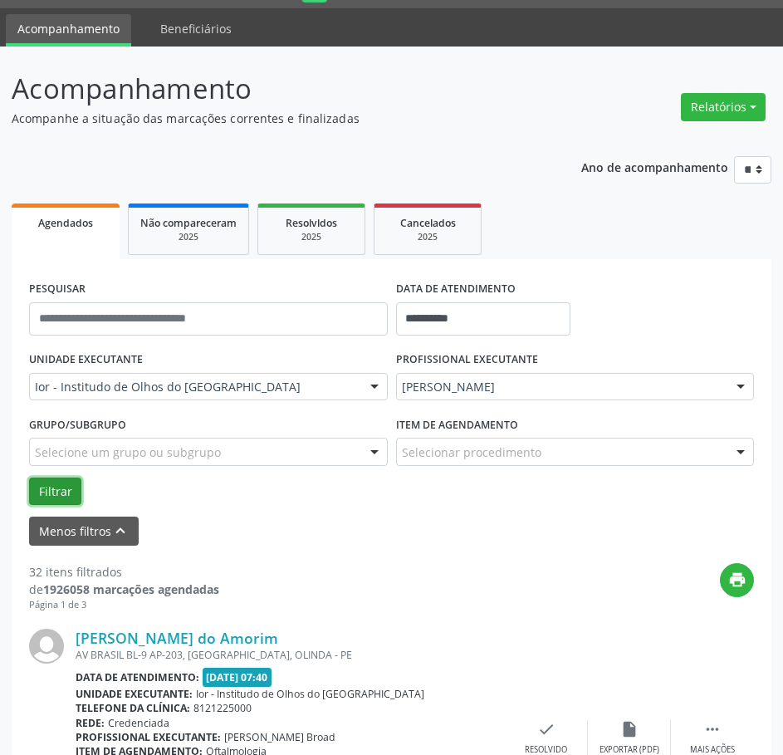
click at [56, 489] on button "Filtrar" at bounding box center [55, 492] width 52 height 28
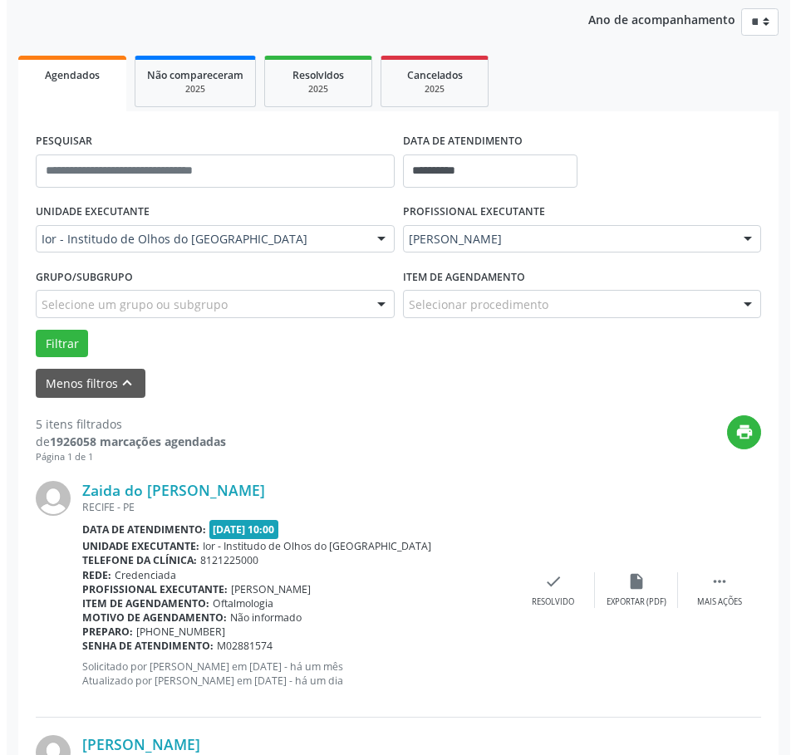
scroll to position [0, 0]
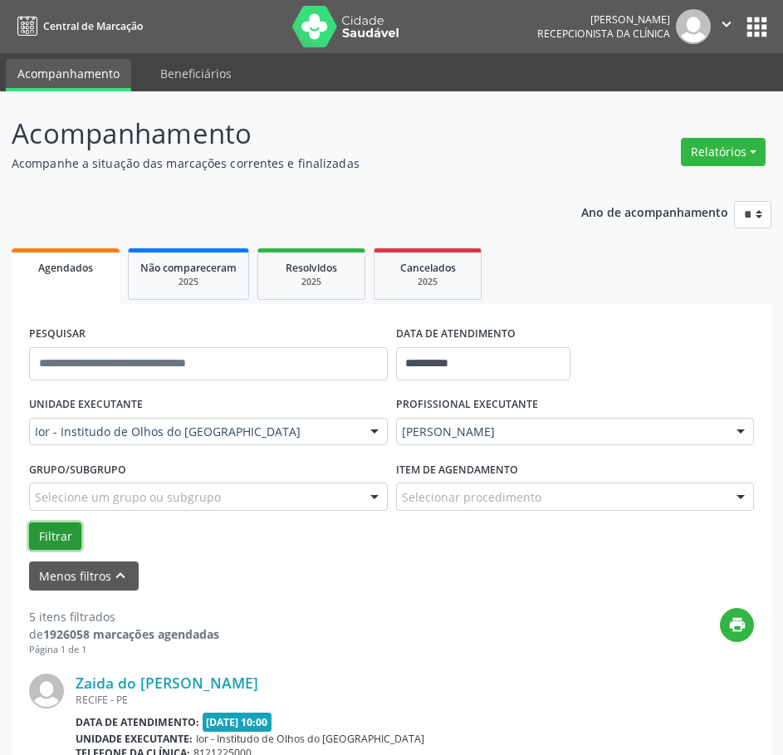
click at [54, 538] on button "Filtrar" at bounding box center [55, 537] width 52 height 28
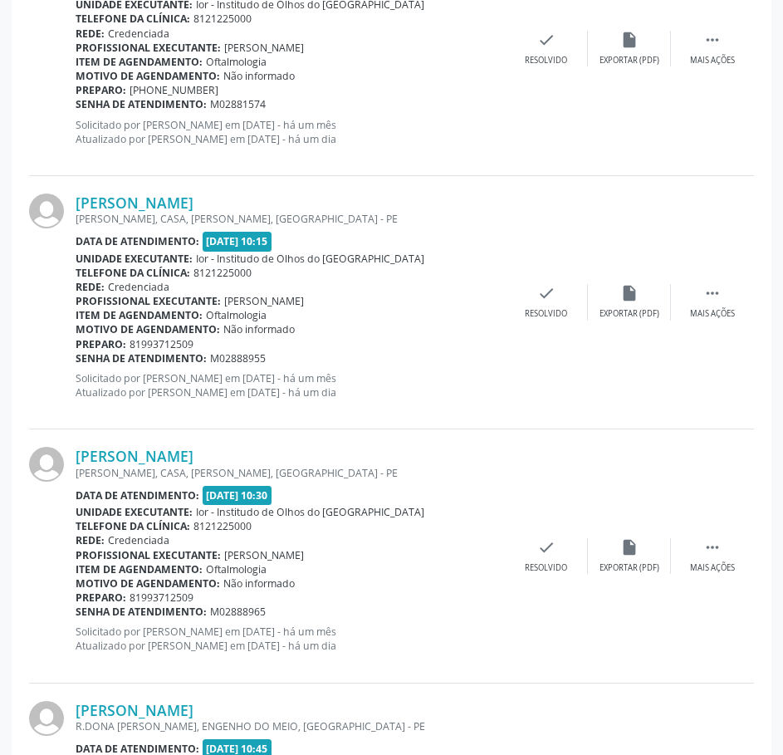
scroll to position [748, 0]
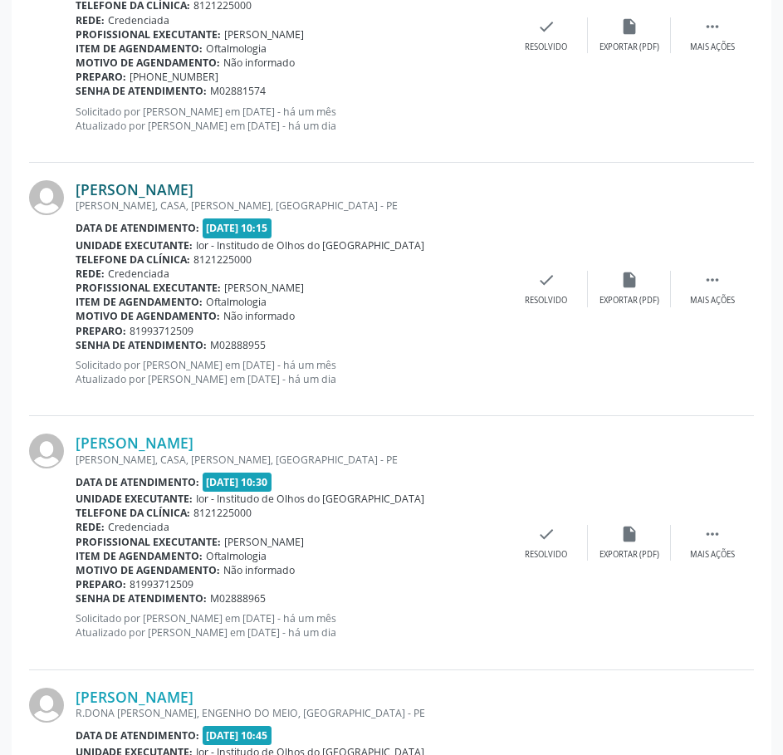
click at [194, 193] on link "[PERSON_NAME]" at bounding box center [135, 189] width 118 height 18
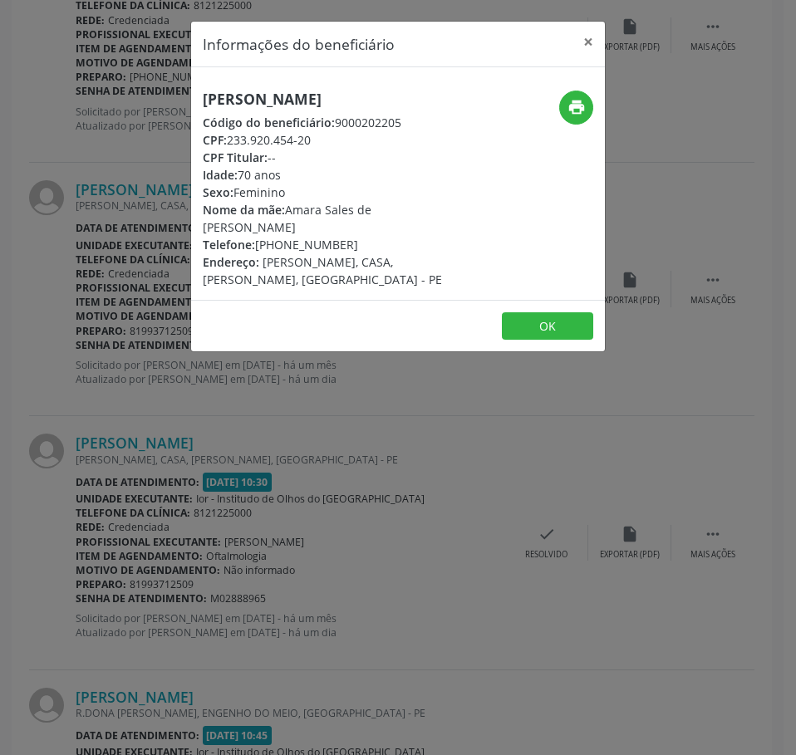
click at [280, 96] on h5 "[PERSON_NAME]" at bounding box center [329, 99] width 253 height 17
drag, startPoint x: 318, startPoint y: 144, endPoint x: 226, endPoint y: 142, distance: 92.2
click at [226, 142] on div "CPF: 233.920.454-20" at bounding box center [329, 139] width 253 height 17
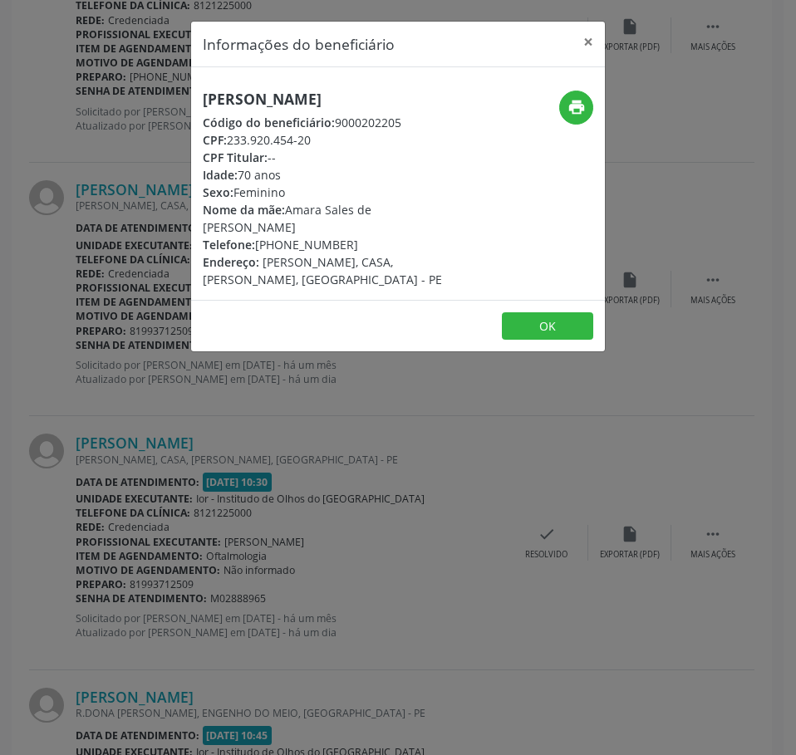
click at [91, 178] on div "Informações do beneficiário × [PERSON_NAME] Código do beneficiário: 9000202205 …" at bounding box center [398, 377] width 796 height 755
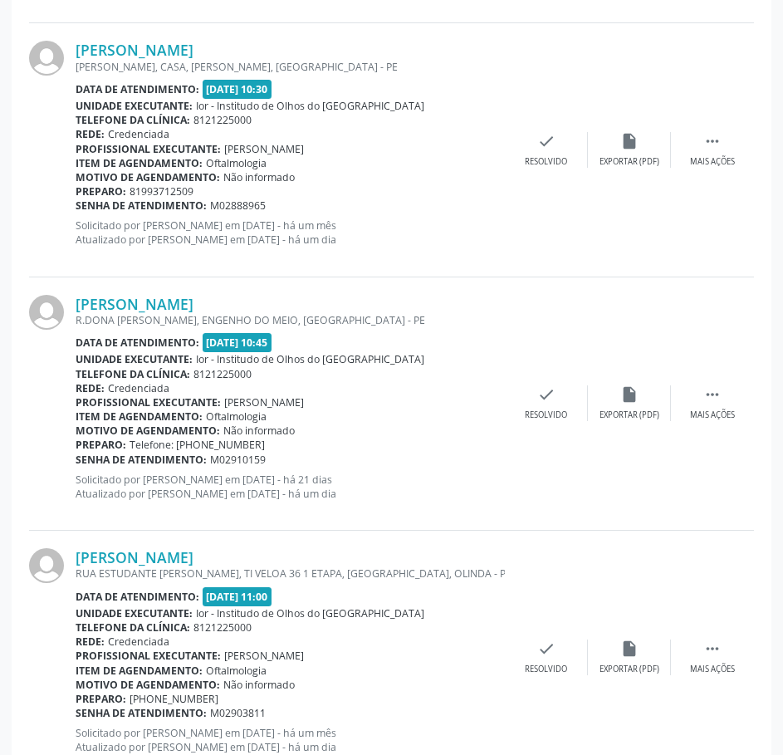
scroll to position [1163, 0]
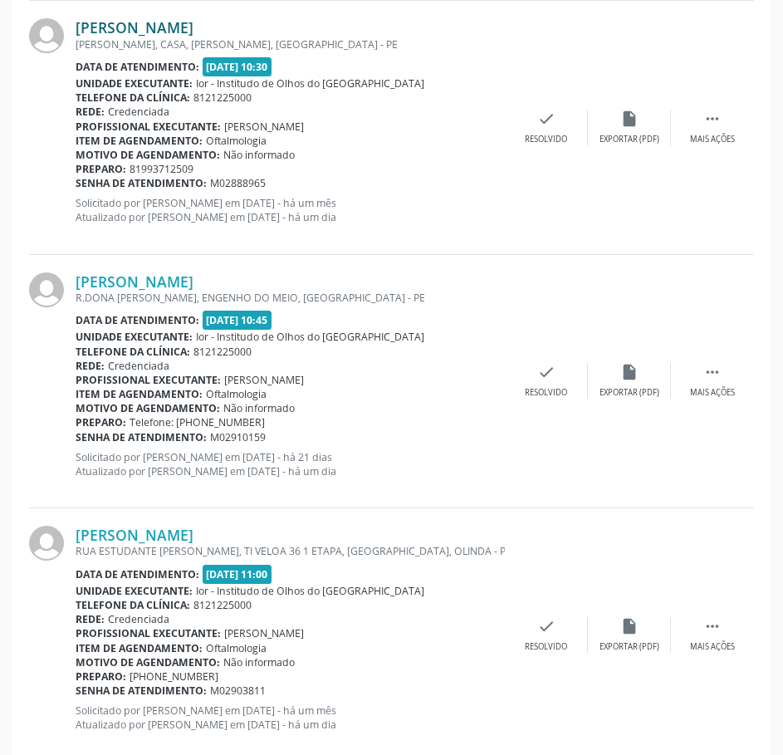
click at [181, 30] on link "[PERSON_NAME]" at bounding box center [135, 27] width 118 height 18
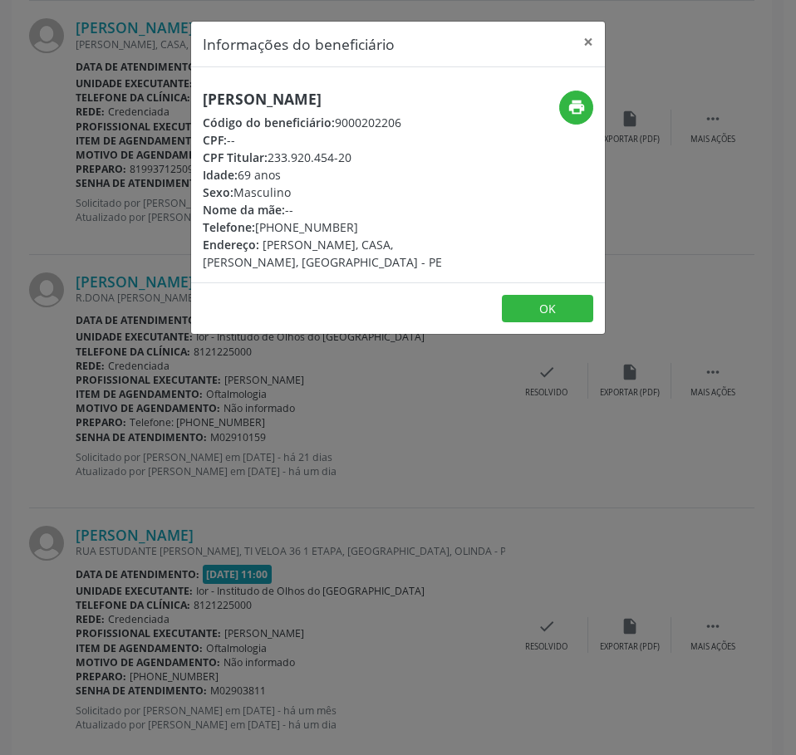
click at [253, 98] on h5 "[PERSON_NAME]" at bounding box center [329, 99] width 253 height 17
click at [93, 232] on div "Informações do beneficiário × [PERSON_NAME] Código do beneficiário: 9000202206 …" at bounding box center [398, 377] width 796 height 755
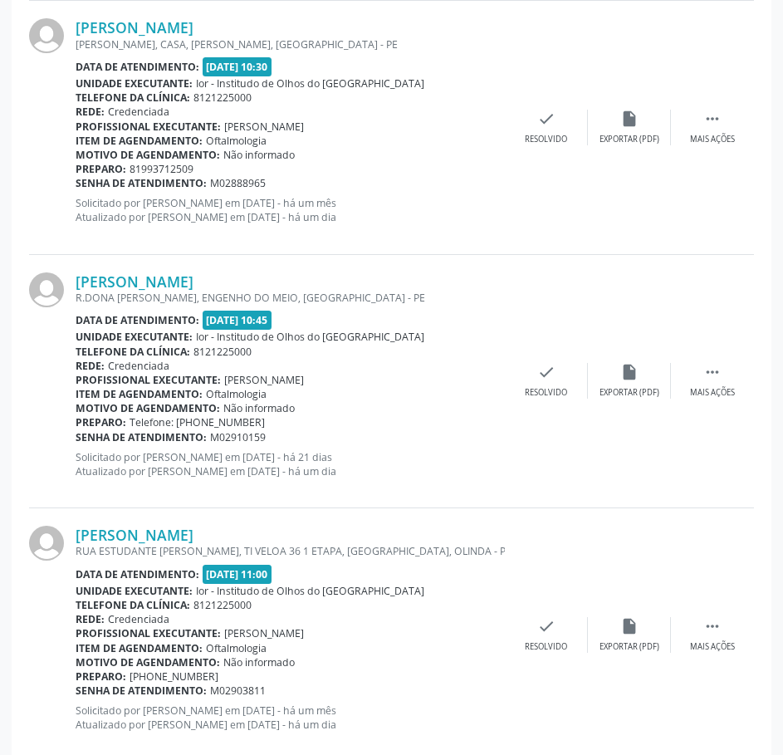
scroll to position [1198, 0]
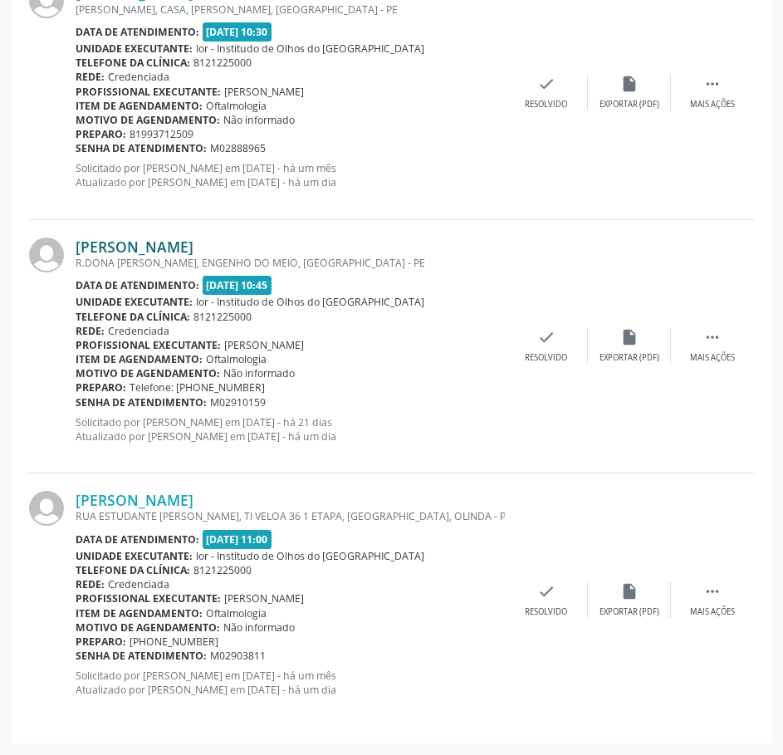
click at [194, 253] on link "[PERSON_NAME]" at bounding box center [135, 247] width 118 height 18
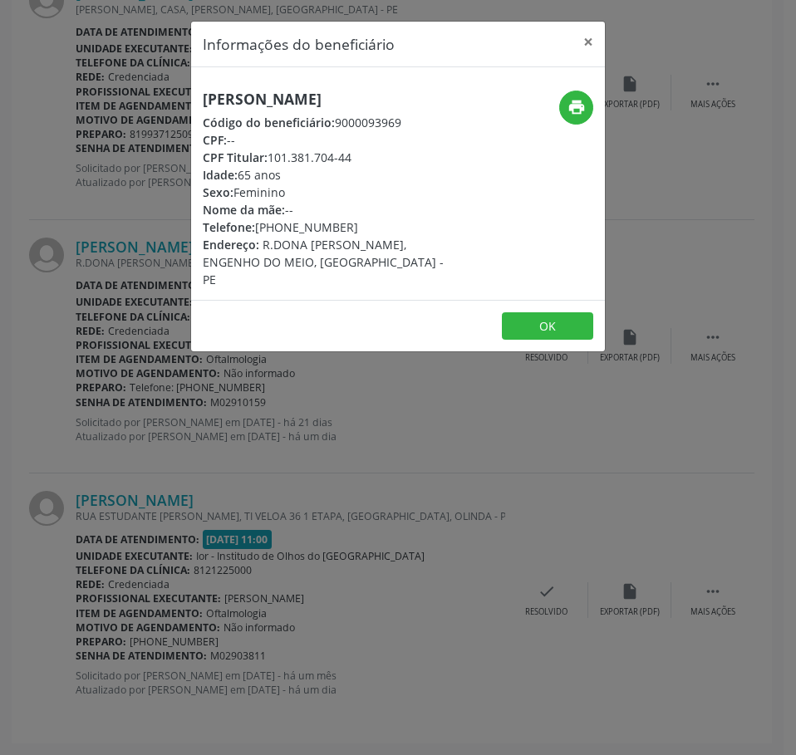
click at [259, 98] on h5 "[PERSON_NAME]" at bounding box center [329, 99] width 253 height 17
click at [133, 256] on div "Informações do beneficiário × [PERSON_NAME] Código do beneficiário: 9000093969 …" at bounding box center [398, 377] width 796 height 755
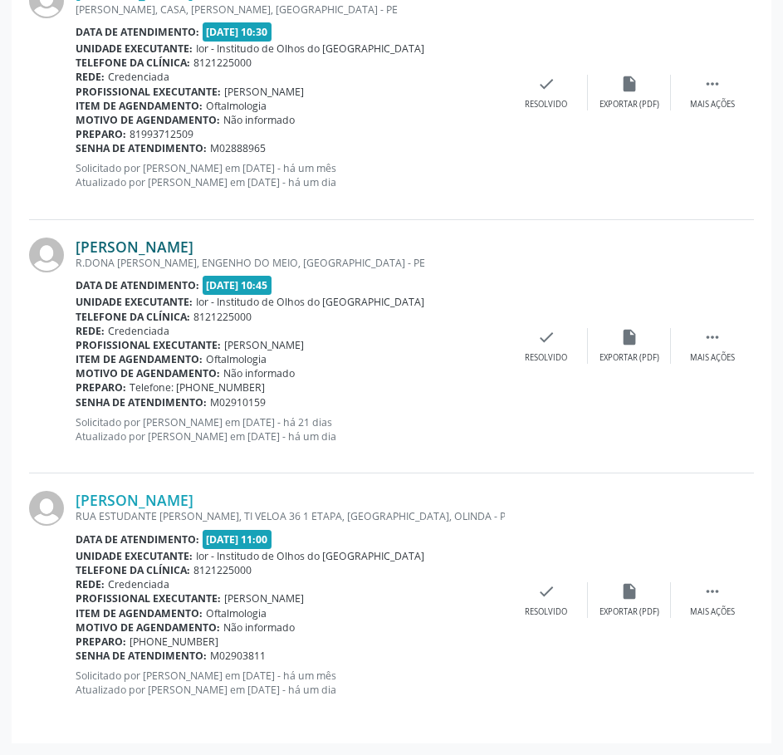
click at [194, 245] on link "[PERSON_NAME]" at bounding box center [135, 247] width 118 height 18
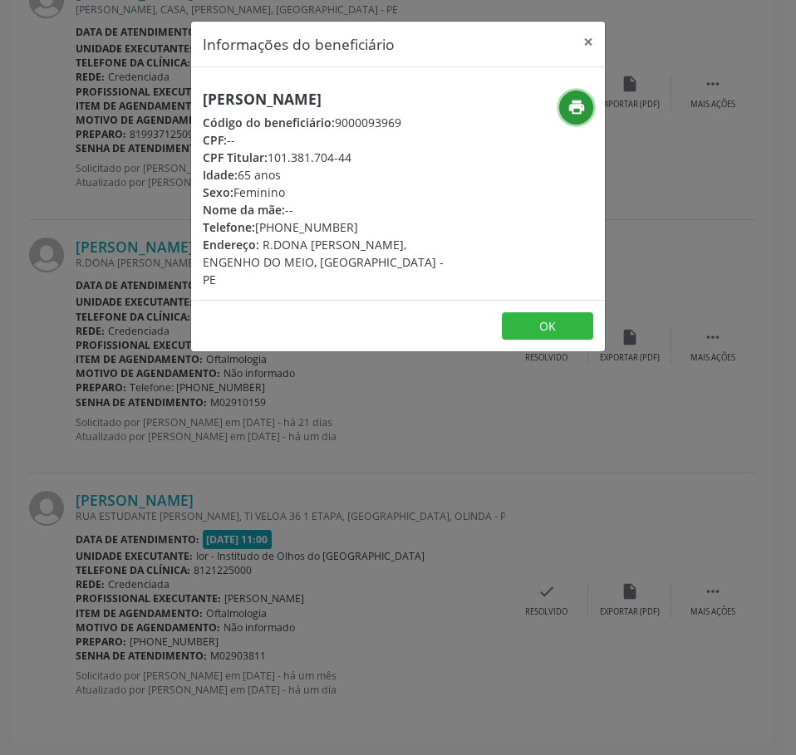
click at [577, 102] on icon "print" at bounding box center [576, 107] width 18 height 18
click at [233, 530] on div "Informações do beneficiário × [PERSON_NAME] Código do beneficiário: 9000093969 …" at bounding box center [398, 377] width 796 height 755
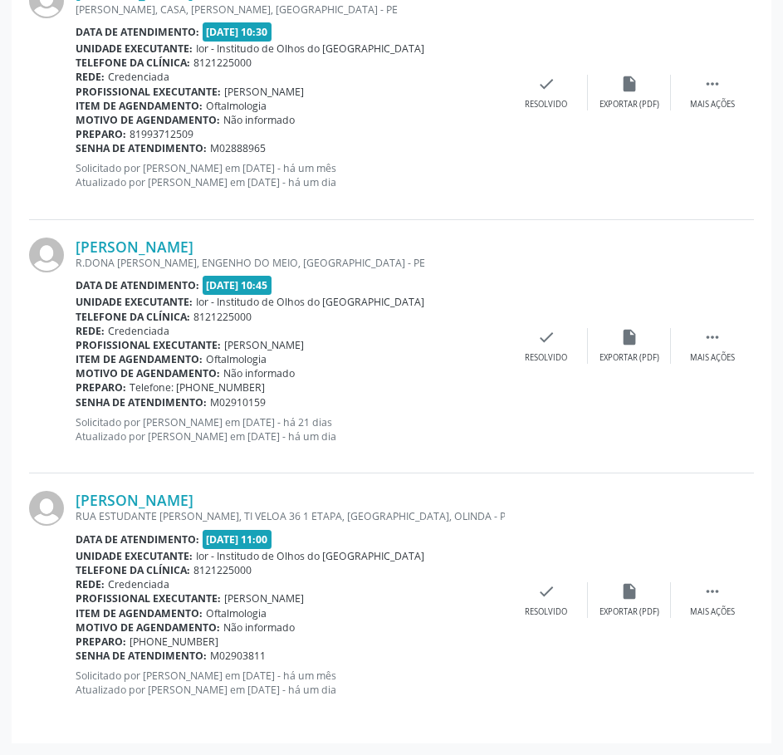
drag, startPoint x: 268, startPoint y: 405, endPoint x: 80, endPoint y: 405, distance: 188.6
click at [80, 405] on div "Senha de atendimento: M02910159" at bounding box center [291, 402] width 430 height 14
drag, startPoint x: 71, startPoint y: 403, endPoint x: 204, endPoint y: 406, distance: 132.1
click at [204, 406] on div "[PERSON_NAME] R.DONA [PERSON_NAME], ENGENHO DO MEIO, [GEOGRAPHIC_DATA] - [GEOGR…" at bounding box center [391, 346] width 725 height 253
click at [279, 422] on p "Solicitado por [PERSON_NAME] em [DATE] - há 21 dias Atualizado por [PERSON_NAME…" at bounding box center [291, 429] width 430 height 28
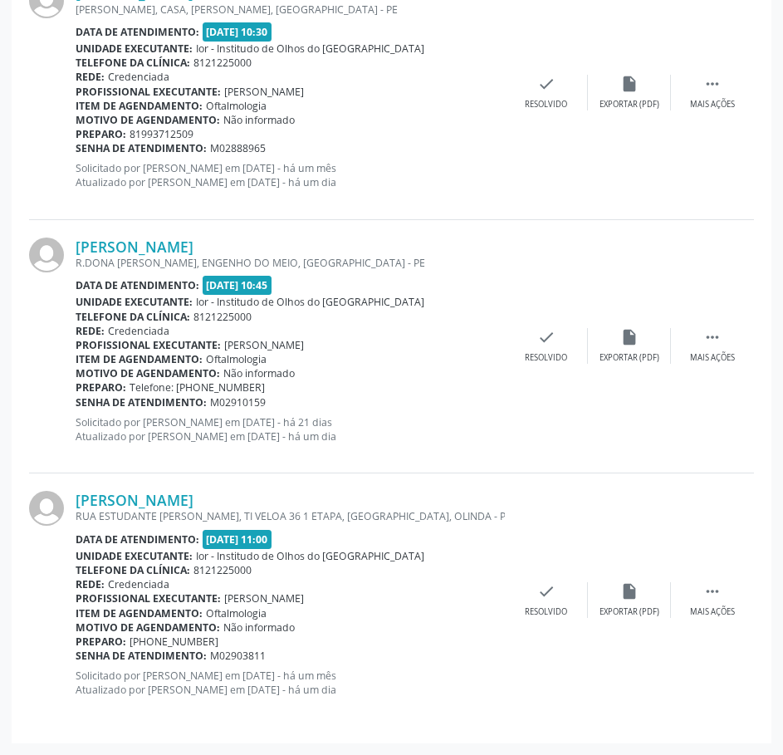
drag, startPoint x: 265, startPoint y: 401, endPoint x: 78, endPoint y: 402, distance: 186.9
click at [78, 402] on div "Senha de atendimento: M02910159" at bounding box center [291, 402] width 430 height 14
click at [194, 502] on link "[PERSON_NAME]" at bounding box center [135, 500] width 118 height 18
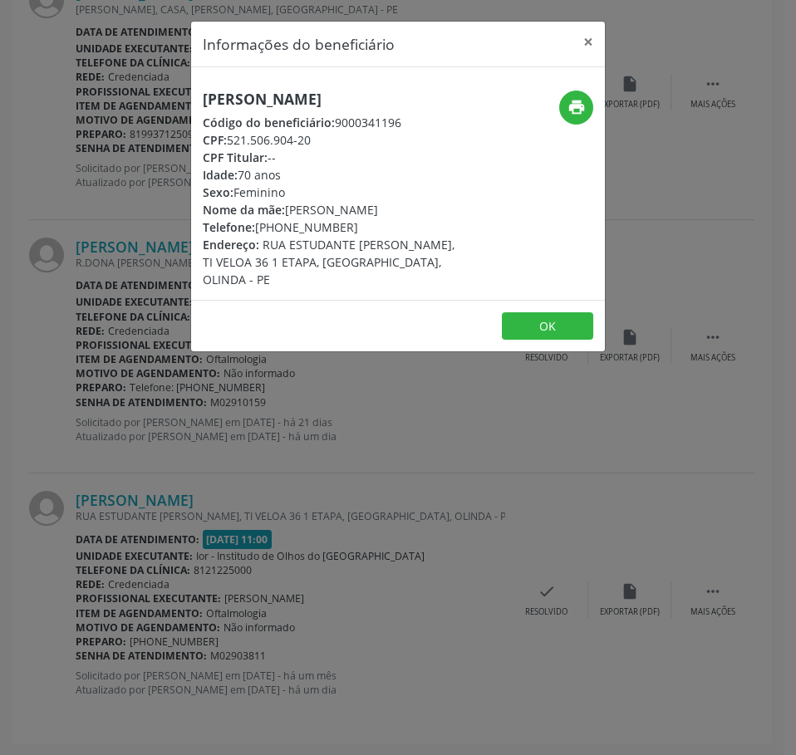
click at [235, 108] on h5 "[PERSON_NAME]" at bounding box center [329, 99] width 253 height 17
drag, startPoint x: 317, startPoint y: 161, endPoint x: 233, endPoint y: 160, distance: 84.7
click at [233, 149] on div "CPF: 521.506.904-20" at bounding box center [329, 139] width 253 height 17
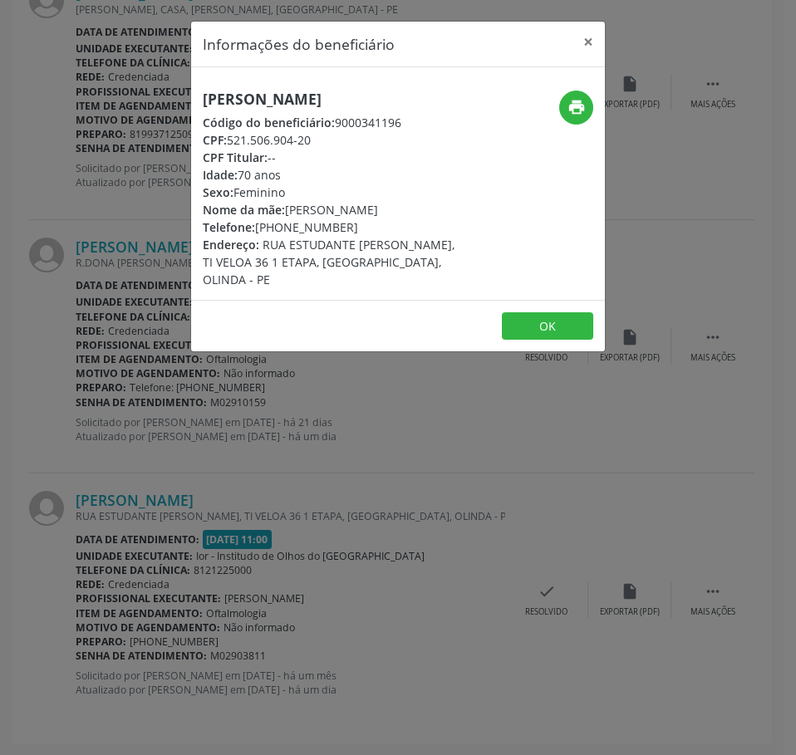
click at [227, 459] on div "Informações do beneficiário × [PERSON_NAME] Código do beneficiário: 9000341196 …" at bounding box center [398, 377] width 796 height 755
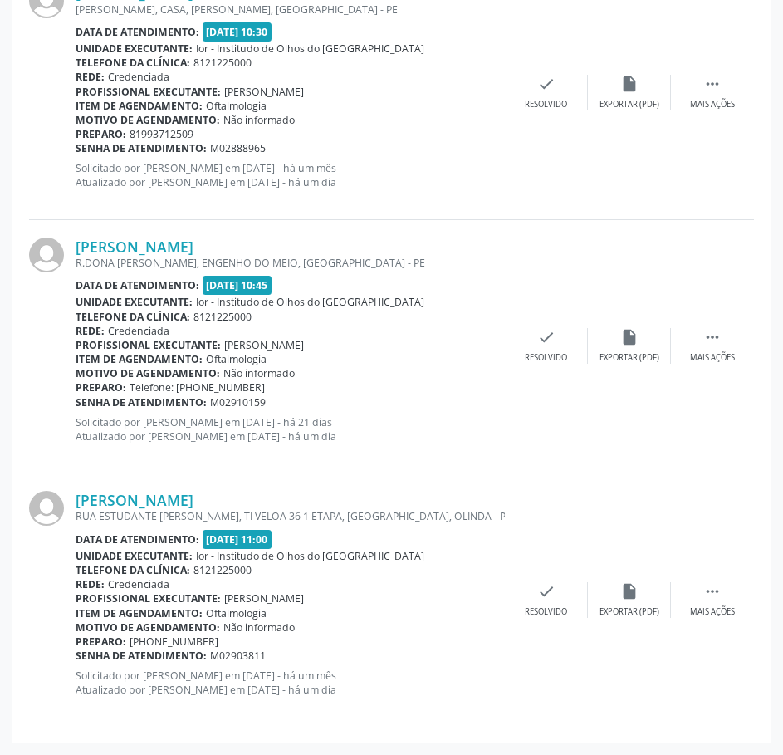
drag, startPoint x: 273, startPoint y: 655, endPoint x: 76, endPoint y: 659, distance: 196.9
click at [76, 659] on div "Senha de atendimento: M02903811" at bounding box center [291, 656] width 430 height 14
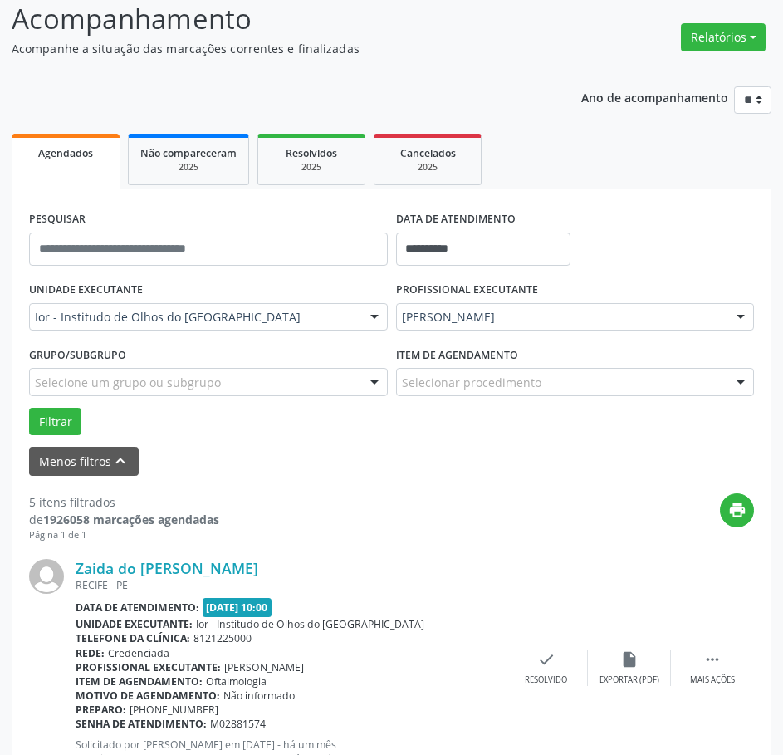
scroll to position [0, 0]
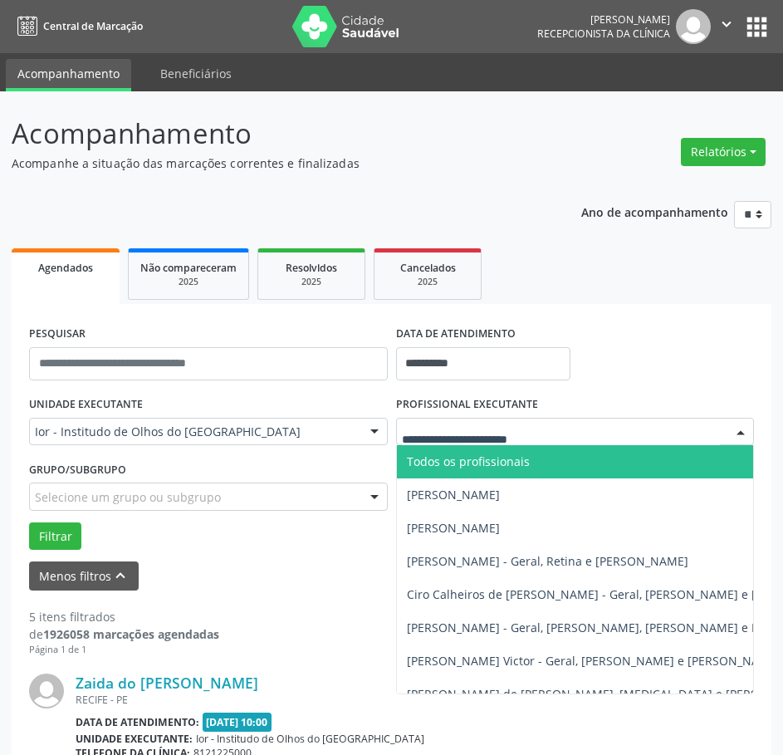
click at [474, 464] on span "Todos os profissionais" at bounding box center [468, 462] width 123 height 16
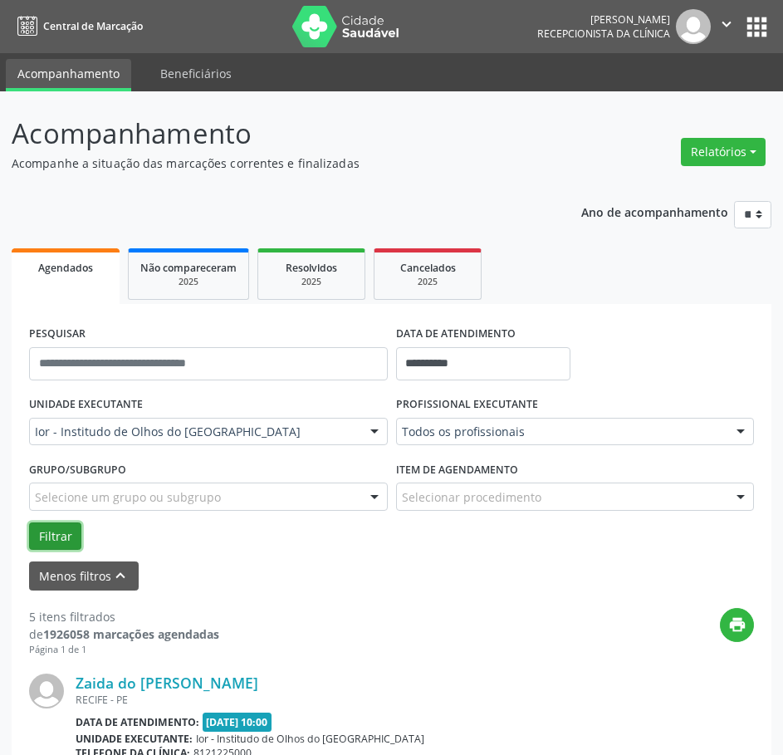
click at [59, 544] on button "Filtrar" at bounding box center [55, 537] width 52 height 28
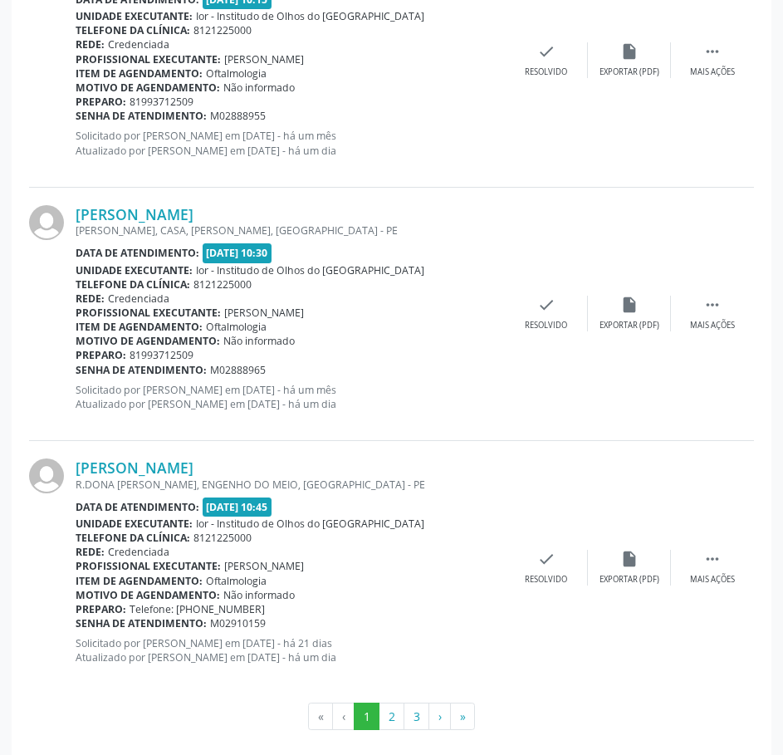
scroll to position [3783, 0]
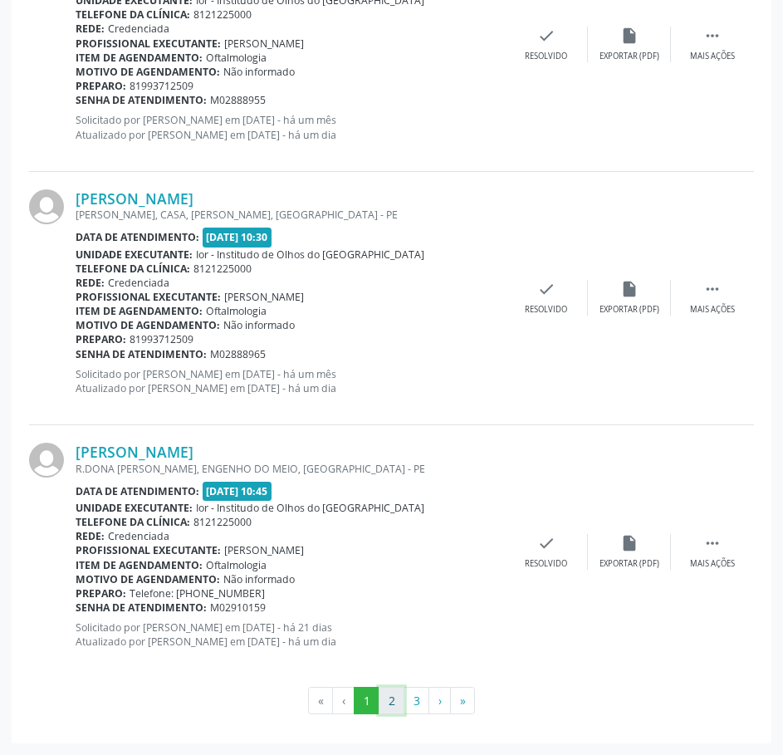
click at [389, 704] on button "2" at bounding box center [392, 701] width 26 height 28
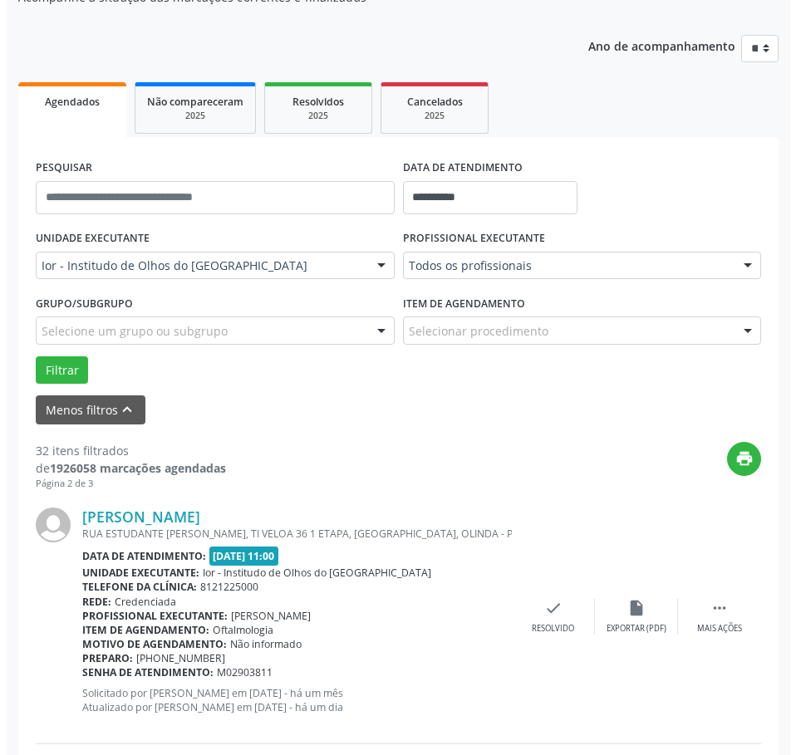
scroll to position [0, 0]
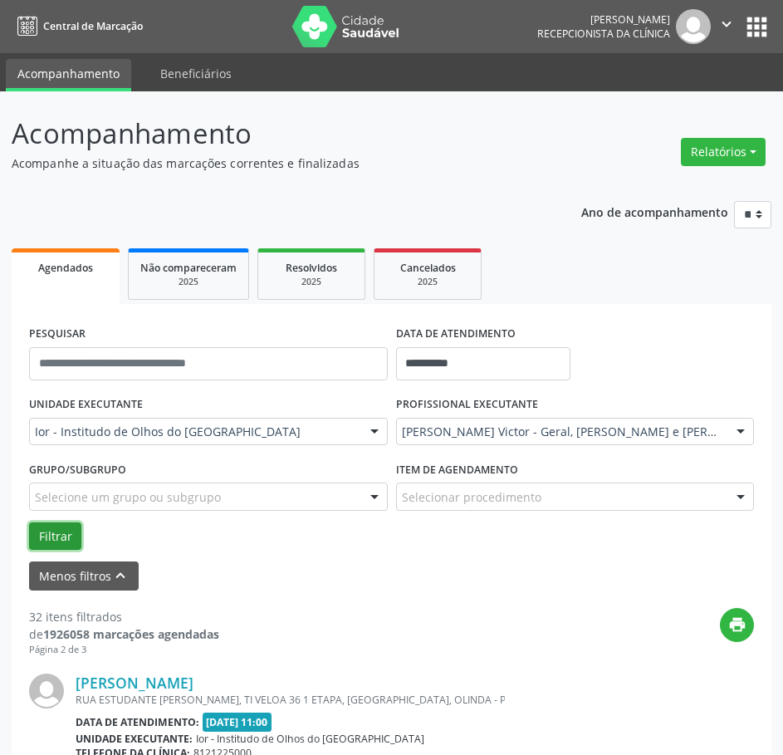
click at [68, 533] on button "Filtrar" at bounding box center [55, 537] width 52 height 28
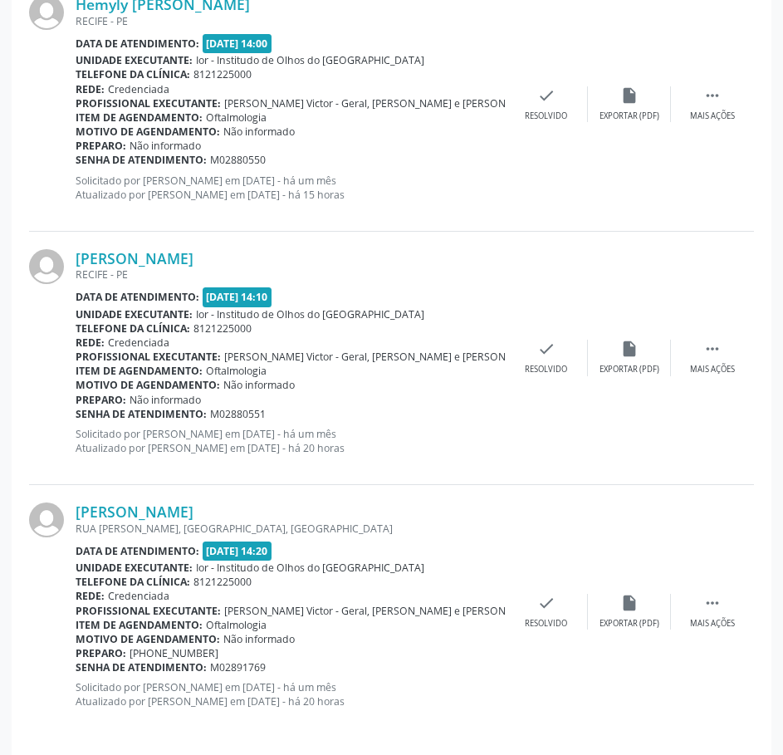
scroll to position [442, 0]
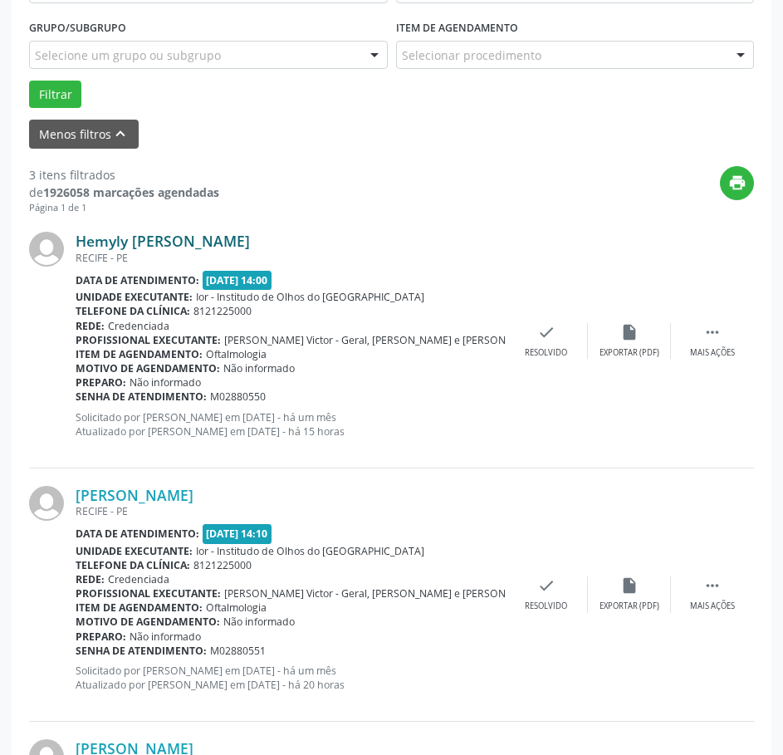
click at [199, 237] on link "Hemyly [PERSON_NAME]" at bounding box center [163, 241] width 174 height 18
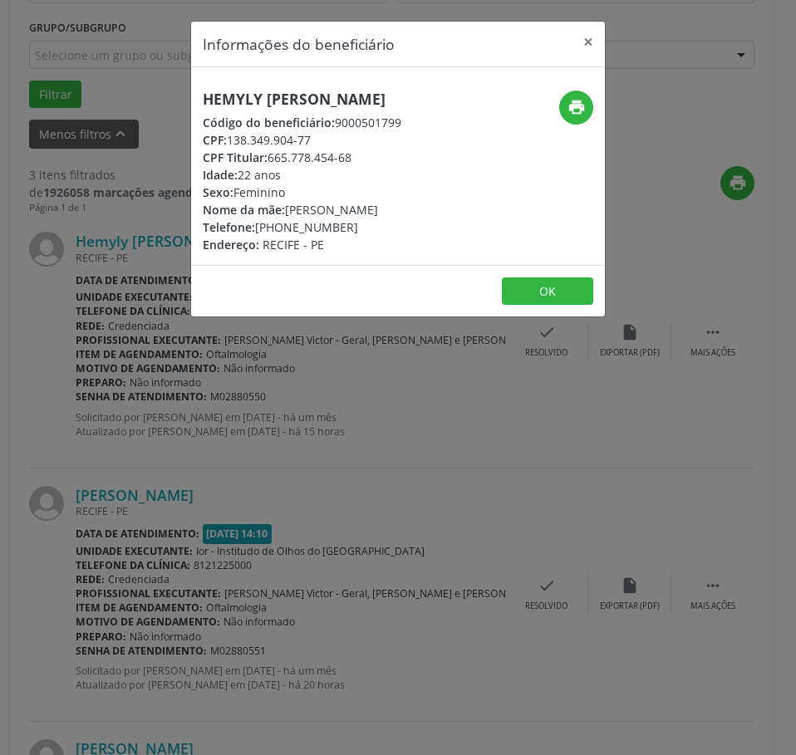
click at [213, 106] on h5 "Hemyly [PERSON_NAME]" at bounding box center [302, 99] width 199 height 17
drag, startPoint x: 321, startPoint y: 140, endPoint x: 228, endPoint y: 142, distance: 92.2
click at [228, 142] on div "CPF: 138.349.904-77" at bounding box center [302, 139] width 199 height 17
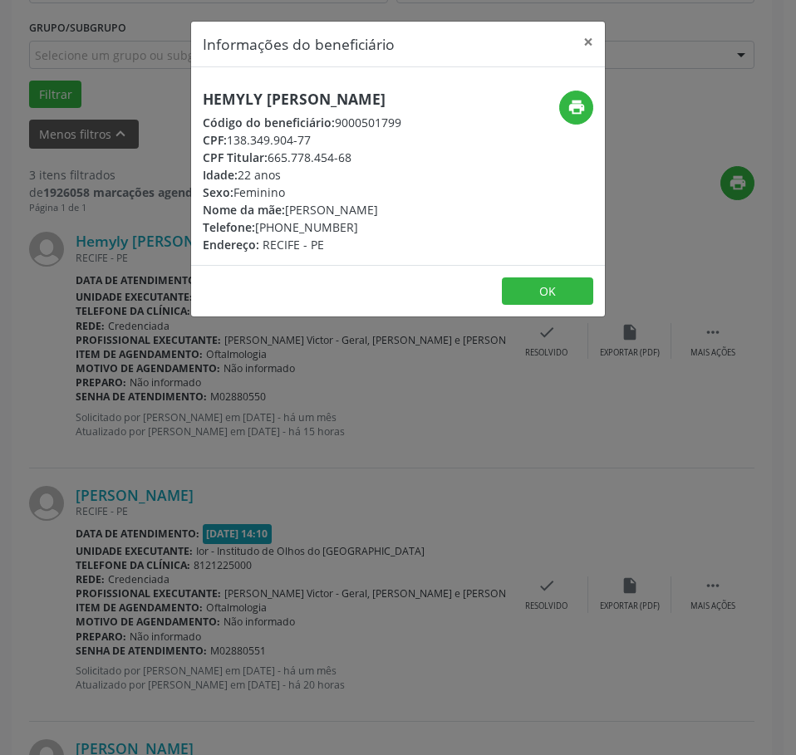
click at [157, 457] on div "Informações do beneficiário × Hemyly [PERSON_NAME] Código do beneficiário: 9000…" at bounding box center [398, 377] width 796 height 755
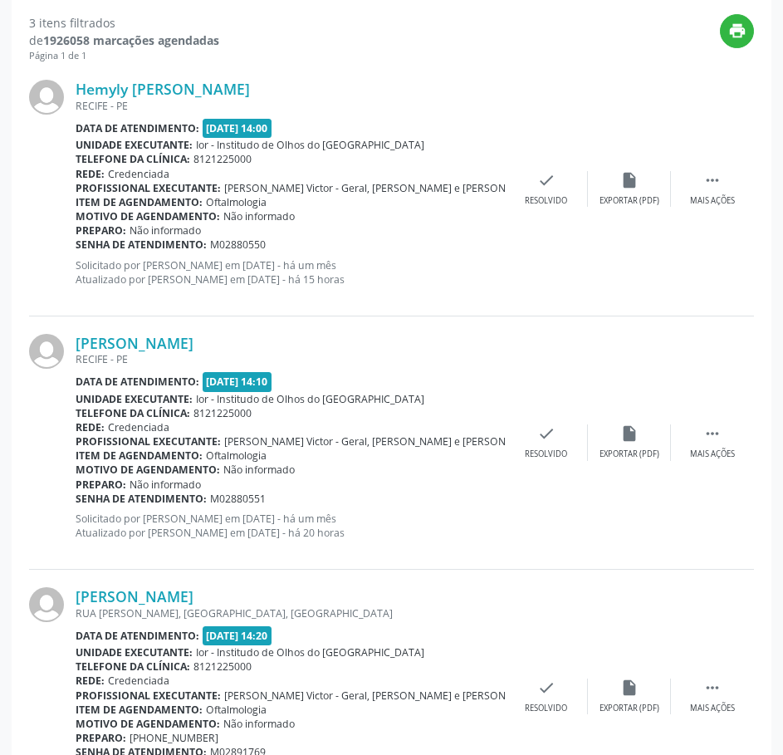
scroll to position [608, 0]
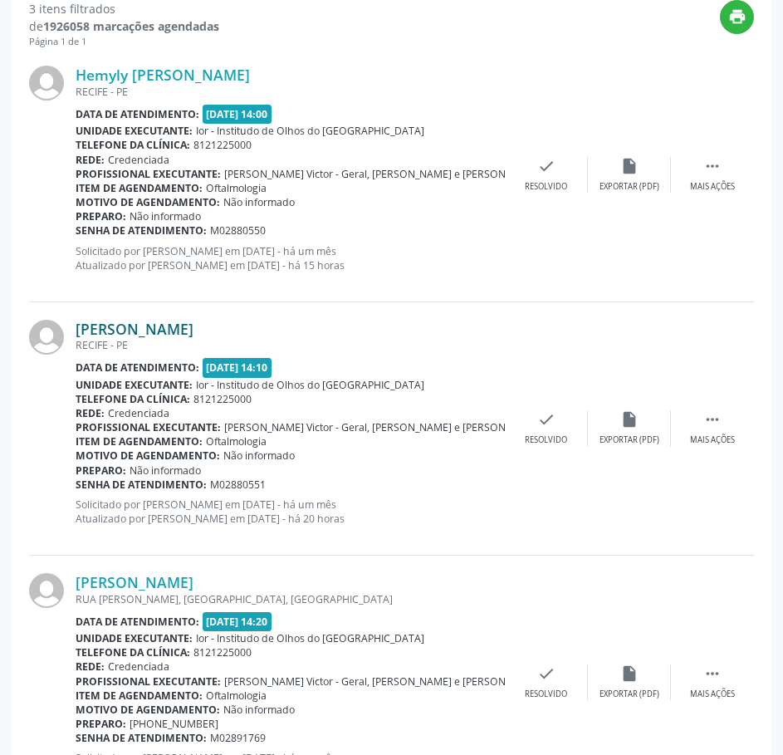
click at [193, 322] on link "[PERSON_NAME]" at bounding box center [135, 329] width 118 height 18
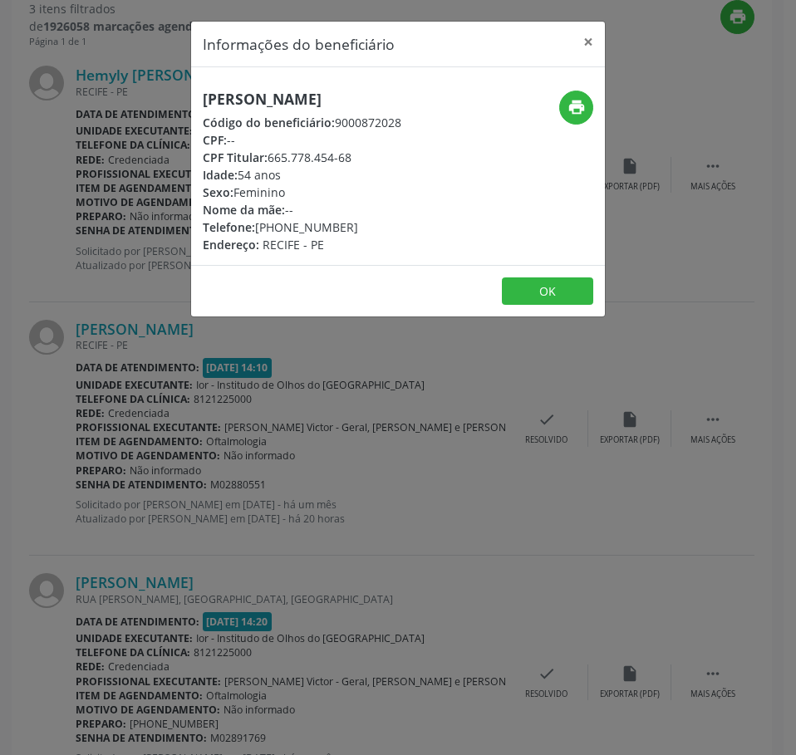
click at [238, 95] on h5 "[PERSON_NAME]" at bounding box center [302, 99] width 199 height 17
click at [220, 540] on div "Informações do beneficiário × [PERSON_NAME] Código do beneficiário: 9000872028 …" at bounding box center [398, 377] width 796 height 755
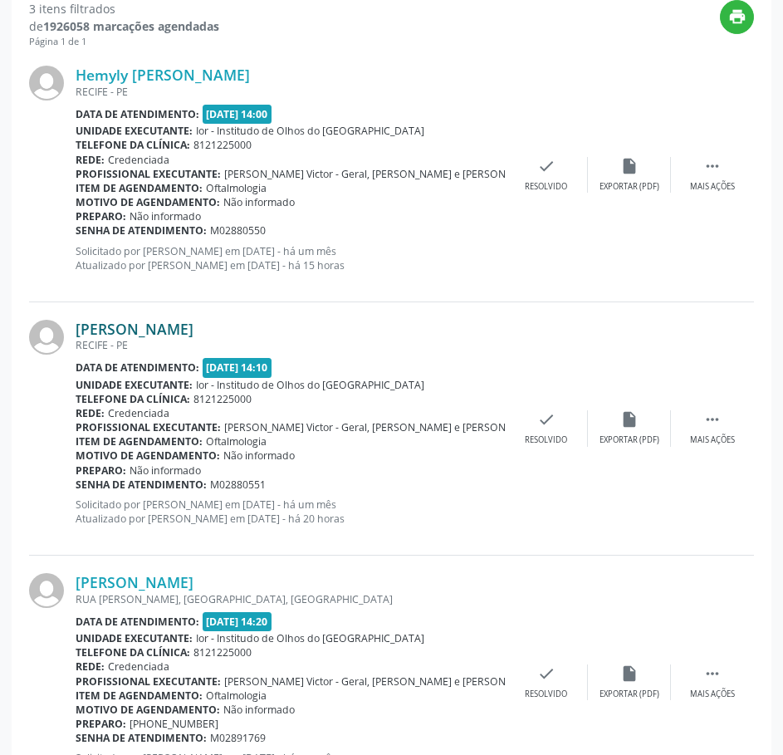
click at [194, 332] on link "[PERSON_NAME]" at bounding box center [135, 329] width 118 height 18
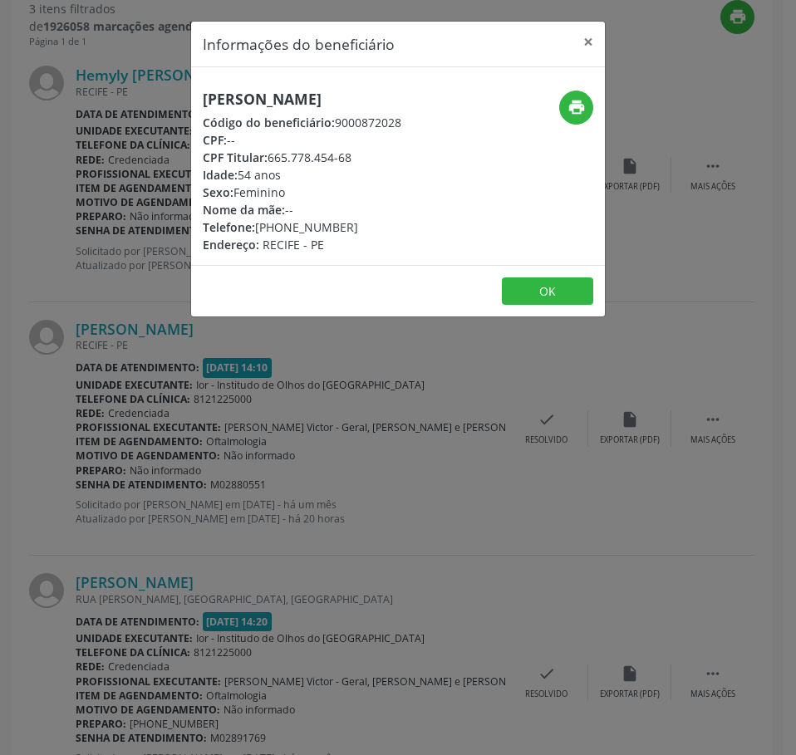
click at [285, 84] on div "[PERSON_NAME] Código do beneficiário: 9000872028 CPF: -- CPF Titular: 665.778.4…" at bounding box center [398, 166] width 414 height 198
click at [285, 86] on div "[PERSON_NAME] Código do beneficiário: 9000872028 CPF: -- CPF Titular: 665.778.4…" at bounding box center [398, 166] width 414 height 198
click at [290, 92] on h5 "[PERSON_NAME]" at bounding box center [302, 99] width 199 height 17
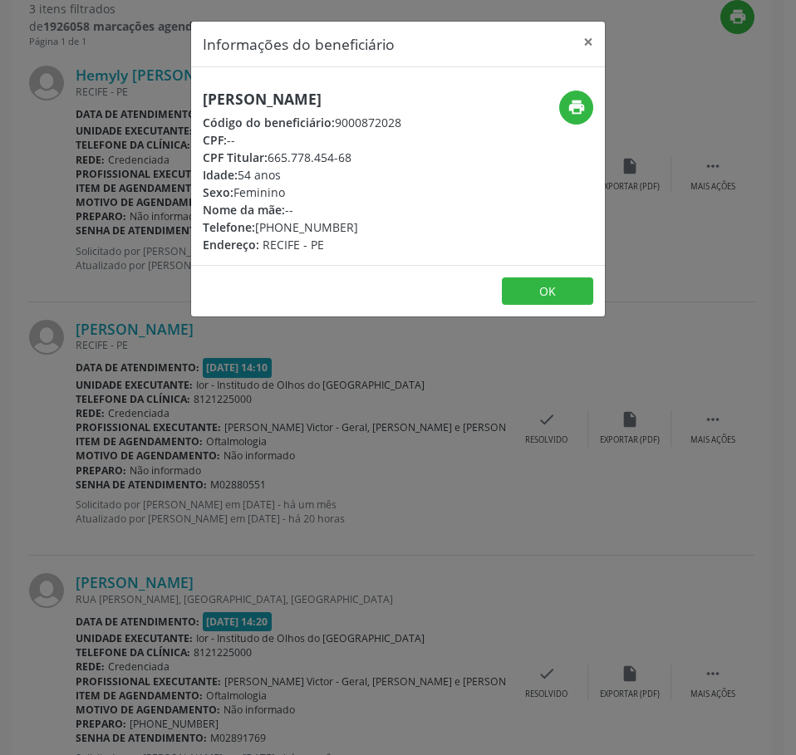
click at [239, 424] on div "Informações do beneficiário × [PERSON_NAME] Código do beneficiário: 9000872028 …" at bounding box center [398, 377] width 796 height 755
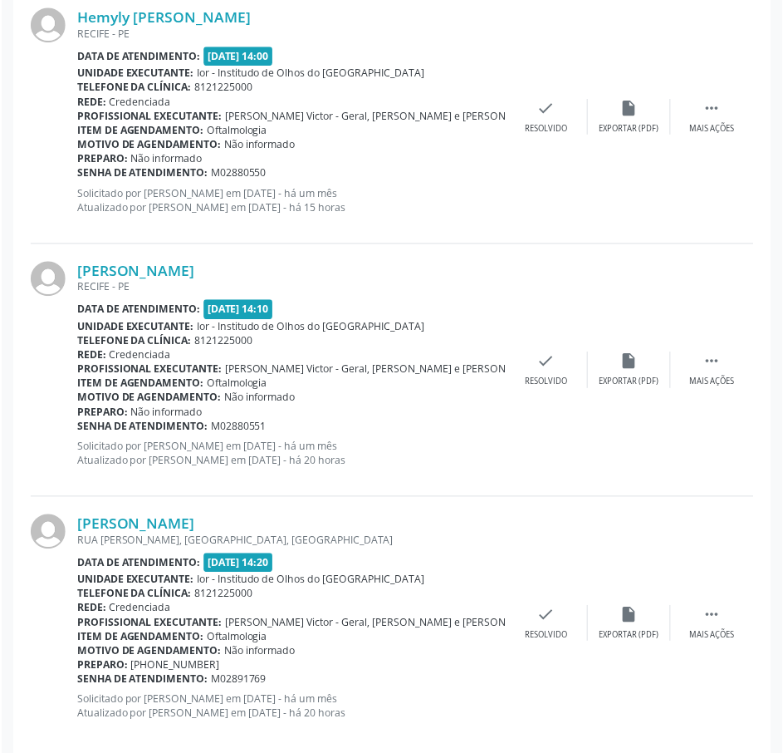
scroll to position [691, 0]
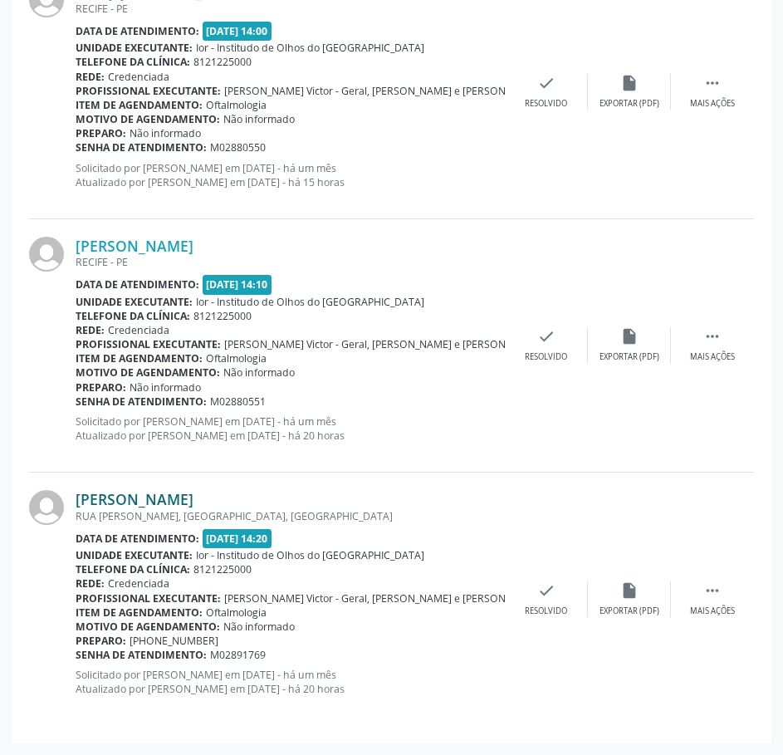
click at [194, 492] on link "[PERSON_NAME]" at bounding box center [135, 499] width 118 height 18
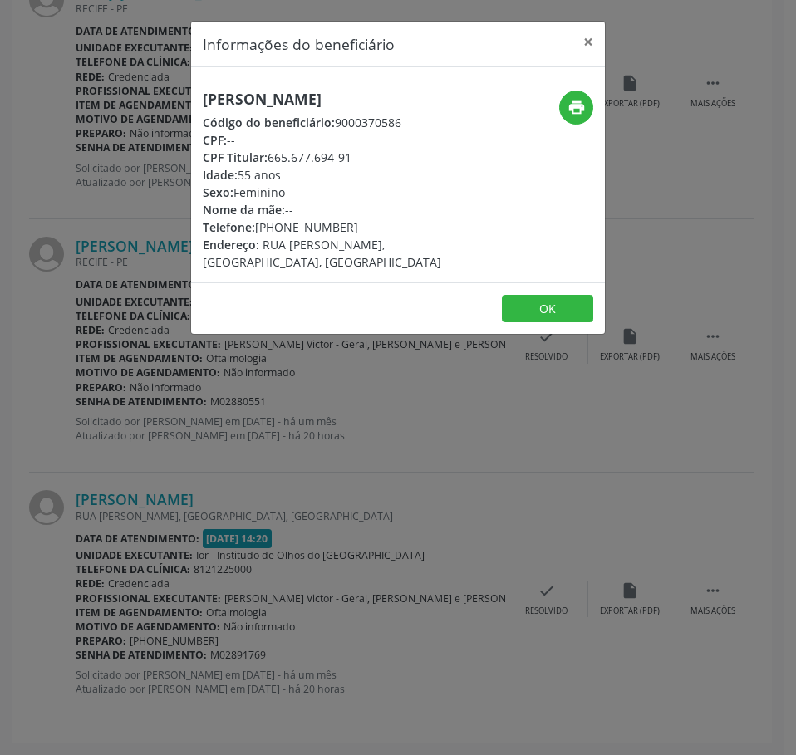
click at [282, 100] on h5 "[PERSON_NAME]" at bounding box center [329, 99] width 253 height 17
click at [130, 502] on div "Informações do beneficiário × [PERSON_NAME] Código do beneficiário: 9000370586 …" at bounding box center [398, 377] width 796 height 755
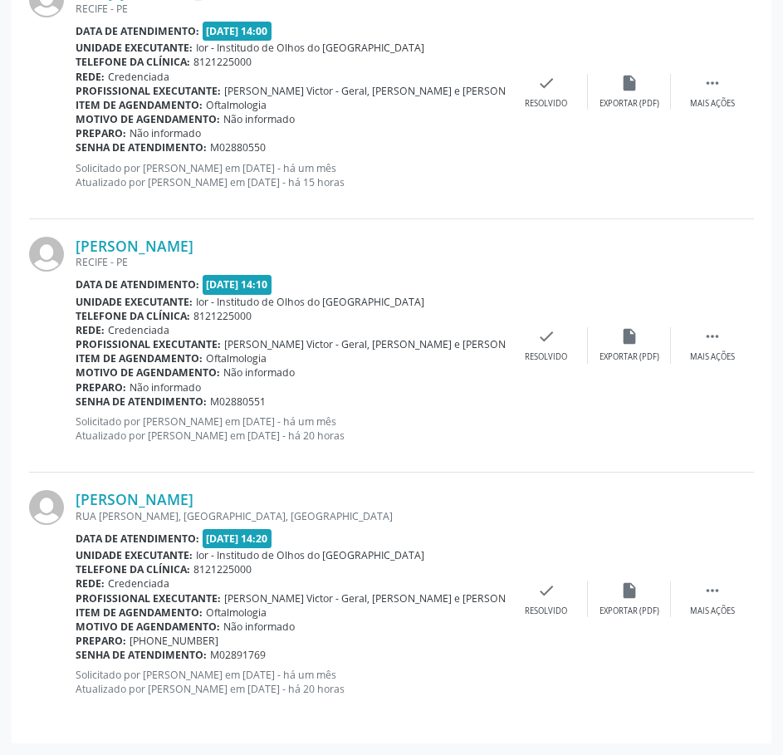
drag, startPoint x: 269, startPoint y: 655, endPoint x: 77, endPoint y: 655, distance: 191.9
click at [77, 655] on div "Senha de atendimento: M02891769" at bounding box center [291, 655] width 430 height 14
click at [160, 498] on link "[PERSON_NAME]" at bounding box center [135, 499] width 118 height 18
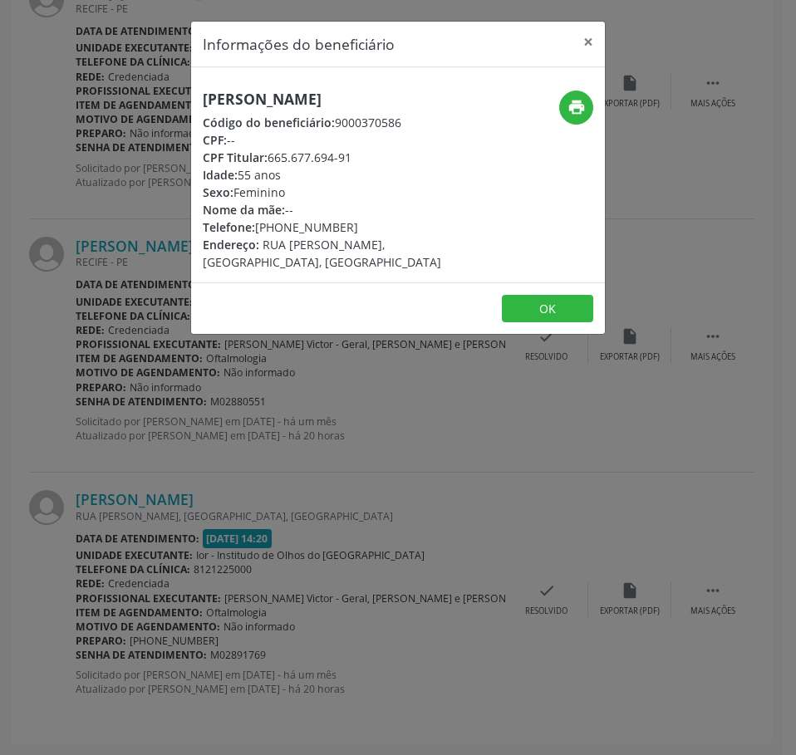
drag, startPoint x: 349, startPoint y: 243, endPoint x: 258, endPoint y: 248, distance: 91.6
click at [258, 236] on div "Telefone: [PHONE_NUMBER]" at bounding box center [329, 226] width 253 height 17
click at [571, 114] on icon "print" at bounding box center [576, 107] width 18 height 18
click at [175, 410] on div "Informações do beneficiário × [PERSON_NAME] Código do beneficiário: 9000370586 …" at bounding box center [398, 377] width 796 height 755
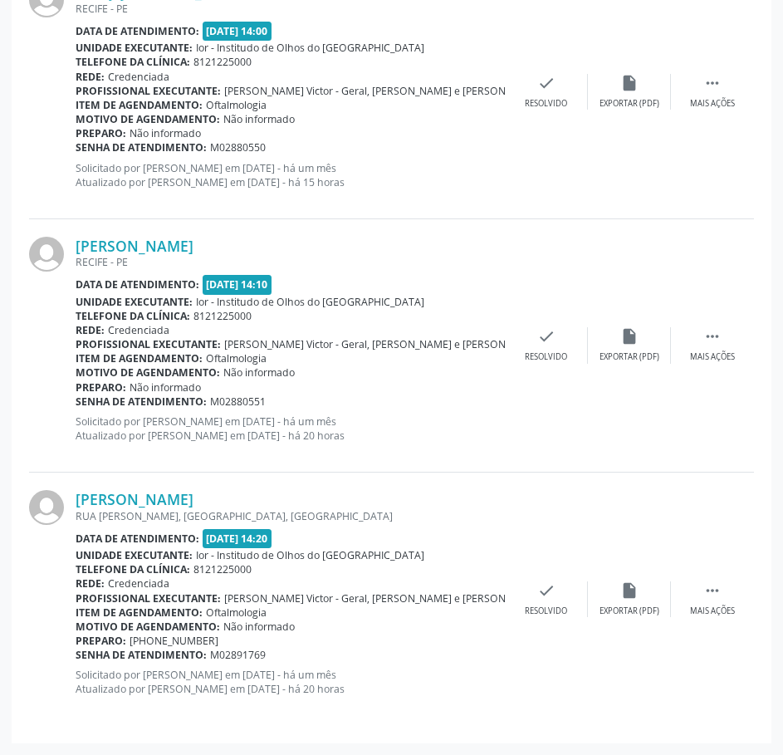
drag, startPoint x: 268, startPoint y: 658, endPoint x: 78, endPoint y: 651, distance: 190.4
click at [78, 651] on div "Senha de atendimento: M02891769" at bounding box center [291, 655] width 430 height 14
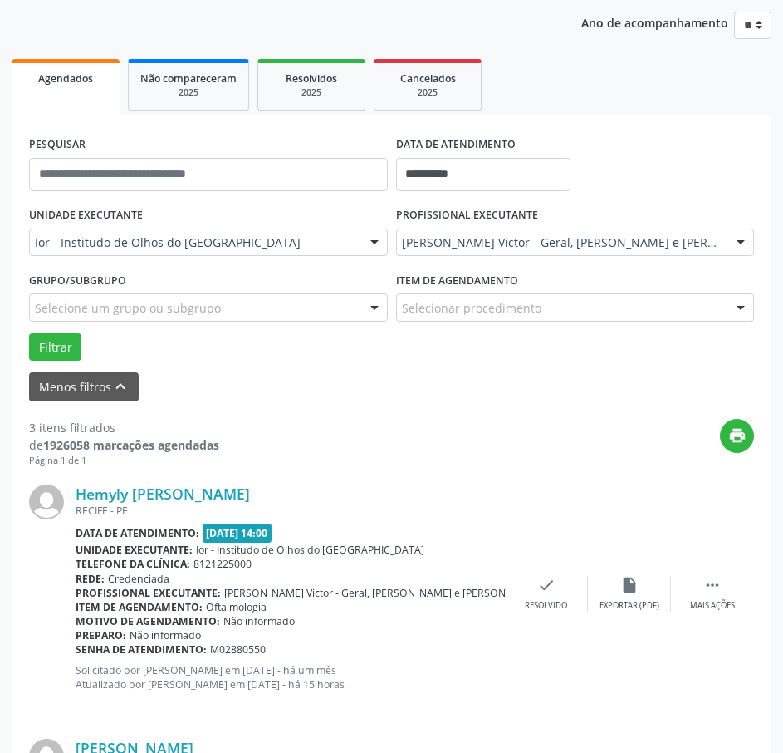
scroll to position [0, 0]
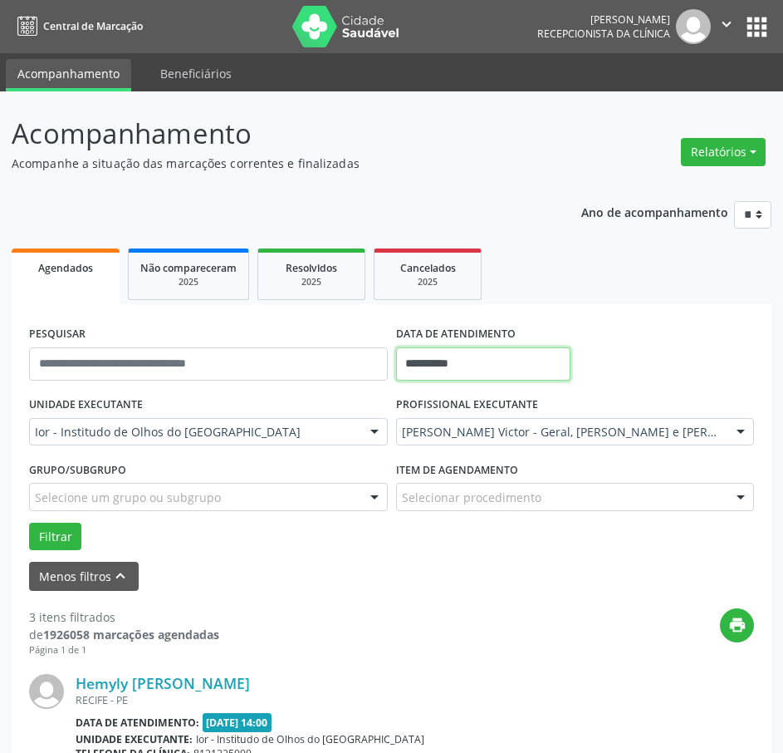
click at [495, 395] on body "**********" at bounding box center [391, 376] width 783 height 753
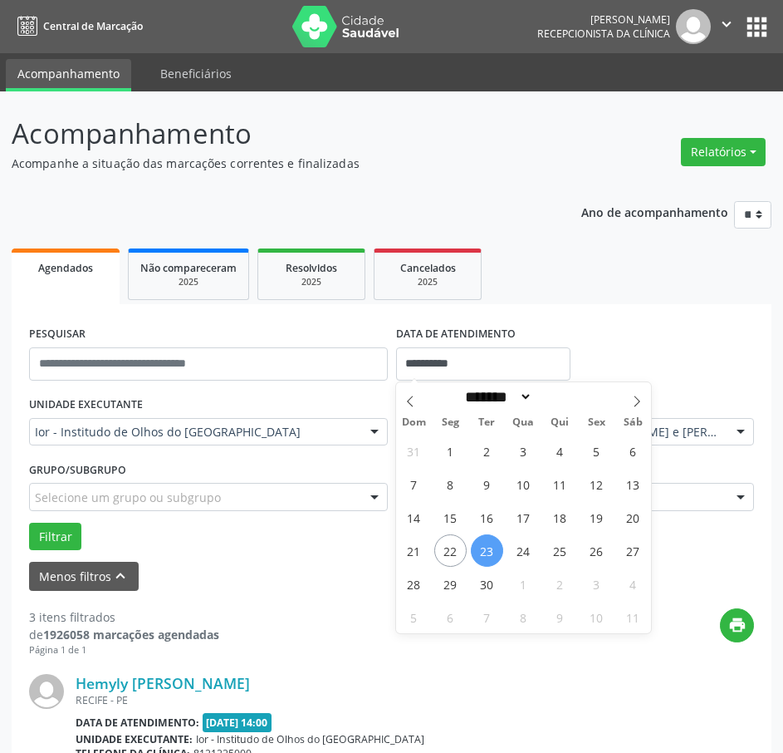
click at [625, 335] on div "**********" at bounding box center [392, 357] width 734 height 71
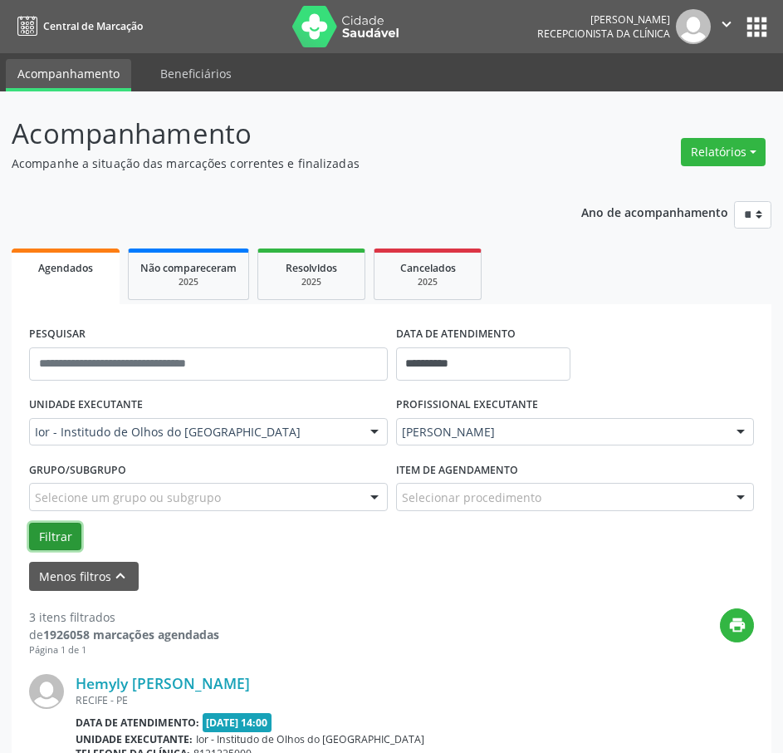
click at [76, 533] on button "Filtrar" at bounding box center [55, 537] width 52 height 28
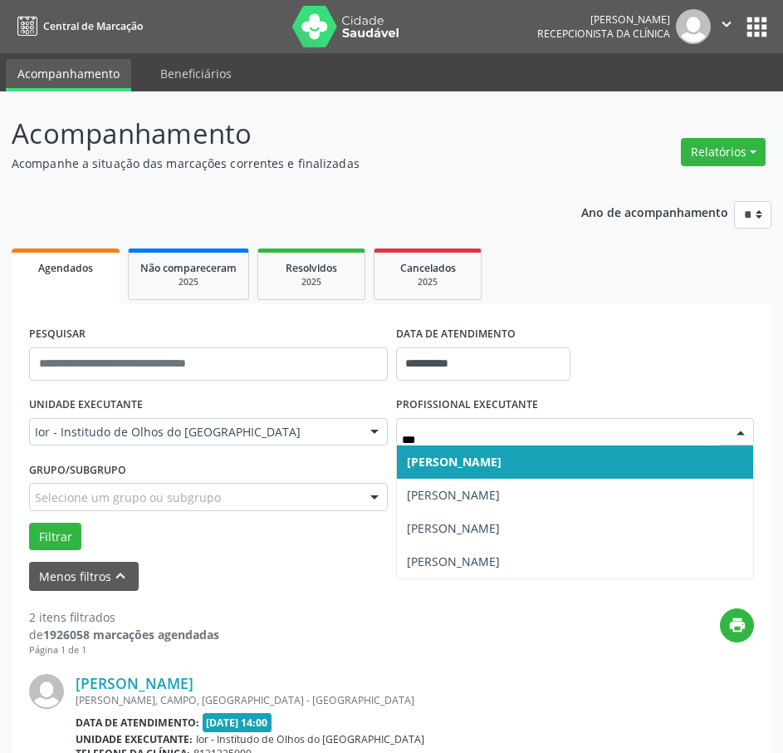
type input "***"
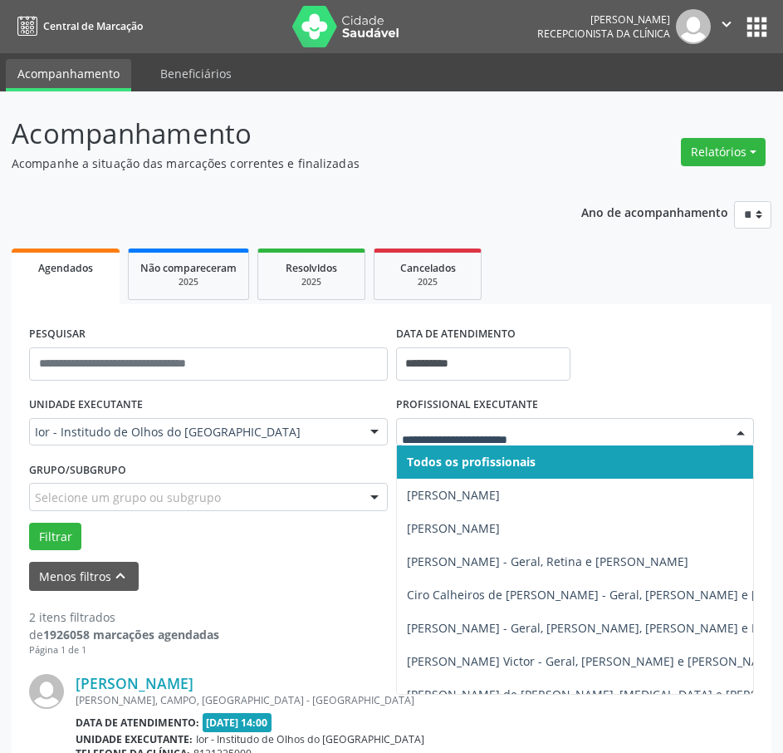
click at [515, 440] on div at bounding box center [575, 432] width 359 height 28
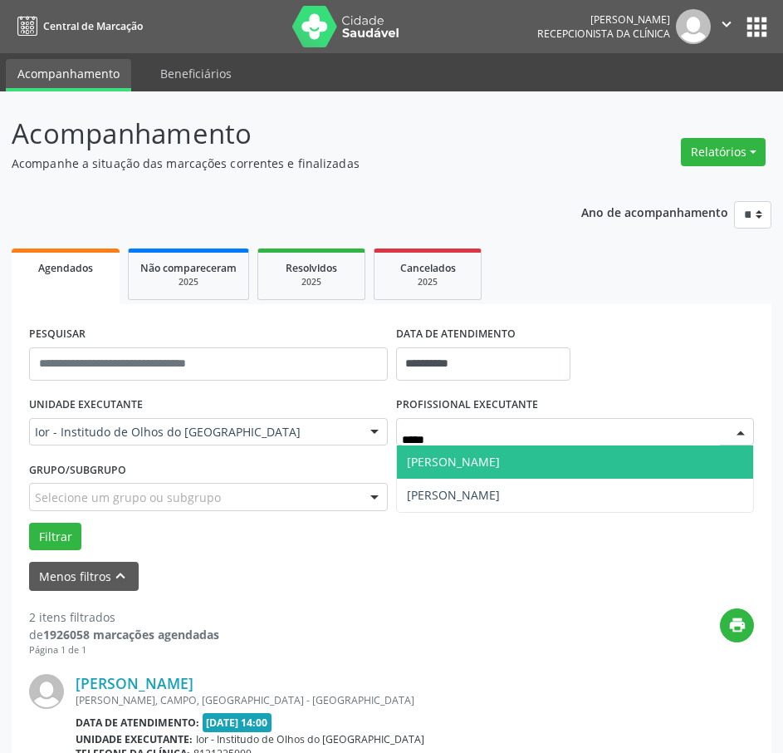
click at [512, 457] on span "[PERSON_NAME]" at bounding box center [575, 461] width 357 height 33
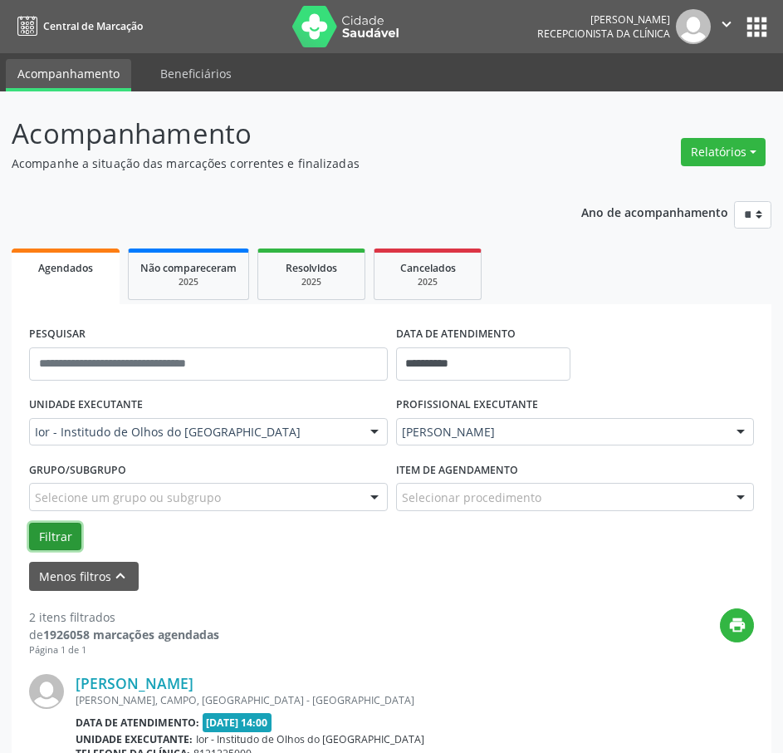
click at [61, 545] on button "Filtrar" at bounding box center [55, 537] width 52 height 28
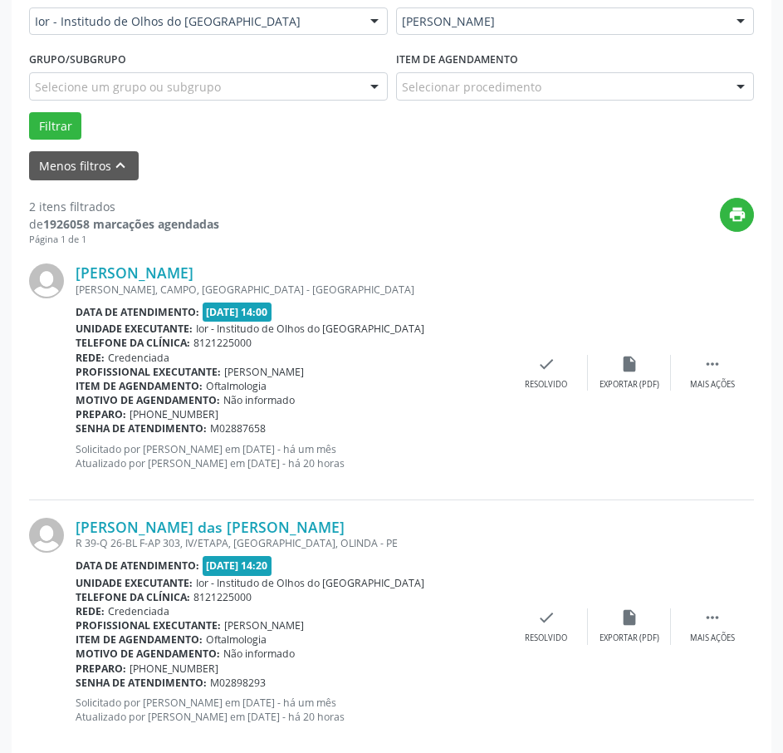
scroll to position [439, 0]
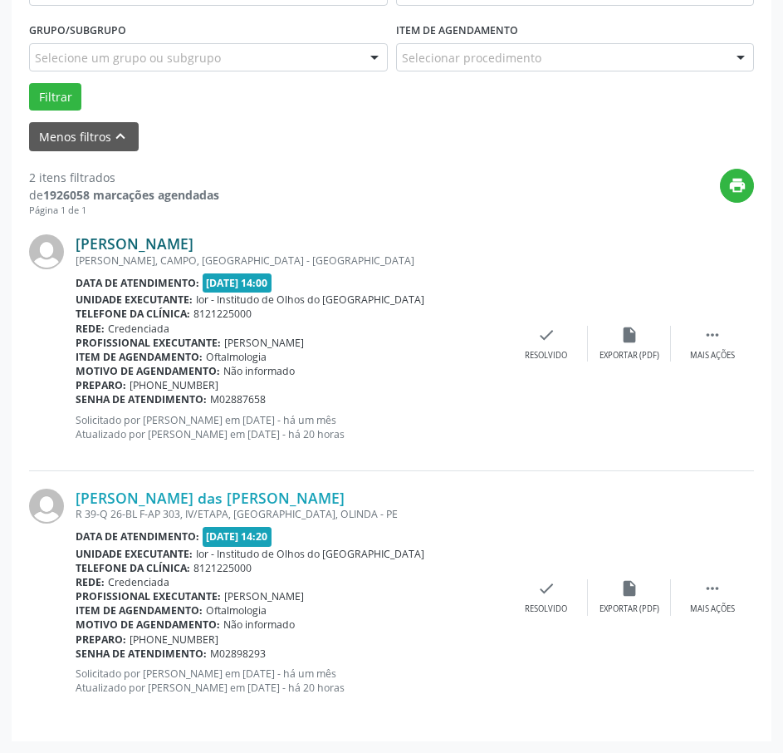
click at [194, 248] on link "[PERSON_NAME]" at bounding box center [135, 243] width 118 height 18
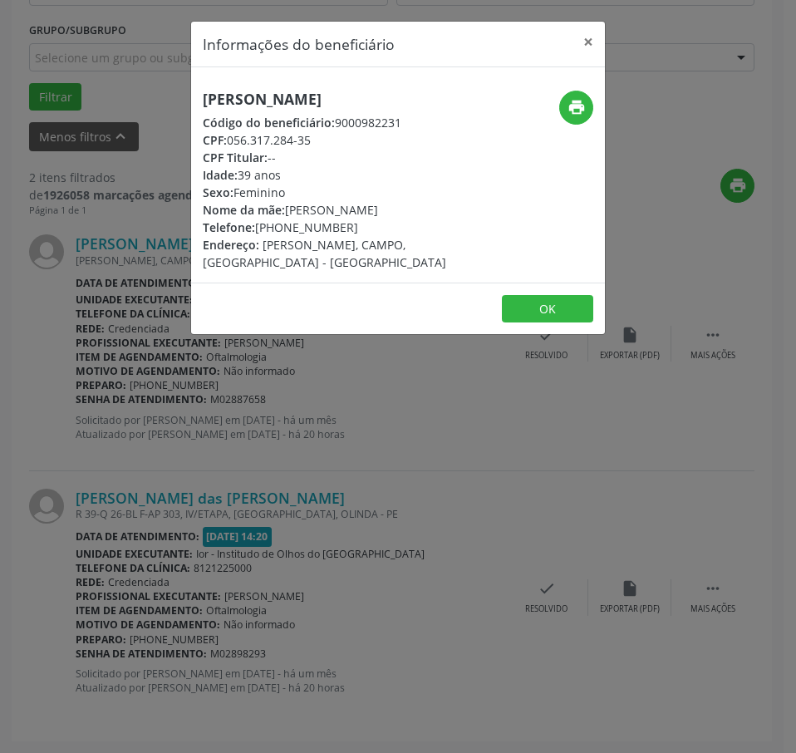
click at [253, 98] on h5 "[PERSON_NAME]" at bounding box center [329, 99] width 253 height 17
click at [292, 529] on div "Informações do beneficiário × [PERSON_NAME] Código do beneficiário: 9000982231 …" at bounding box center [398, 376] width 796 height 753
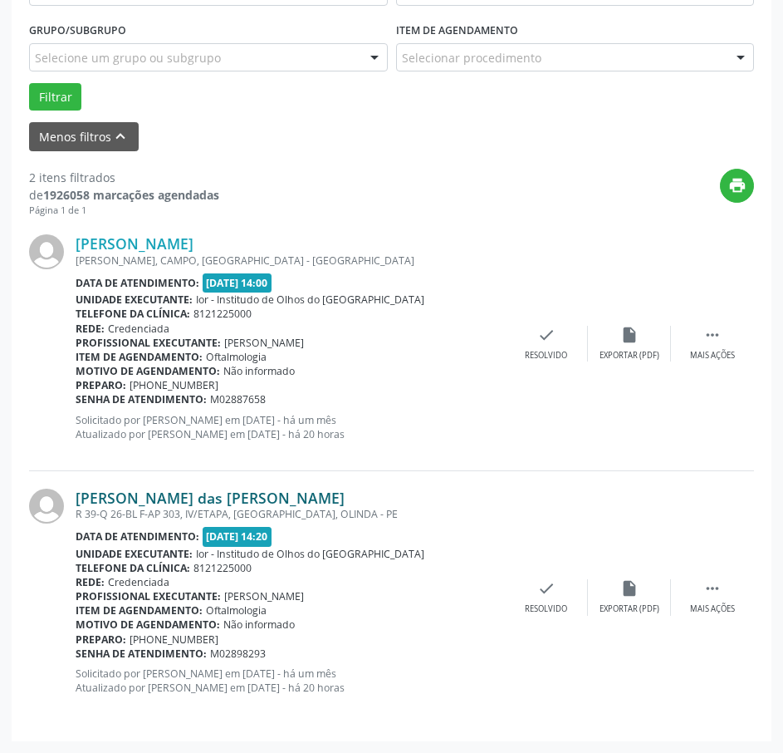
click at [217, 495] on link "[PERSON_NAME] das [PERSON_NAME]" at bounding box center [210, 497] width 269 height 18
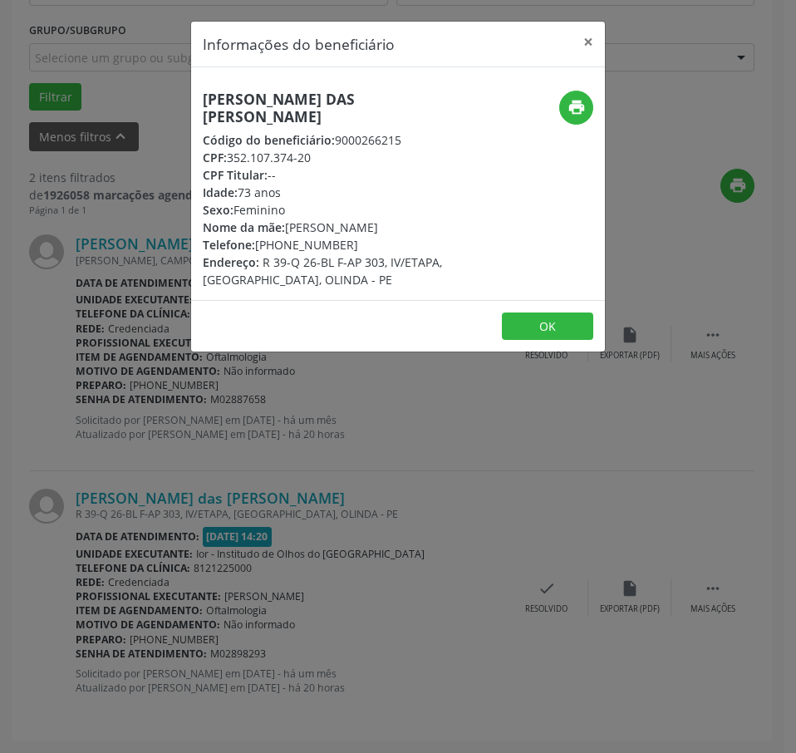
click at [265, 95] on h5 "[PERSON_NAME] das [PERSON_NAME]" at bounding box center [329, 108] width 253 height 35
click at [268, 547] on div "Informações do beneficiário × [PERSON_NAME] Código do beneficiário: 9000266215 …" at bounding box center [398, 376] width 796 height 753
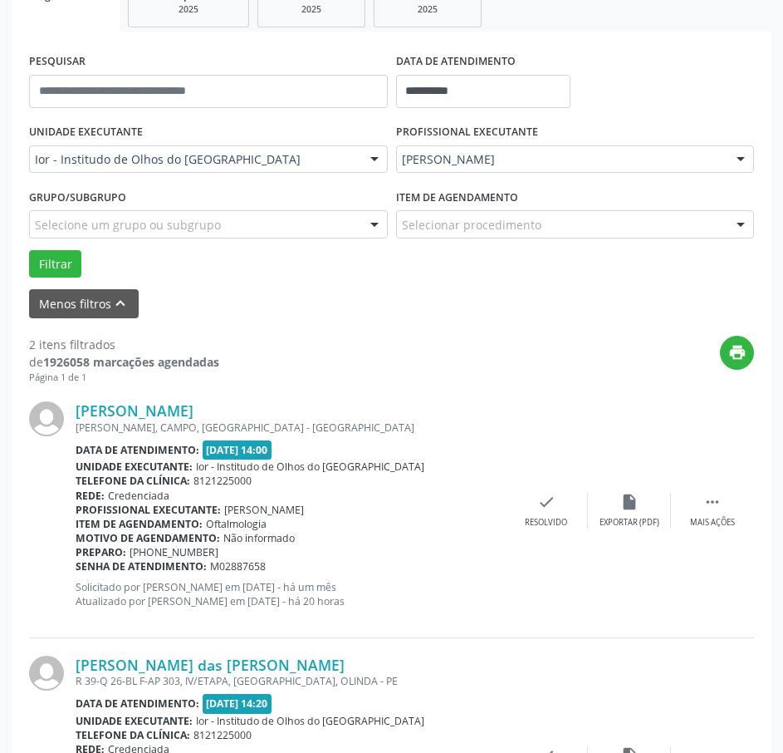
scroll to position [107, 0]
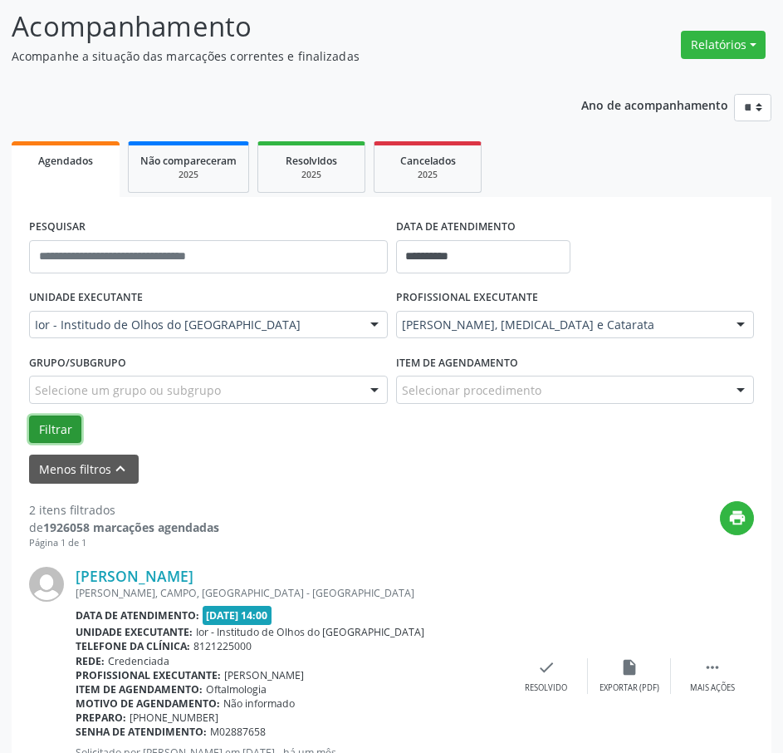
click at [61, 430] on button "Filtrar" at bounding box center [55, 429] width 52 height 28
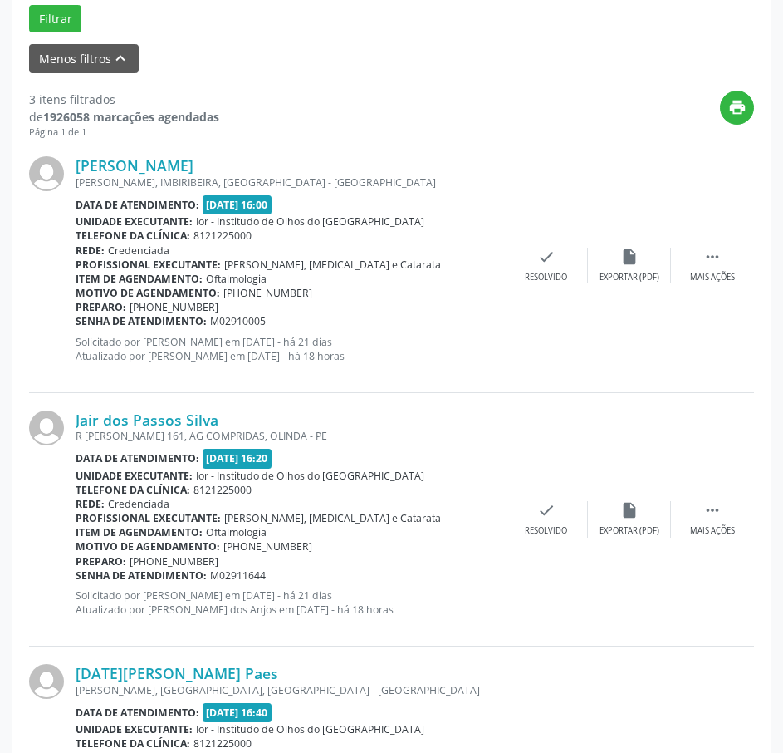
scroll to position [278, 0]
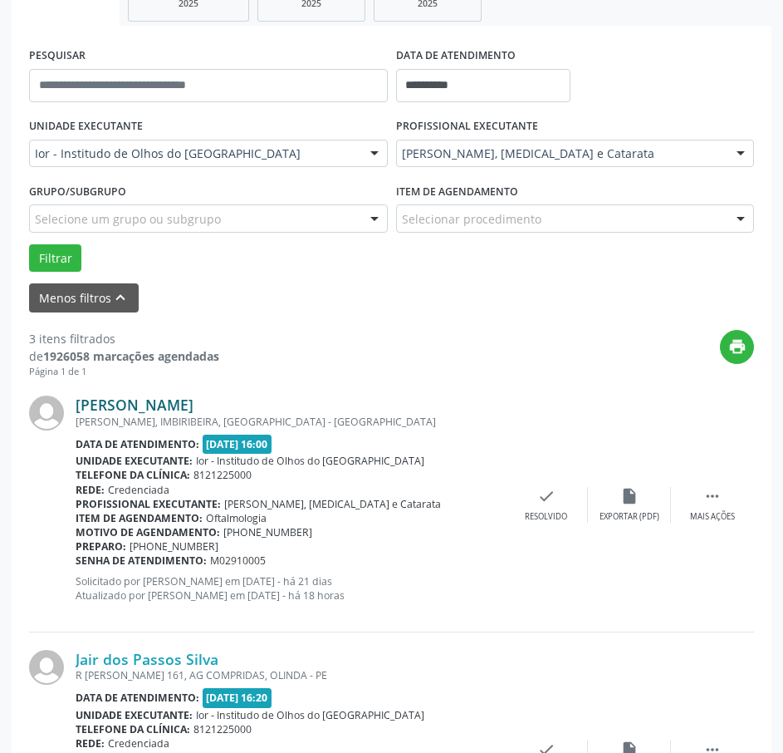
click at [163, 405] on link "[PERSON_NAME]" at bounding box center [135, 404] width 118 height 18
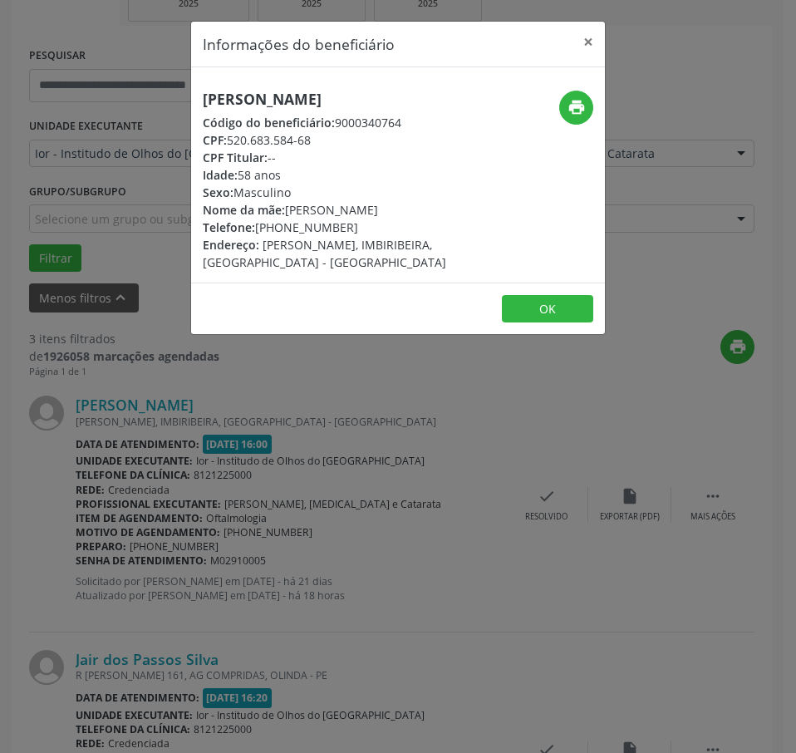
click at [258, 106] on h5 "[PERSON_NAME]" at bounding box center [329, 99] width 253 height 17
drag, startPoint x: 321, startPoint y: 159, endPoint x: 258, endPoint y: 161, distance: 63.2
click at [265, 149] on div "CPF: 520.683.584-68" at bounding box center [329, 139] width 253 height 17
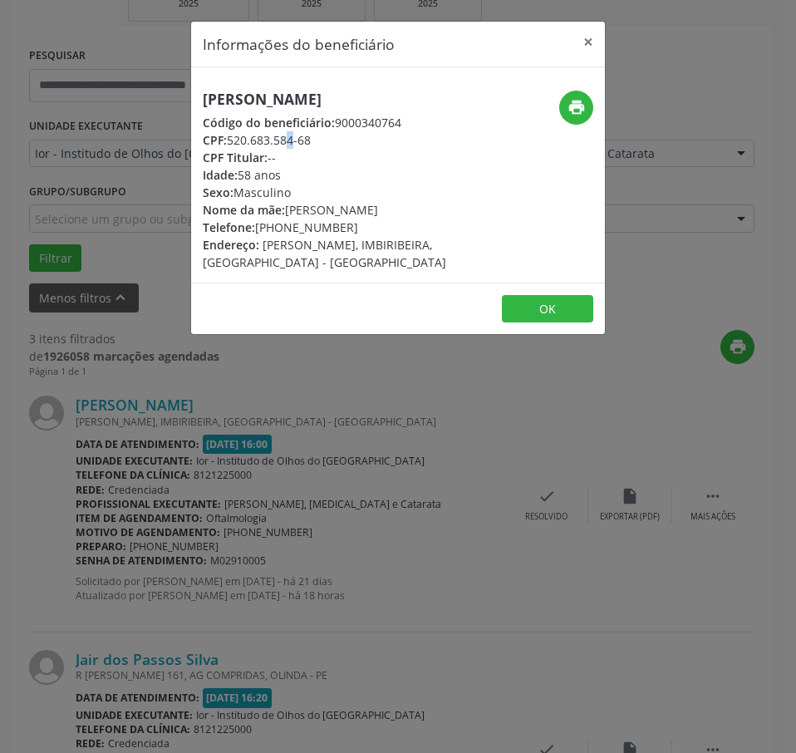
drag, startPoint x: 250, startPoint y: 162, endPoint x: 242, endPoint y: 163, distance: 8.3
click at [243, 149] on div "CPF: 520.683.584-68" at bounding box center [329, 139] width 253 height 17
drag, startPoint x: 228, startPoint y: 159, endPoint x: 326, endPoint y: 159, distance: 97.2
click at [326, 149] on div "CPF: 520.683.584-68" at bounding box center [329, 139] width 253 height 17
click at [241, 454] on div "Informações do beneficiário × Jeronimo [PERSON_NAME] Código do beneficiário: 90…" at bounding box center [398, 376] width 796 height 753
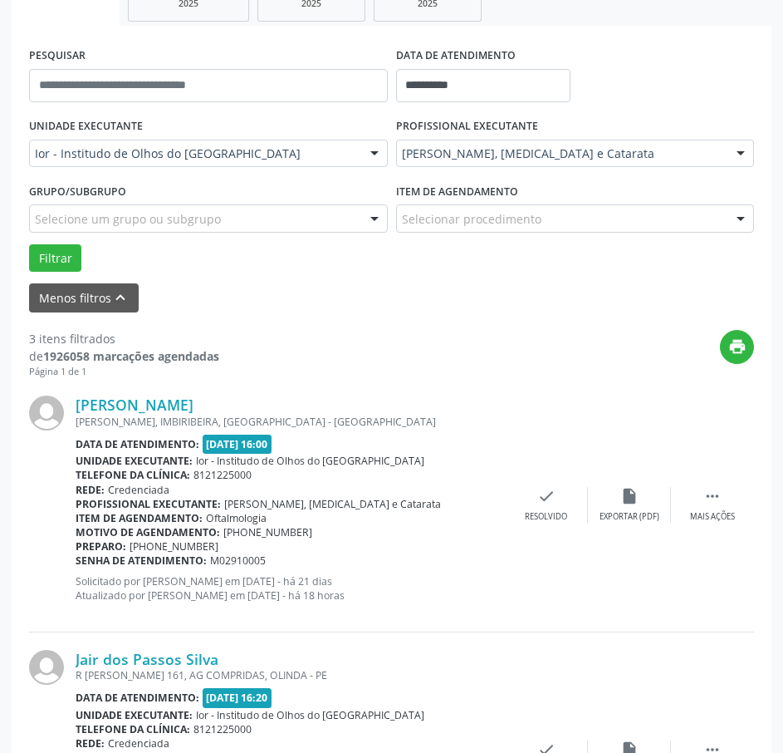
drag, startPoint x: 269, startPoint y: 567, endPoint x: 78, endPoint y: 558, distance: 191.3
click at [78, 558] on div "Senha de atendimento: M02910005" at bounding box center [291, 560] width 430 height 14
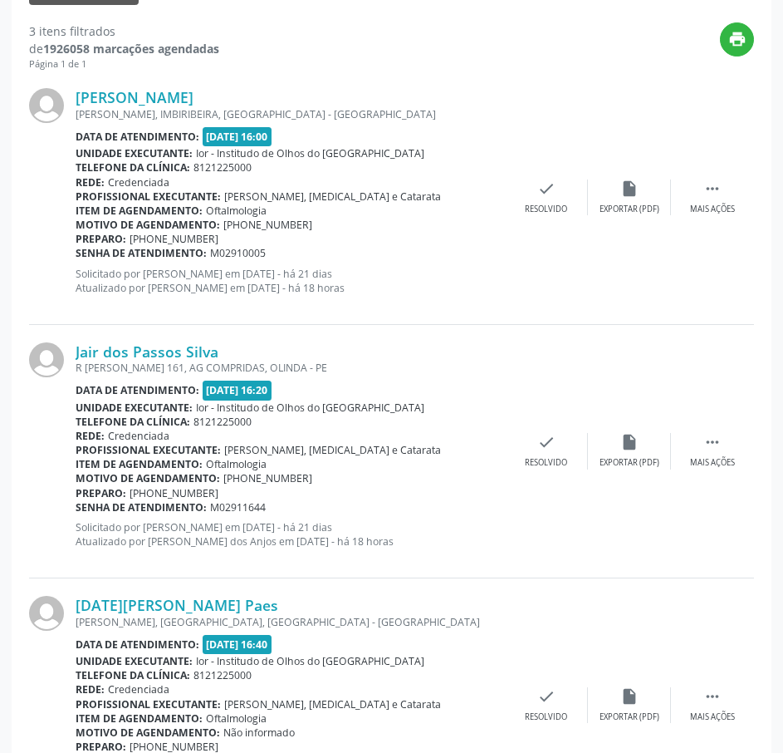
scroll to position [694, 0]
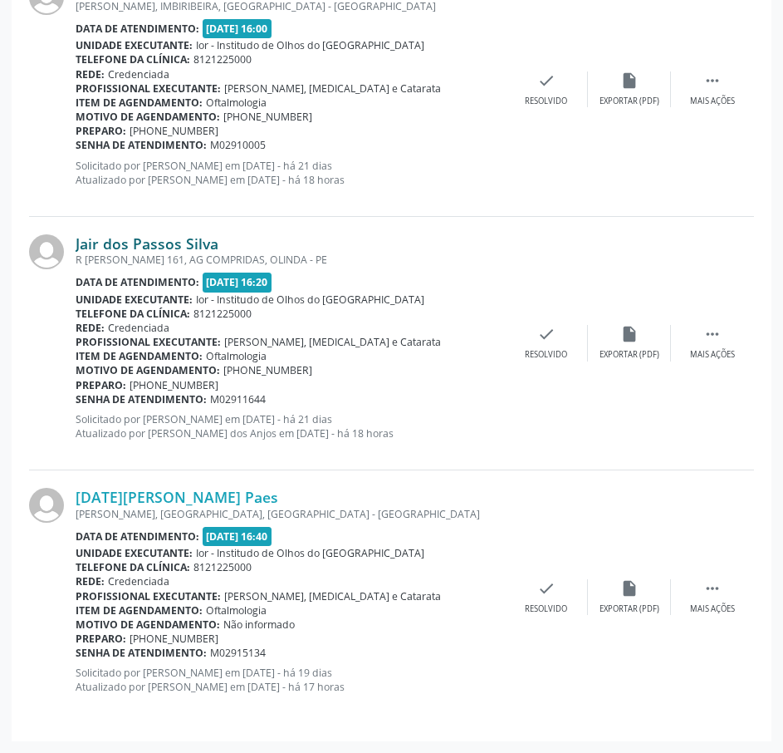
click at [187, 250] on link "Jair dos Passos Silva" at bounding box center [147, 243] width 143 height 18
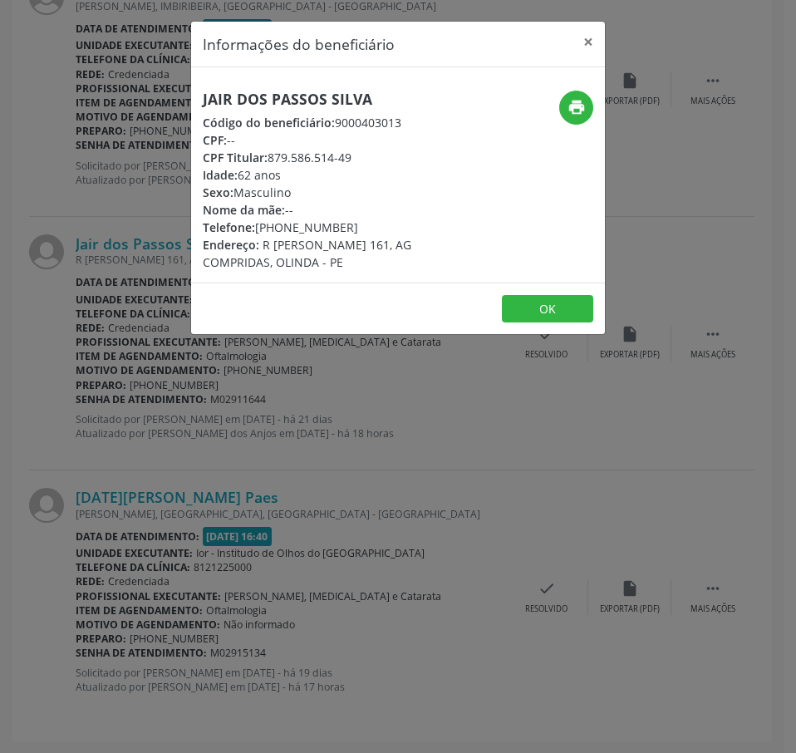
click at [229, 106] on h5 "Jair dos Passos Silva" at bounding box center [329, 99] width 253 height 17
drag, startPoint x: 128, startPoint y: 280, endPoint x: 161, endPoint y: 238, distance: 53.2
click at [128, 281] on div "Informações do beneficiário × Jair dos Passos Silva Código do beneficiário: 900…" at bounding box center [398, 376] width 796 height 753
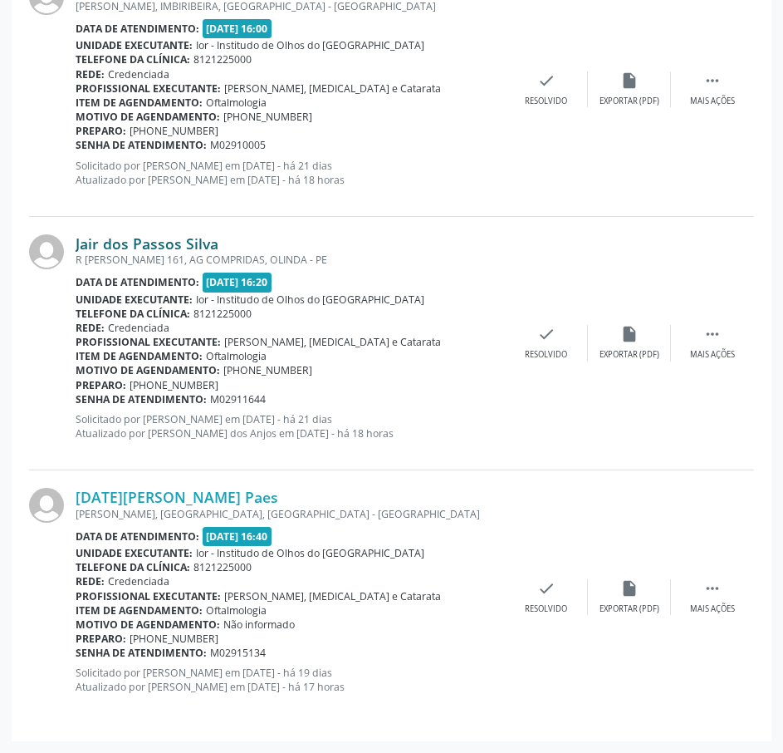
click at [201, 243] on link "Jair dos Passos Silva" at bounding box center [147, 243] width 143 height 18
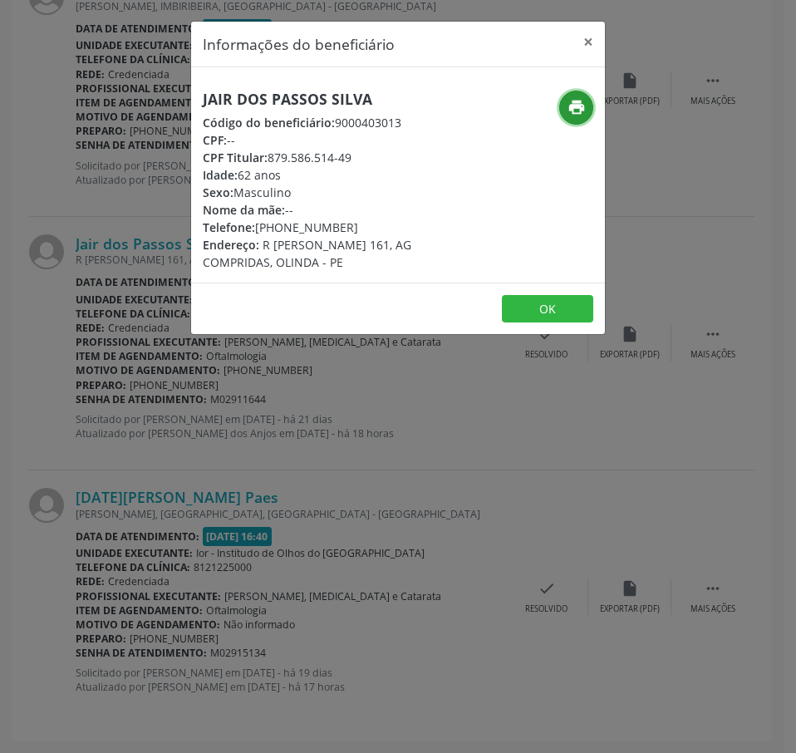
click at [573, 106] on icon "print" at bounding box center [576, 107] width 18 height 18
click at [131, 369] on div "Informações do beneficiário × Jair dos Passos Silva Código do beneficiário: 900…" at bounding box center [398, 376] width 796 height 753
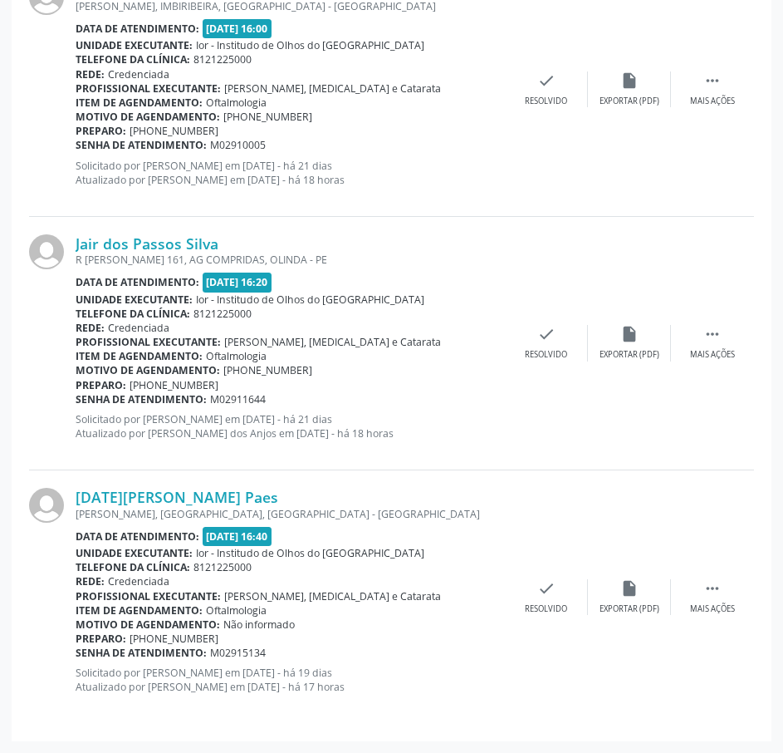
drag, startPoint x: 276, startPoint y: 400, endPoint x: 76, endPoint y: 401, distance: 199.4
click at [76, 401] on div "Senha de atendimento: M02911644" at bounding box center [291, 399] width 430 height 14
click at [201, 495] on link "[DATE][PERSON_NAME] Paes" at bounding box center [177, 497] width 203 height 18
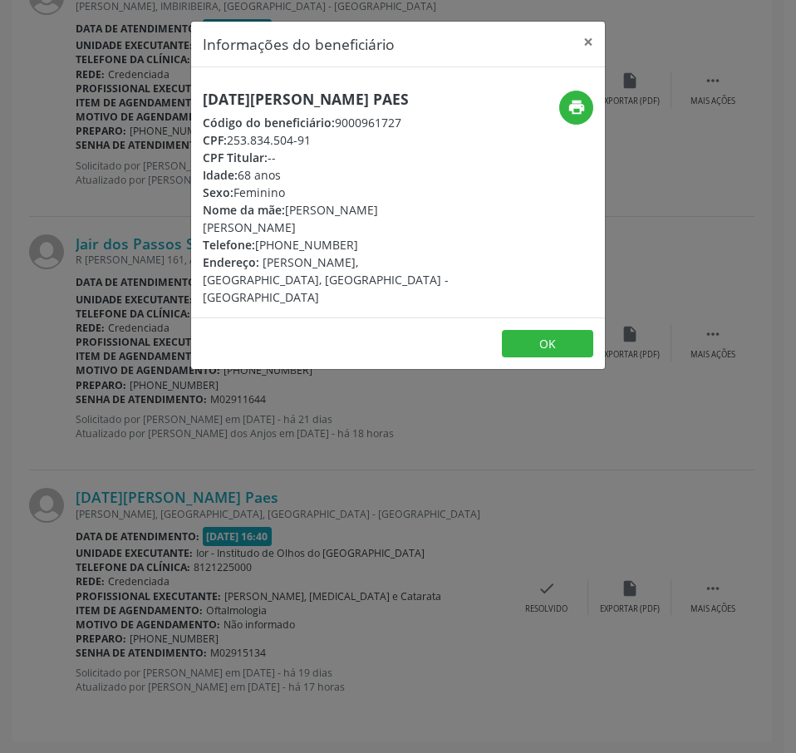
click at [251, 95] on h5 "[DATE][PERSON_NAME] Paes" at bounding box center [329, 99] width 253 height 17
drag, startPoint x: 317, startPoint y: 135, endPoint x: 229, endPoint y: 141, distance: 87.4
click at [229, 141] on div "CPF: 253.834.504-91" at bounding box center [329, 139] width 253 height 17
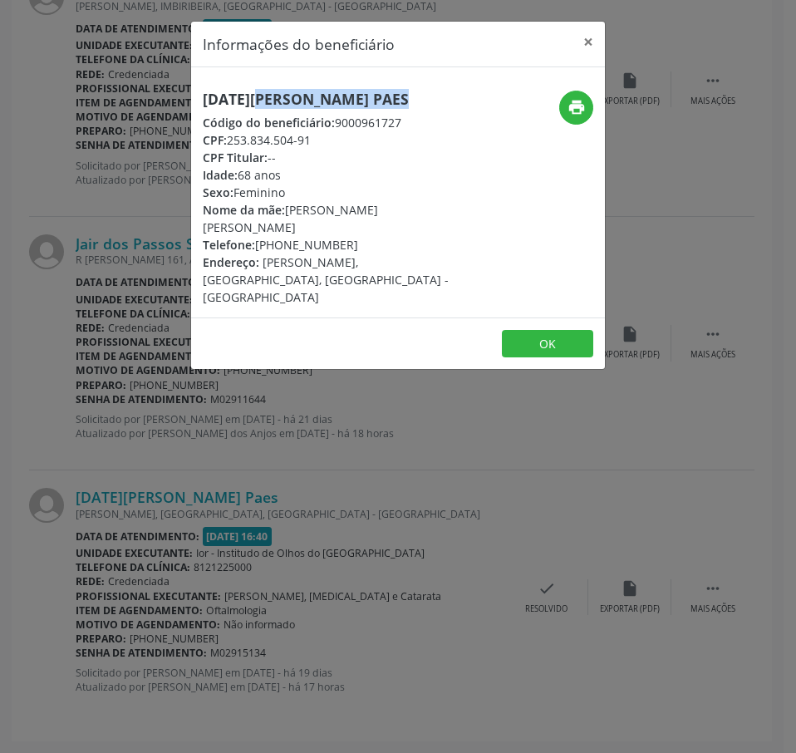
drag, startPoint x: 344, startPoint y: 244, endPoint x: 258, endPoint y: 243, distance: 86.4
click at [258, 243] on div "Telefone: [PHONE_NUMBER]" at bounding box center [329, 244] width 253 height 17
click at [218, 413] on div "Informações do beneficiário × [DATE][PERSON_NAME] Código do beneficiário: 90009…" at bounding box center [398, 376] width 796 height 753
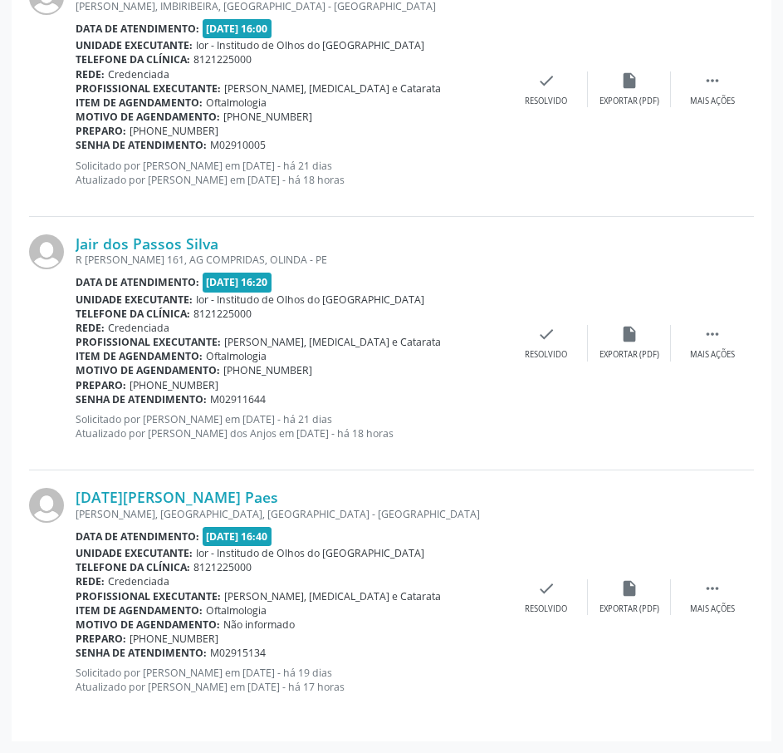
drag, startPoint x: 268, startPoint y: 652, endPoint x: 76, endPoint y: 657, distance: 192.0
click at [76, 657] on div "Senha de atendimento: M02915134" at bounding box center [291, 652] width 430 height 14
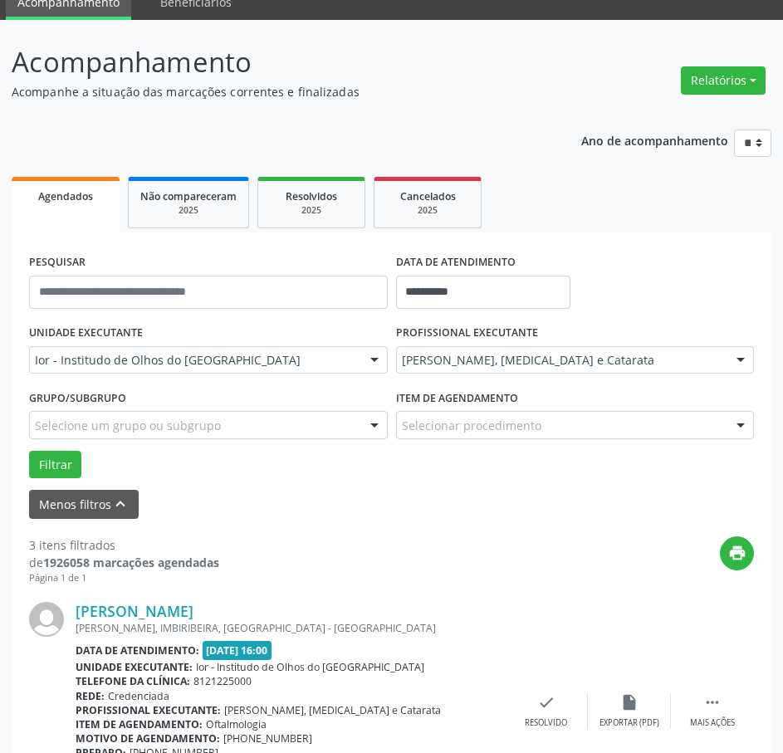
scroll to position [0, 0]
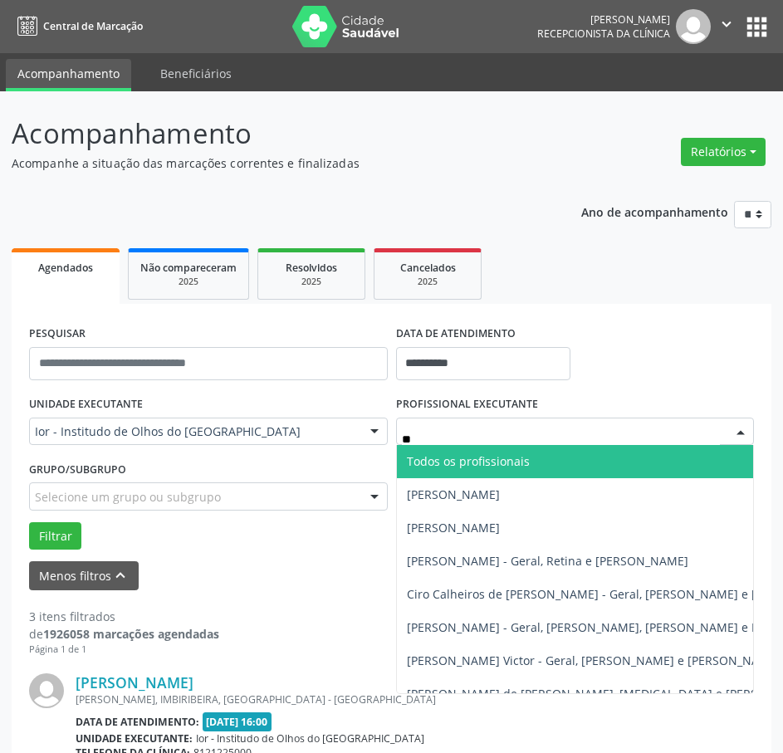
type input "***"
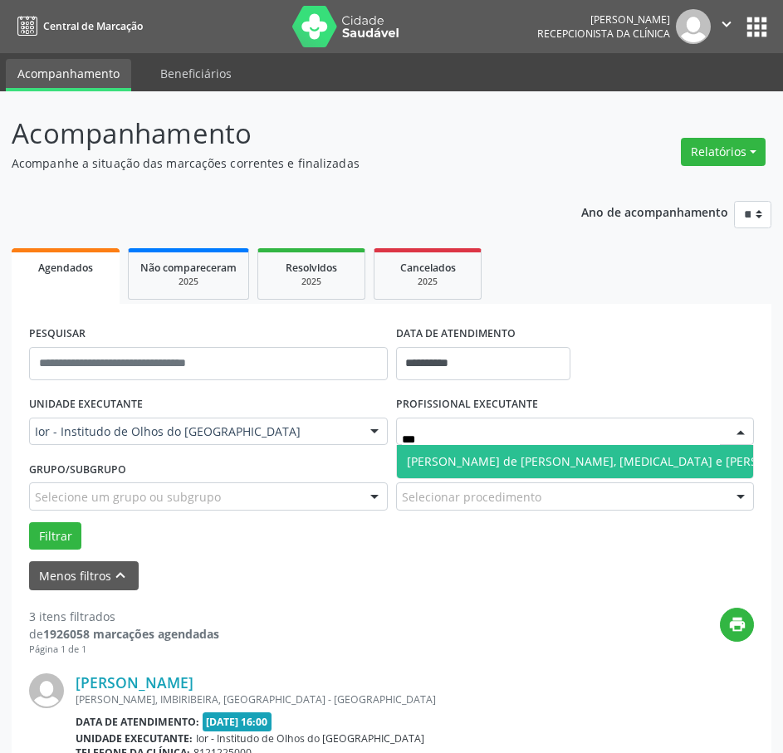
click at [484, 467] on span "[PERSON_NAME] de [PERSON_NAME], [MEDICAL_DATA] e [PERSON_NAME]" at bounding box center [613, 462] width 412 height 16
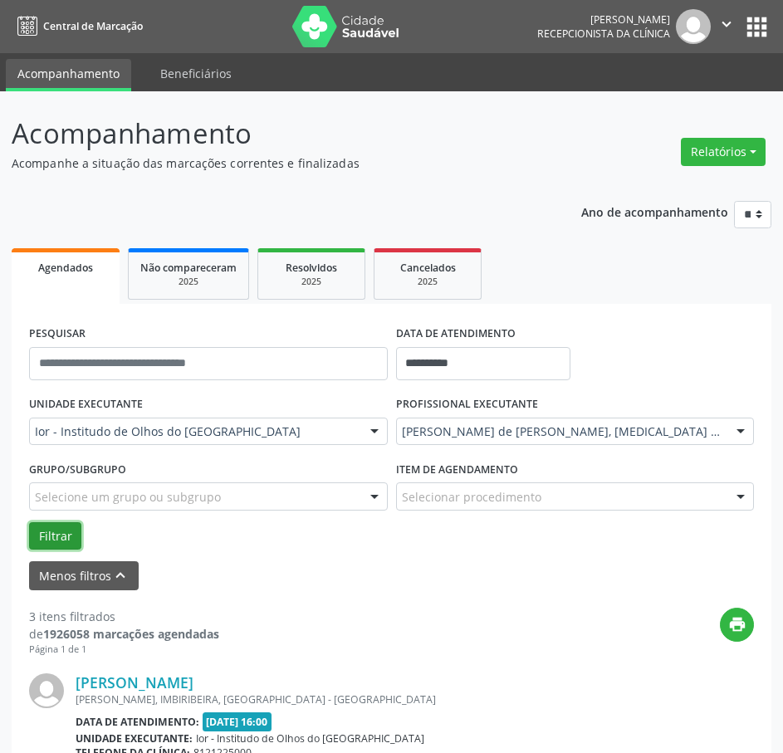
click at [56, 542] on button "Filtrar" at bounding box center [55, 537] width 52 height 28
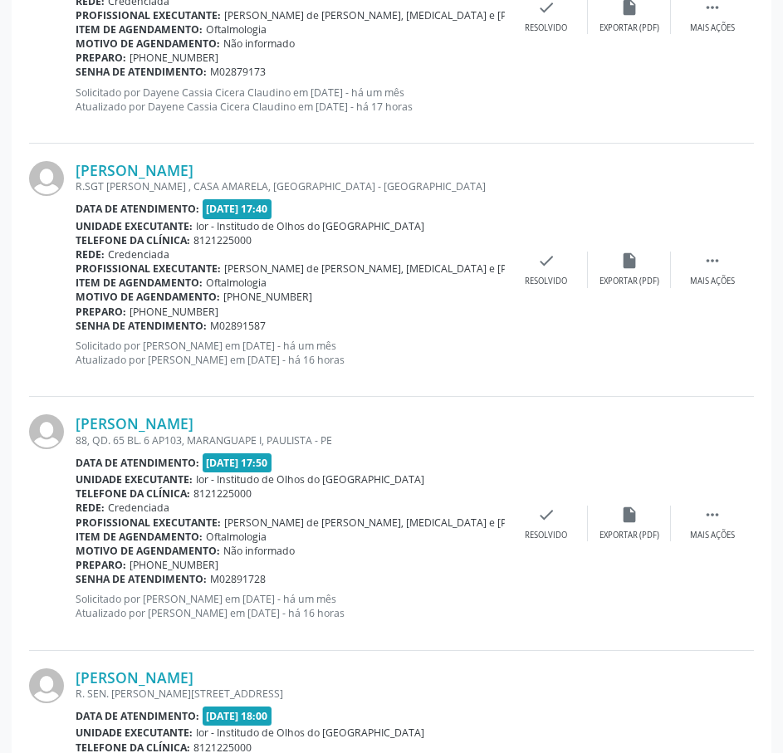
scroll to position [531, 0]
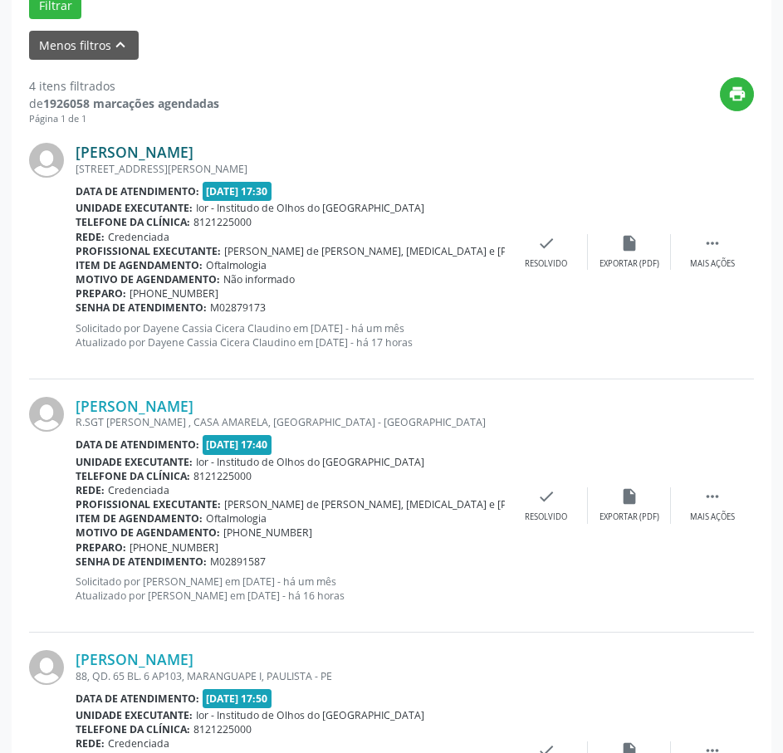
click at [145, 149] on link "[PERSON_NAME]" at bounding box center [135, 152] width 118 height 18
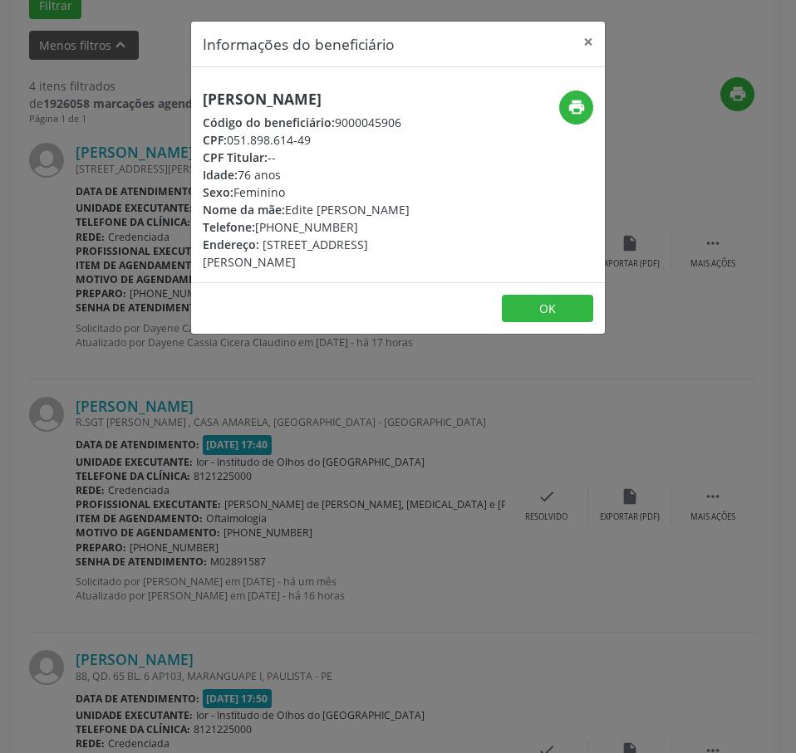
click at [263, 100] on h5 "[PERSON_NAME]" at bounding box center [329, 99] width 253 height 17
drag, startPoint x: 312, startPoint y: 137, endPoint x: 226, endPoint y: 135, distance: 85.6
click at [227, 136] on div "CPF: 051.898.614-49" at bounding box center [329, 139] width 253 height 17
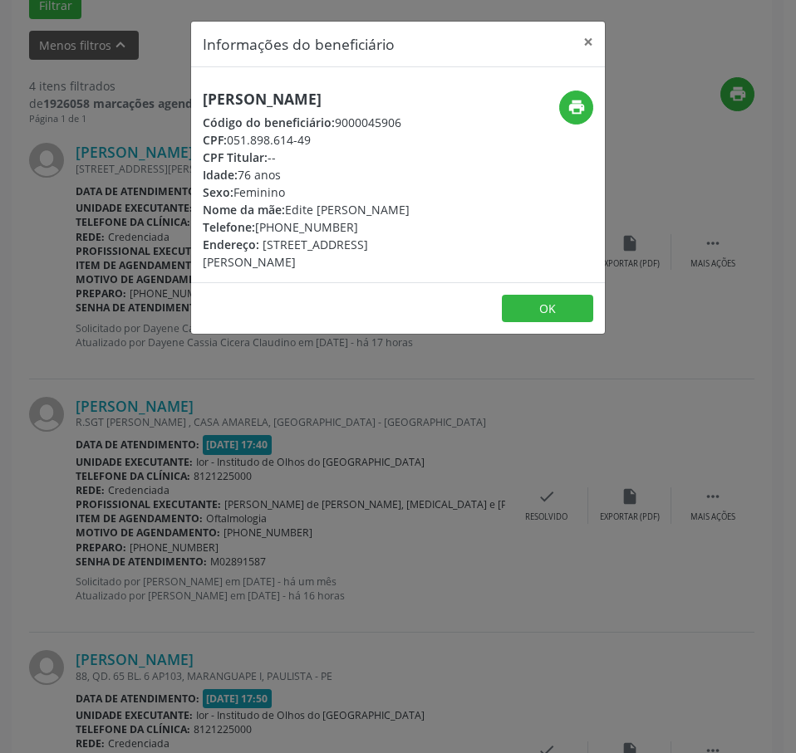
click at [136, 385] on div "Informações do beneficiário × [PERSON_NAME] Código do beneficiário: 9000045906 …" at bounding box center [398, 376] width 796 height 753
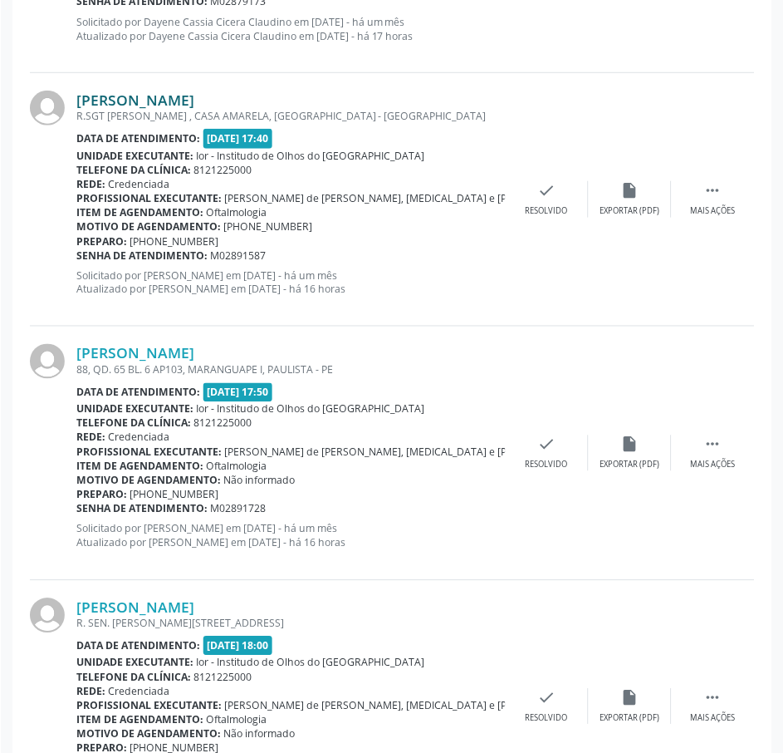
scroll to position [863, 0]
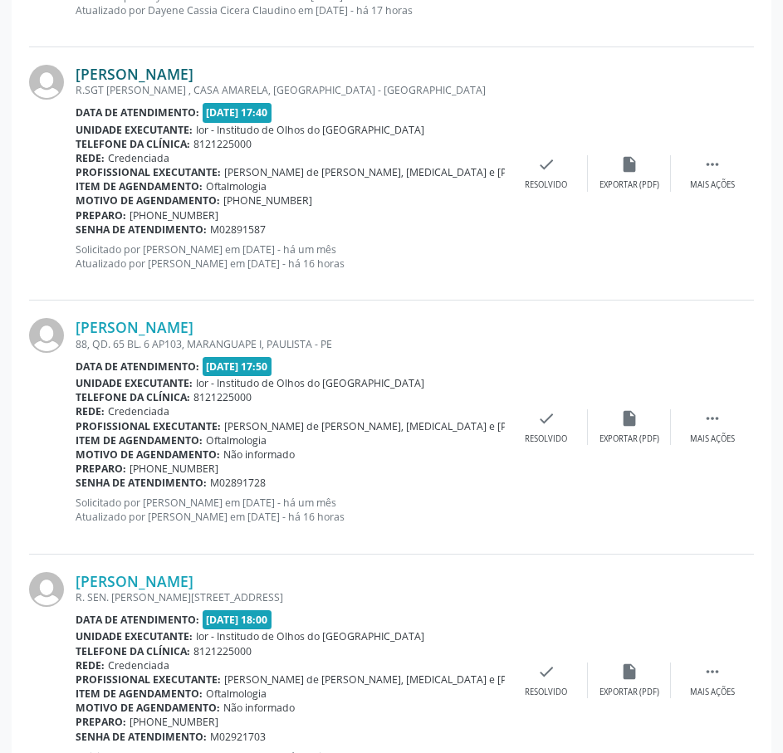
click at [189, 71] on link "[PERSON_NAME]" at bounding box center [135, 74] width 118 height 18
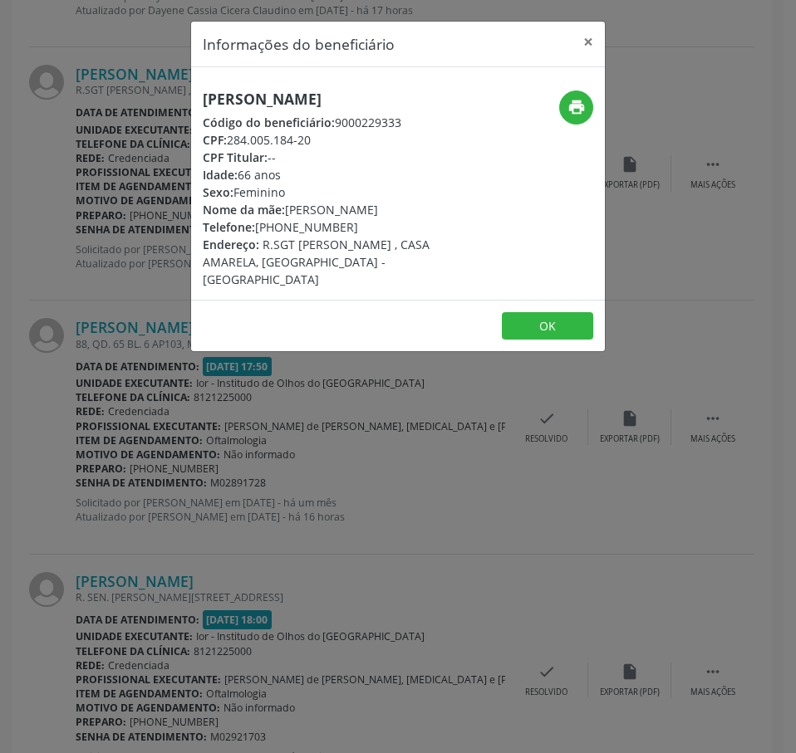
click at [238, 106] on h5 "[PERSON_NAME]" at bounding box center [329, 99] width 253 height 17
drag, startPoint x: 318, startPoint y: 138, endPoint x: 231, endPoint y: 142, distance: 87.3
click at [231, 142] on div "CPF: 284.005.184-20" at bounding box center [329, 139] width 253 height 17
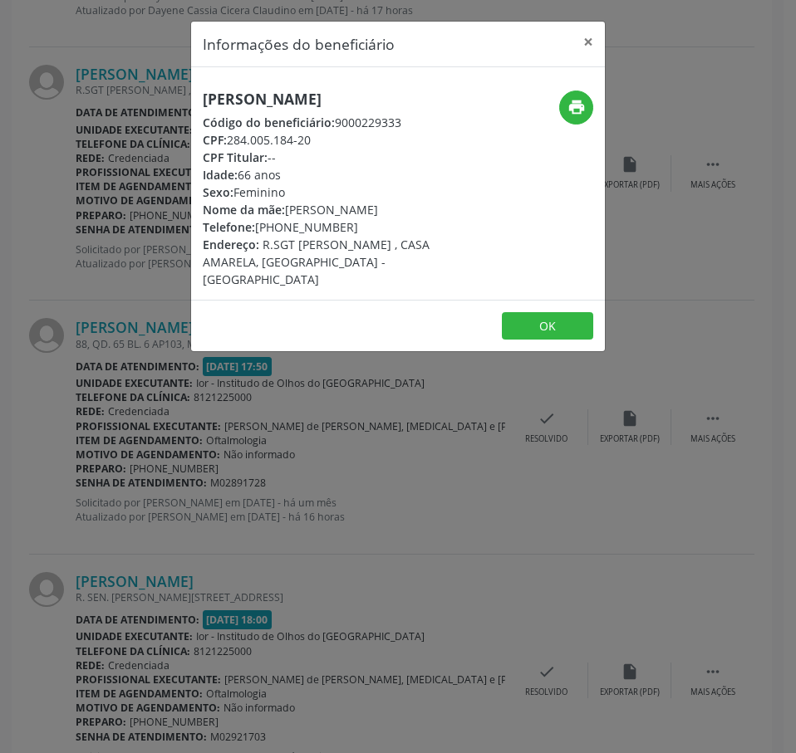
click at [233, 444] on div "Informações do beneficiário × [PERSON_NAME] Código do beneficiário: 9000229333 …" at bounding box center [398, 376] width 796 height 753
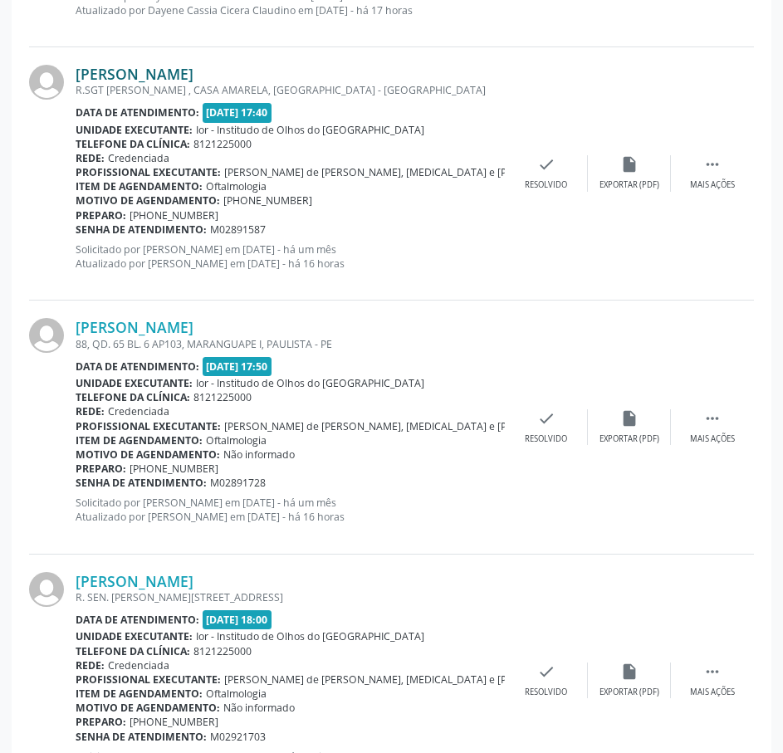
click at [194, 70] on link "[PERSON_NAME]" at bounding box center [135, 74] width 118 height 18
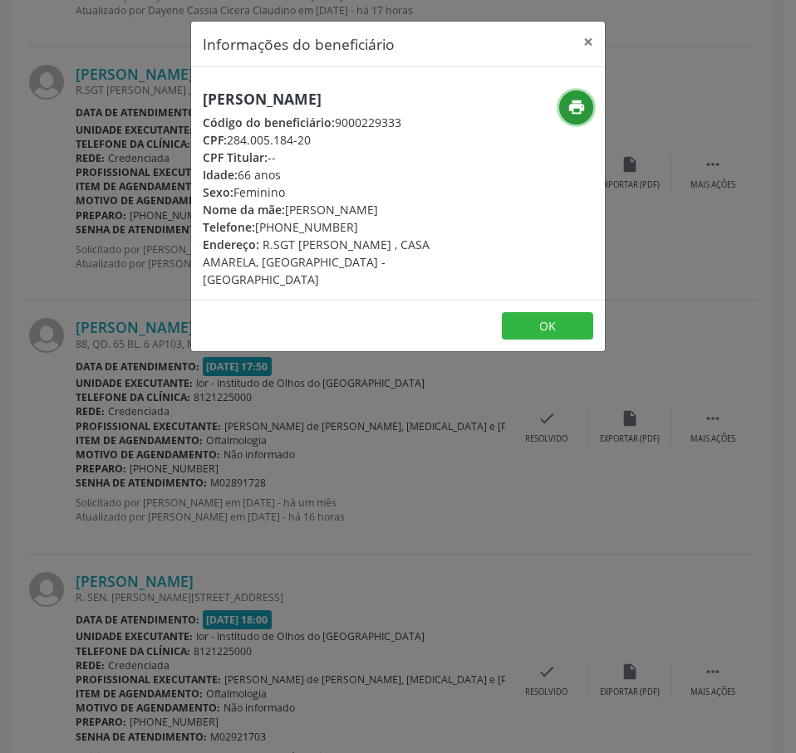
click at [578, 107] on icon "print" at bounding box center [576, 107] width 18 height 18
drag, startPoint x: 345, startPoint y: 233, endPoint x: 258, endPoint y: 225, distance: 86.8
click at [258, 225] on div "Telefone: [PHONE_NUMBER]" at bounding box center [329, 226] width 253 height 17
click at [143, 324] on div "Informações do beneficiário × [PERSON_NAME] Código do beneficiário: 9000229333 …" at bounding box center [398, 376] width 796 height 753
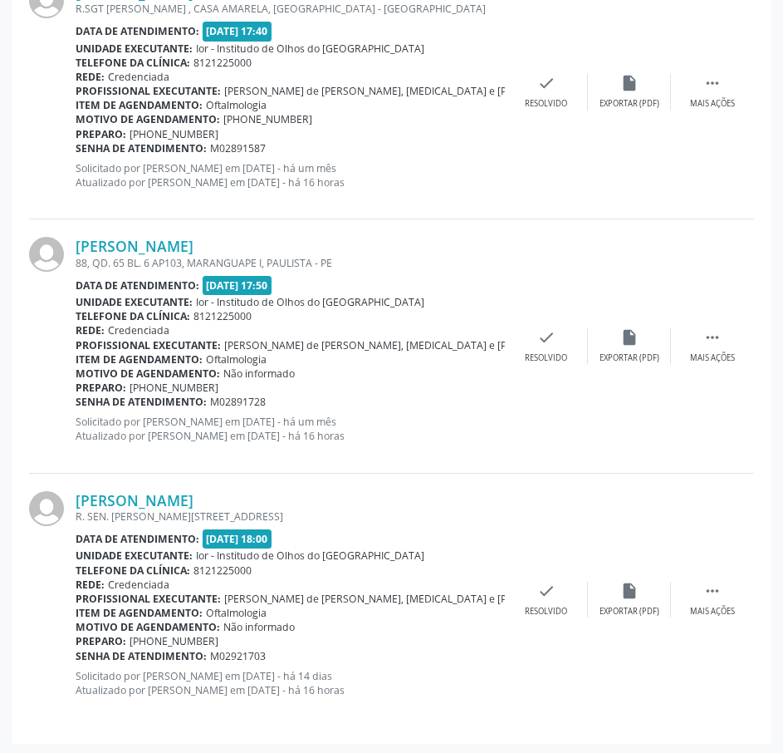
scroll to position [947, 0]
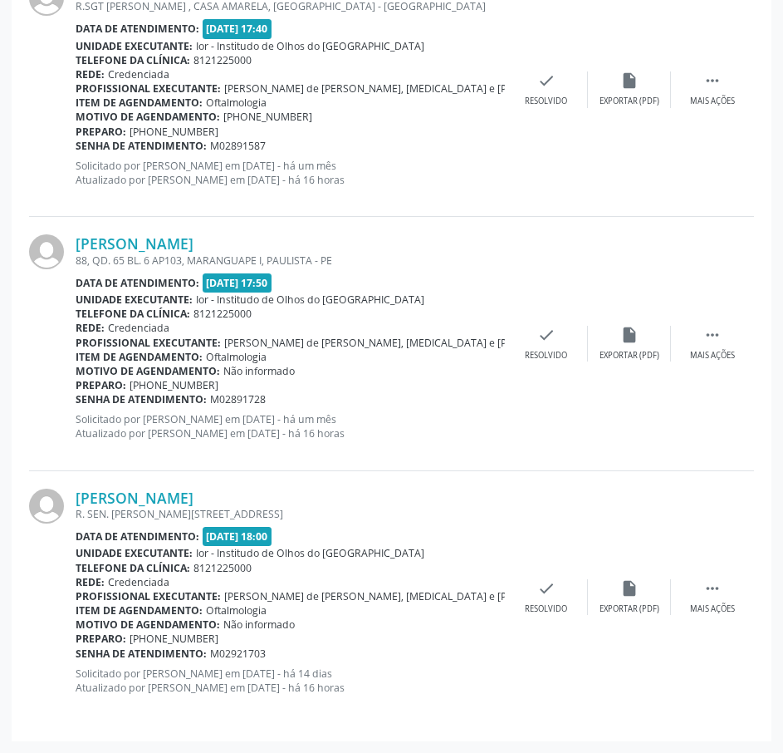
drag, startPoint x: 277, startPoint y: 145, endPoint x: 76, endPoint y: 141, distance: 201.9
click at [76, 141] on div "Senha de atendimento: M02891587" at bounding box center [291, 146] width 430 height 14
click at [194, 250] on link "[PERSON_NAME]" at bounding box center [135, 243] width 118 height 18
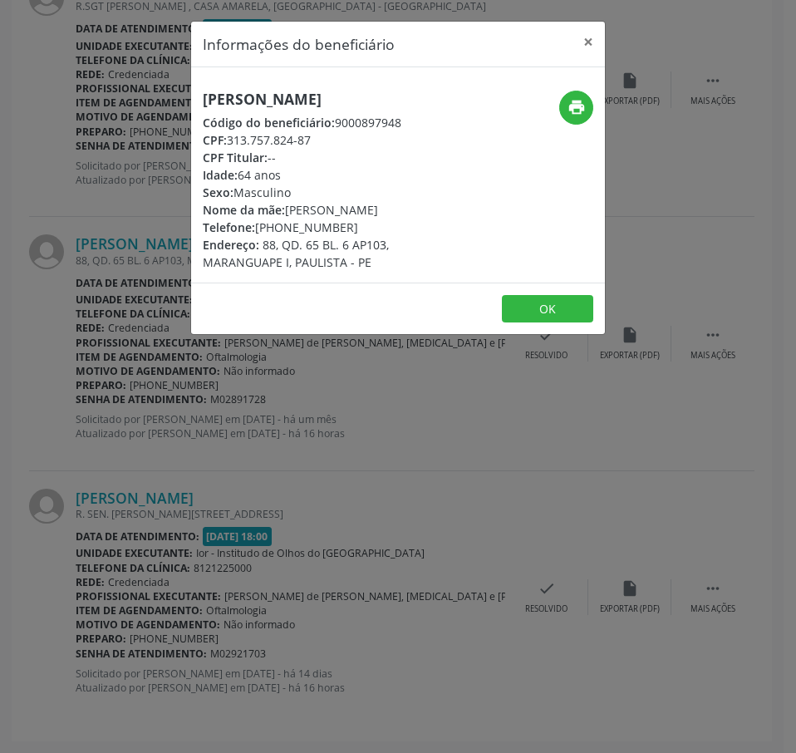
click at [237, 108] on h5 "[PERSON_NAME]" at bounding box center [329, 99] width 253 height 17
drag, startPoint x: 317, startPoint y: 156, endPoint x: 231, endPoint y: 155, distance: 86.4
click at [231, 149] on div "CPF: 313.757.824-87" at bounding box center [329, 139] width 253 height 17
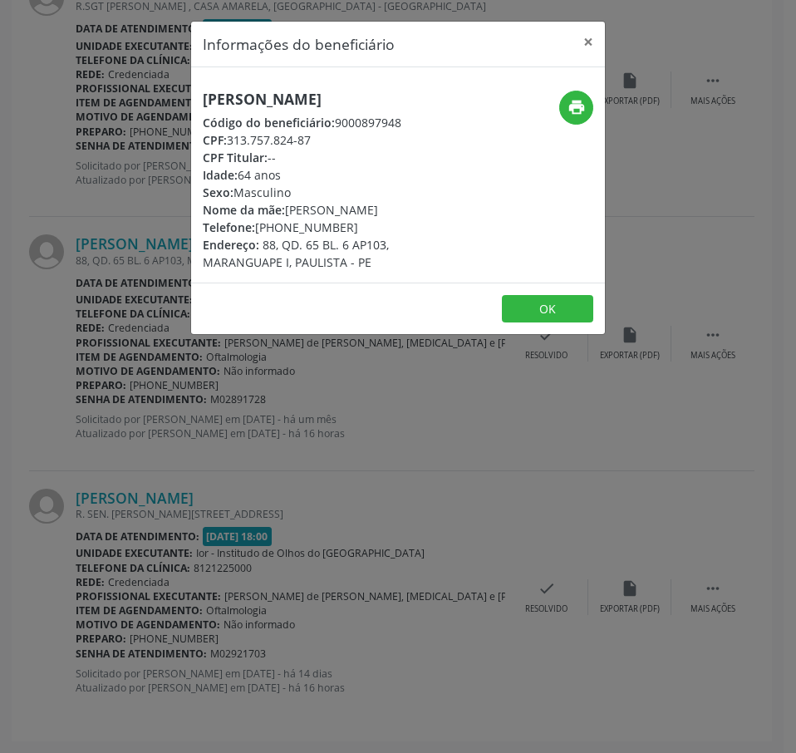
click at [147, 511] on div "Informações do beneficiário × [PERSON_NAME] Código do beneficiário: 9000897948 …" at bounding box center [398, 376] width 796 height 753
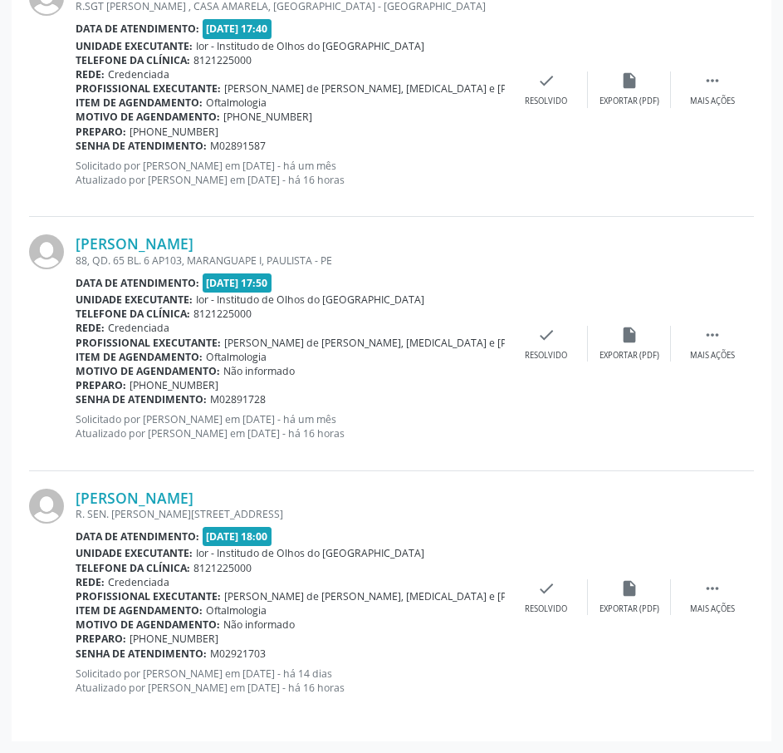
drag, startPoint x: 276, startPoint y: 406, endPoint x: 73, endPoint y: 400, distance: 202.8
click at [73, 400] on div "[PERSON_NAME] 88, QD. 65 BL. 6 AP103, MARANGUAPE I, PAULISTA - PE Data de atend…" at bounding box center [391, 343] width 725 height 253
drag, startPoint x: 351, startPoint y: 393, endPoint x: 307, endPoint y: 407, distance: 46.2
click at [352, 393] on div "Senha de atendimento: M02891728" at bounding box center [291, 399] width 430 height 14
click at [268, 405] on div "Senha de atendimento: M02891728" at bounding box center [291, 399] width 430 height 14
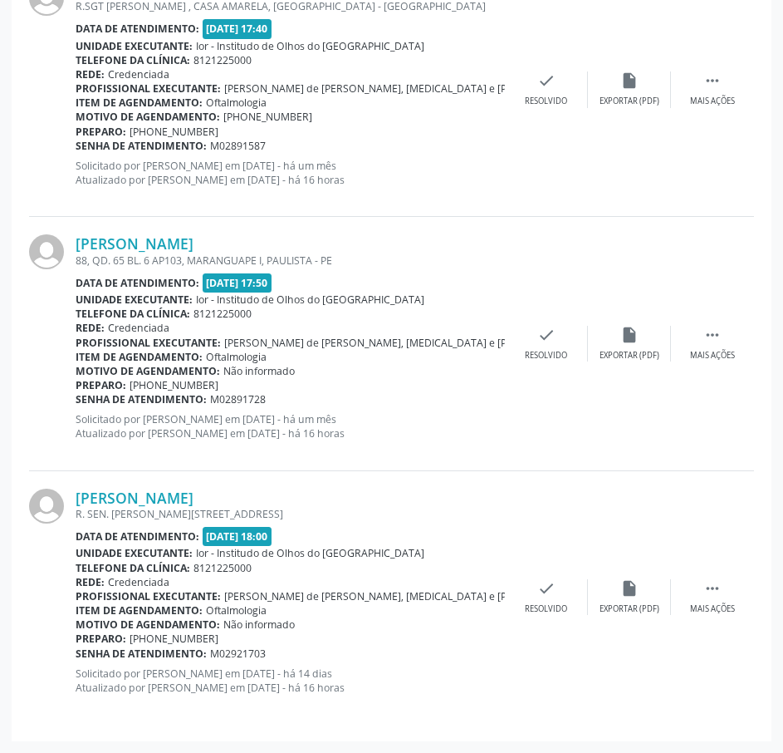
drag, startPoint x: 265, startPoint y: 402, endPoint x: 76, endPoint y: 400, distance: 188.6
click at [77, 400] on div "Senha de atendimento: M02891728" at bounding box center [291, 399] width 430 height 14
click at [181, 250] on link "[PERSON_NAME]" at bounding box center [135, 243] width 118 height 18
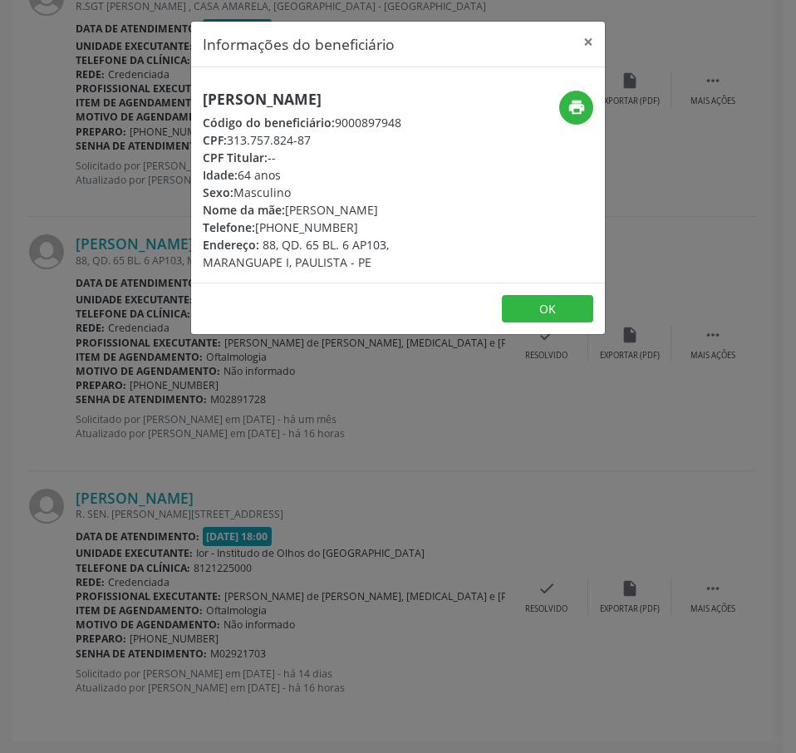
drag, startPoint x: 351, startPoint y: 243, endPoint x: 259, endPoint y: 252, distance: 91.8
click at [259, 236] on div "Telefone: [PHONE_NUMBER]" at bounding box center [329, 226] width 253 height 17
click at [271, 449] on div "Informações do beneficiário × [PERSON_NAME] Código do beneficiário: 9000897948 …" at bounding box center [398, 376] width 796 height 753
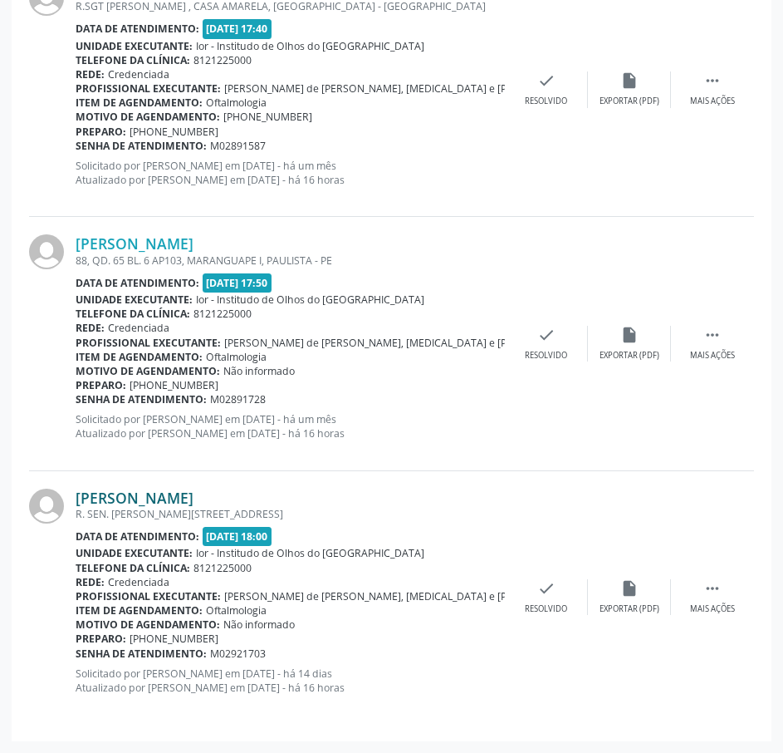
click at [180, 496] on link "[PERSON_NAME]" at bounding box center [135, 497] width 118 height 18
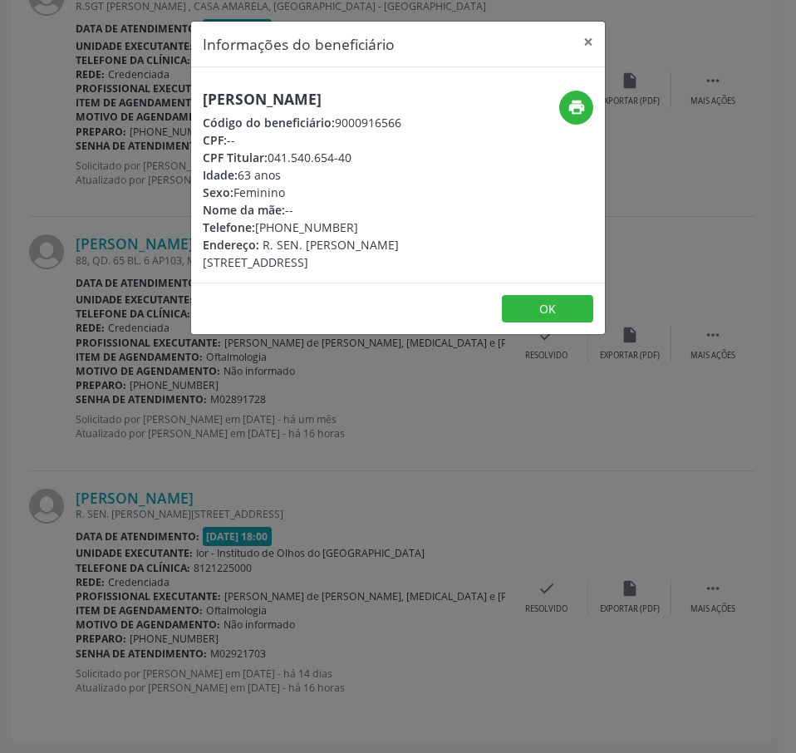
click at [308, 98] on h5 "[PERSON_NAME]" at bounding box center [329, 99] width 253 height 17
click at [171, 184] on div "Informações do beneficiário × [PERSON_NAME] Código do beneficiário: 9000916566 …" at bounding box center [398, 376] width 796 height 753
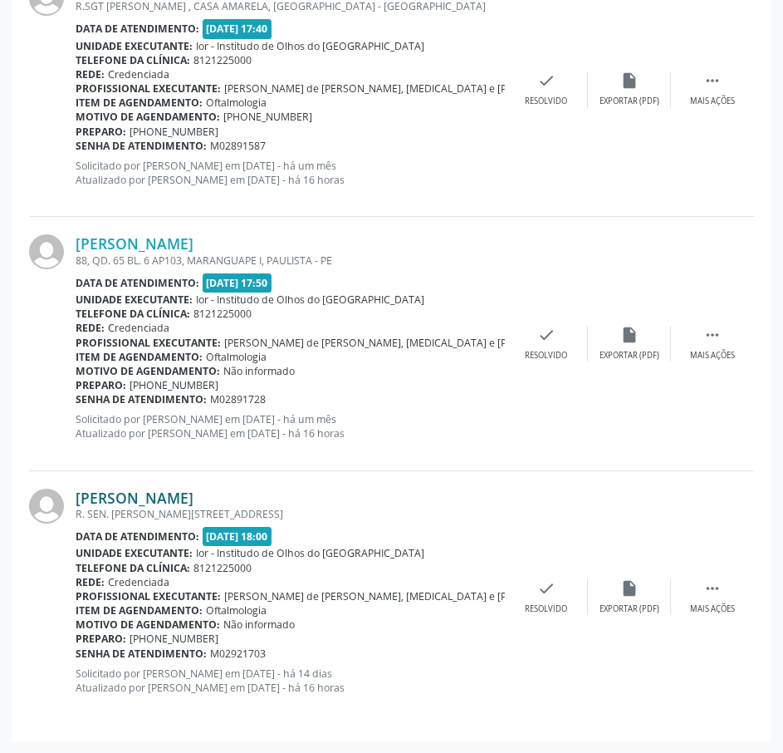
click at [160, 505] on link "[PERSON_NAME]" at bounding box center [135, 497] width 118 height 18
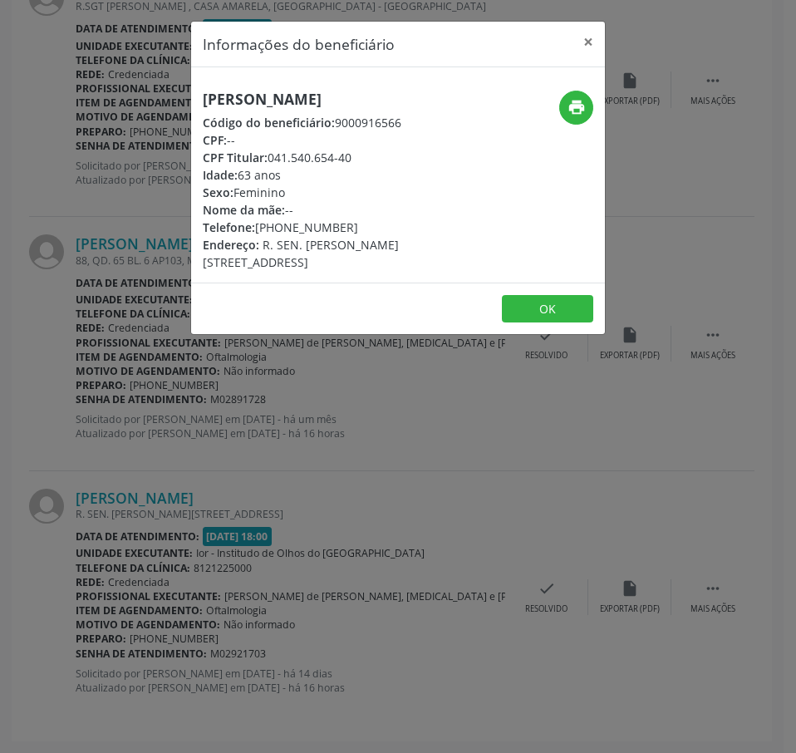
drag, startPoint x: 312, startPoint y: 228, endPoint x: 258, endPoint y: 224, distance: 54.2
click at [258, 224] on div "Telefone: [PHONE_NUMBER]" at bounding box center [329, 226] width 253 height 17
click at [214, 455] on div "Informações do beneficiário × [PERSON_NAME] Código do beneficiário: 9000916566 …" at bounding box center [398, 376] width 796 height 753
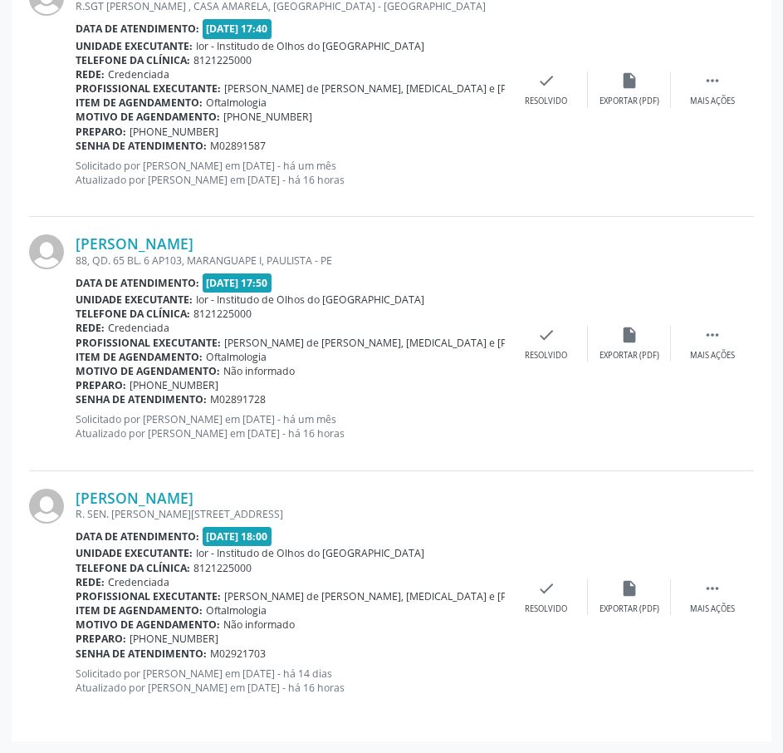
drag, startPoint x: 272, startPoint y: 650, endPoint x: 79, endPoint y: 655, distance: 192.8
click at [79, 656] on div "Senha de atendimento: M02921703" at bounding box center [291, 653] width 430 height 14
click at [153, 243] on link "[PERSON_NAME]" at bounding box center [135, 243] width 118 height 18
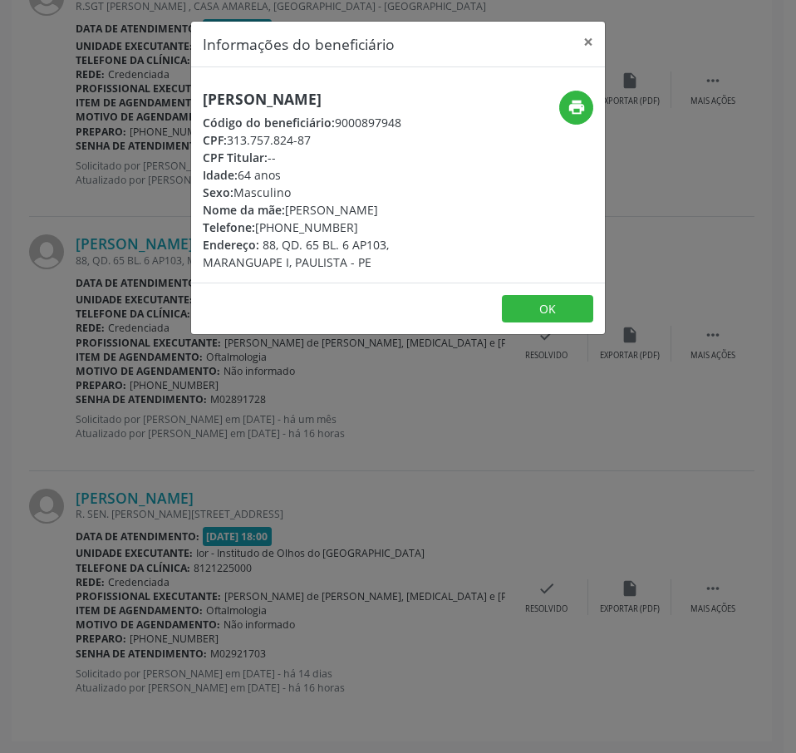
click at [240, 454] on div "Informações do beneficiário × [PERSON_NAME] Código do beneficiário: 9000897948 …" at bounding box center [398, 376] width 796 height 753
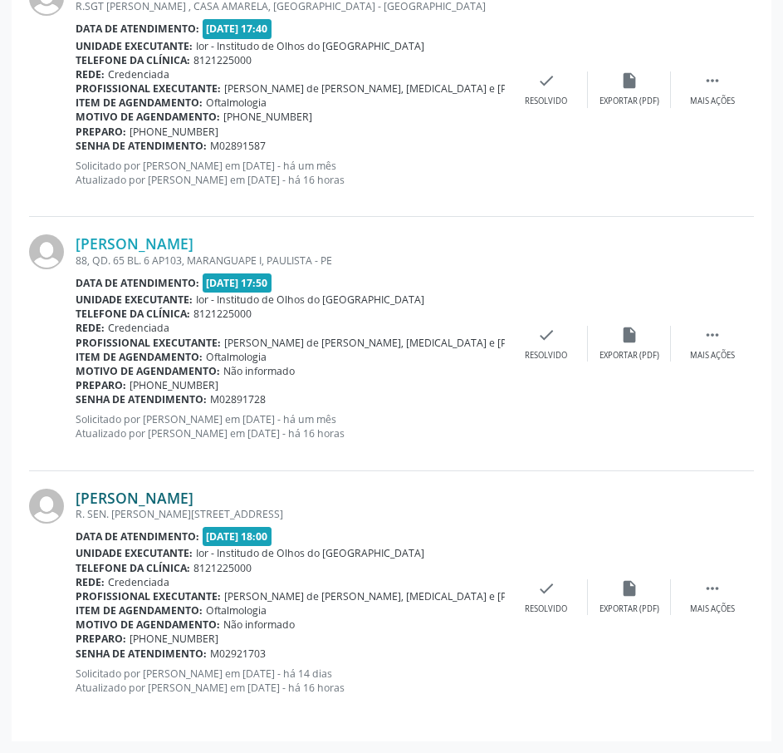
click at [183, 491] on link "[PERSON_NAME]" at bounding box center [135, 497] width 118 height 18
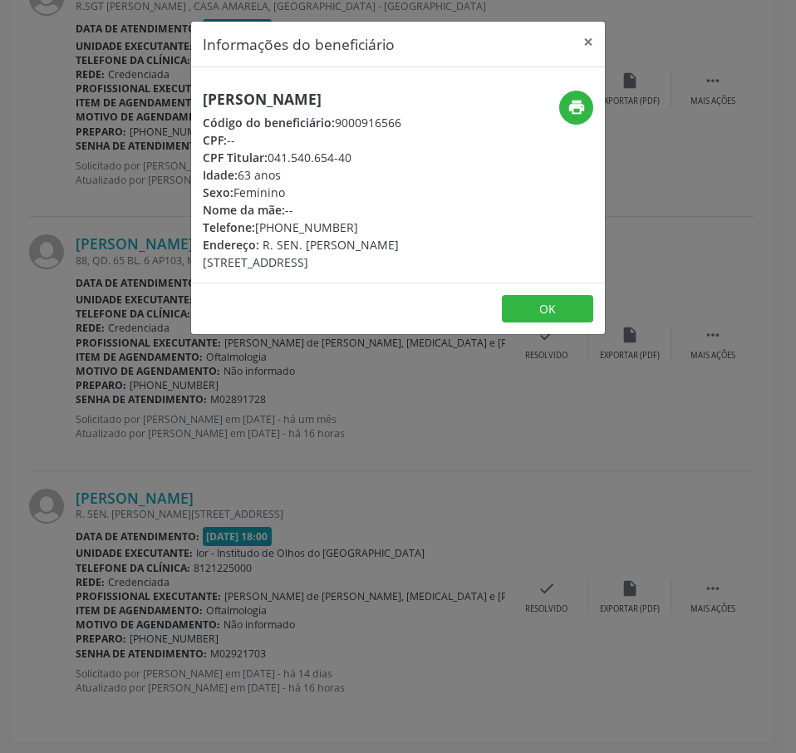
click at [236, 102] on h5 "[PERSON_NAME]" at bounding box center [329, 99] width 253 height 17
click at [111, 380] on div "Informações do beneficiário × [PERSON_NAME] Código do beneficiário: 9000916566 …" at bounding box center [398, 376] width 796 height 753
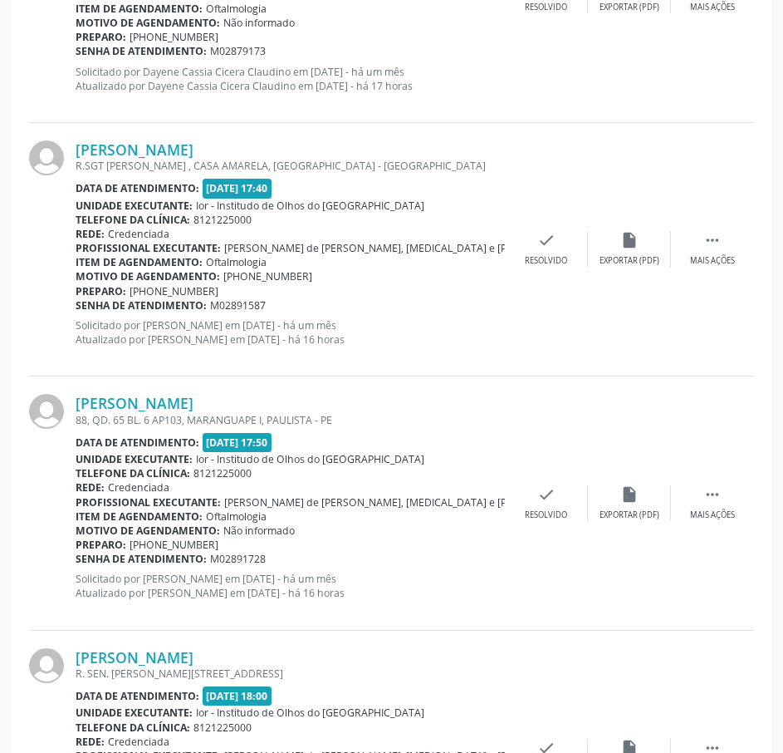
scroll to position [698, 0]
